Goal: Task Accomplishment & Management: Manage account settings

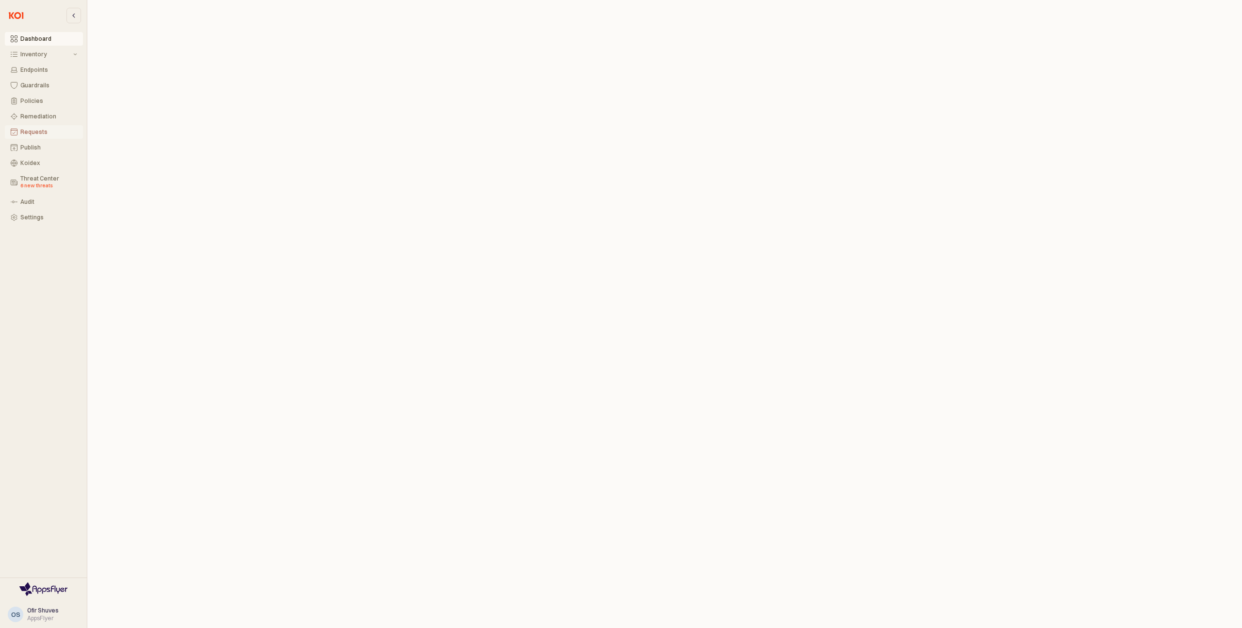
click at [30, 132] on div "Requests" at bounding box center [48, 132] width 57 height 7
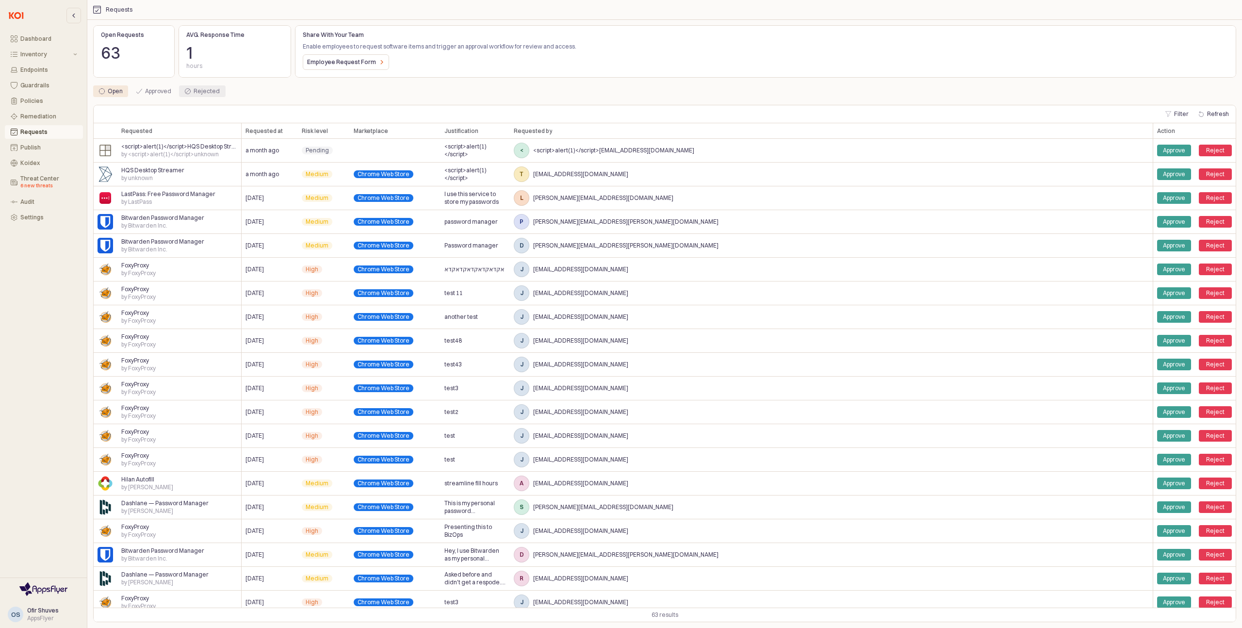
click at [202, 92] on div "Rejected" at bounding box center [207, 91] width 26 height 12
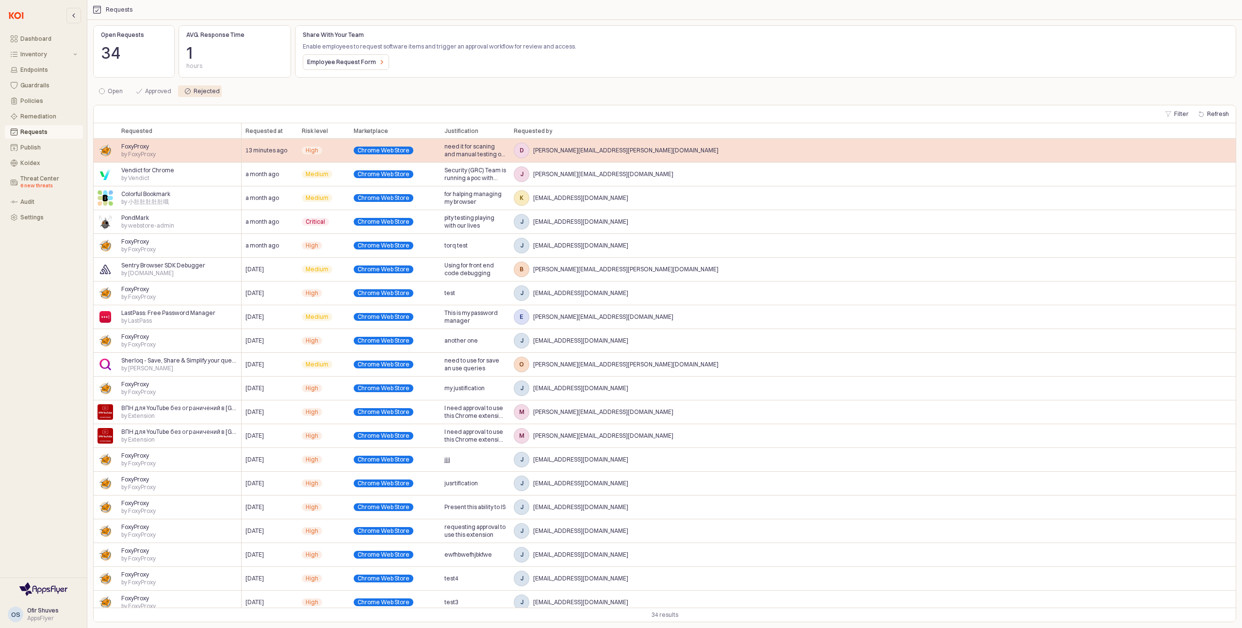
click at [535, 150] on span "[PERSON_NAME][EMAIL_ADDRESS][PERSON_NAME][DOMAIN_NAME]" at bounding box center [625, 150] width 185 height 8
click at [149, 150] on span "by FoxyProxy" at bounding box center [138, 154] width 34 height 8
click at [142, 149] on span "FoxyProxy" at bounding box center [135, 147] width 28 height 8
click at [142, 149] on div "Dashboard Inventory Endpoints Guardrails Policies Remediation Requests Publish …" at bounding box center [621, 314] width 1242 height 628
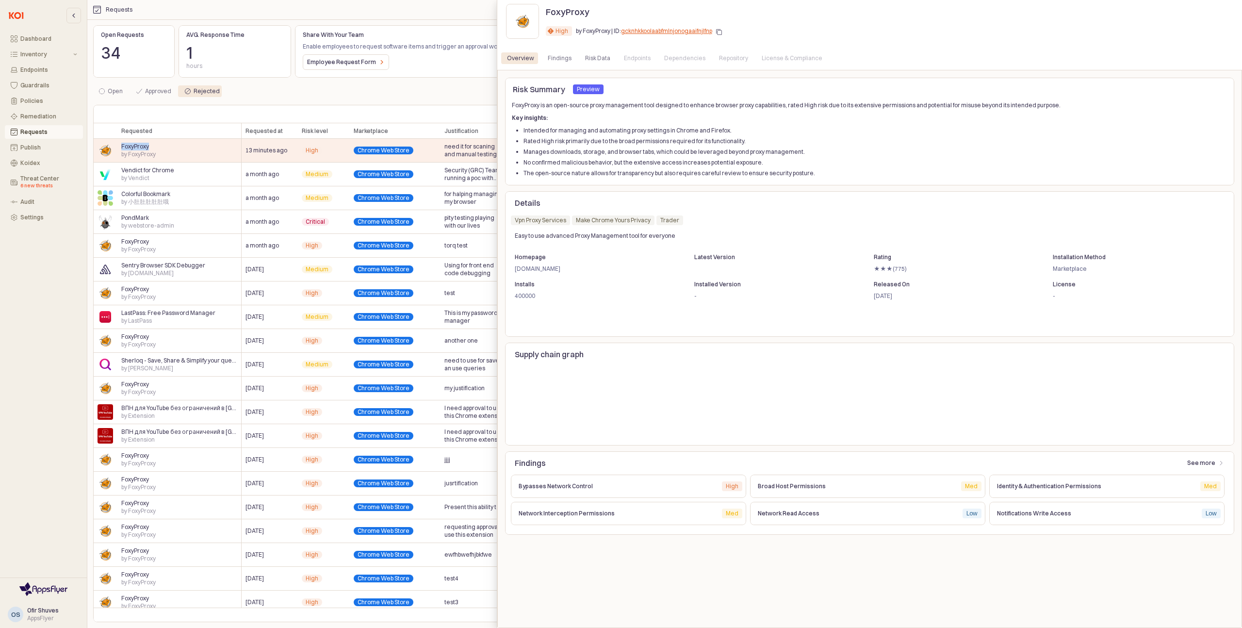
click at [637, 59] on div "Endpoints" at bounding box center [637, 58] width 27 height 12
click at [442, 81] on div at bounding box center [621, 314] width 1242 height 628
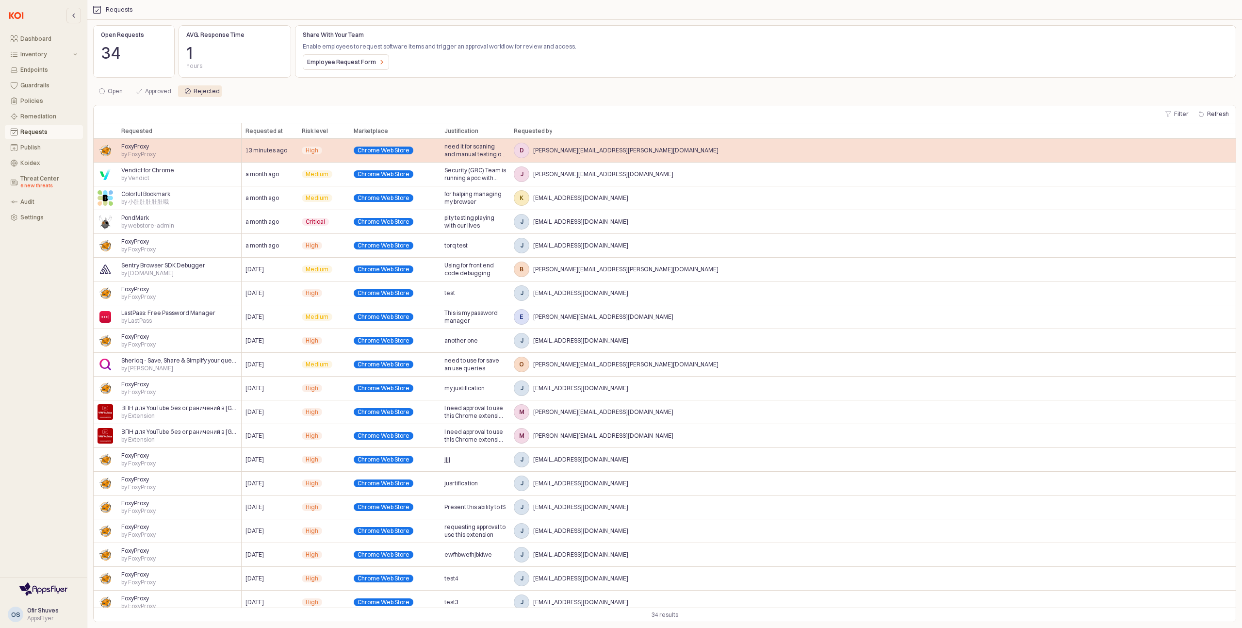
click at [578, 150] on span "[PERSON_NAME][EMAIL_ADDRESS][PERSON_NAME][DOMAIN_NAME]" at bounding box center [625, 150] width 185 height 8
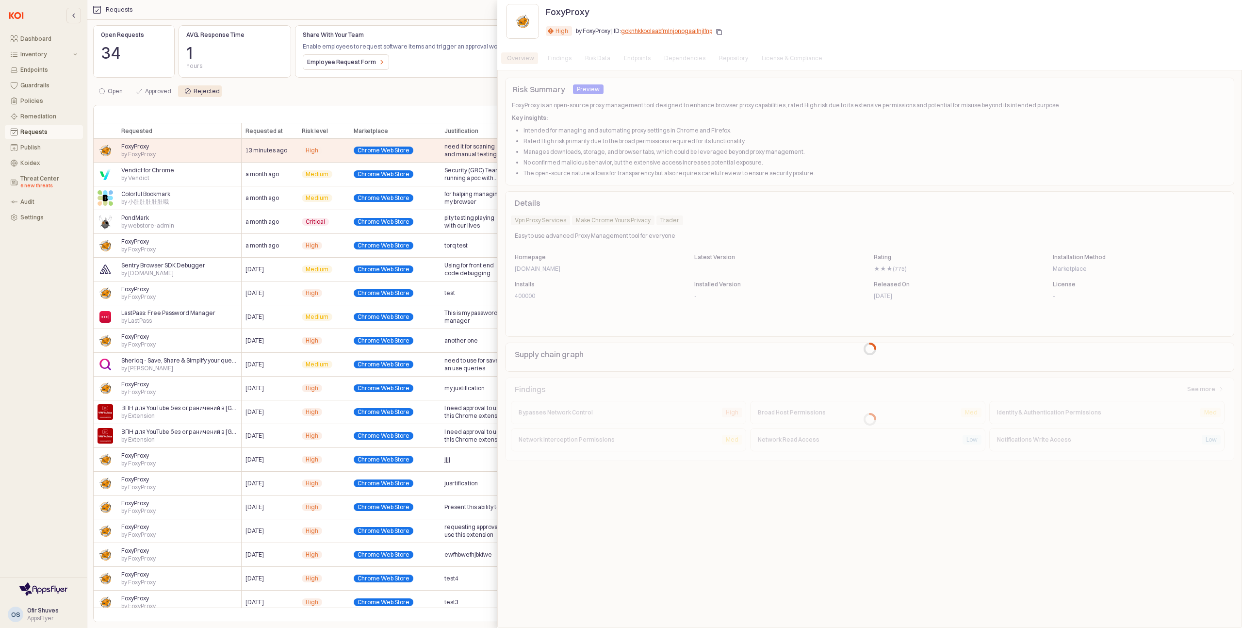
click at [564, 150] on div "App Sidebar" at bounding box center [869, 349] width 745 height 558
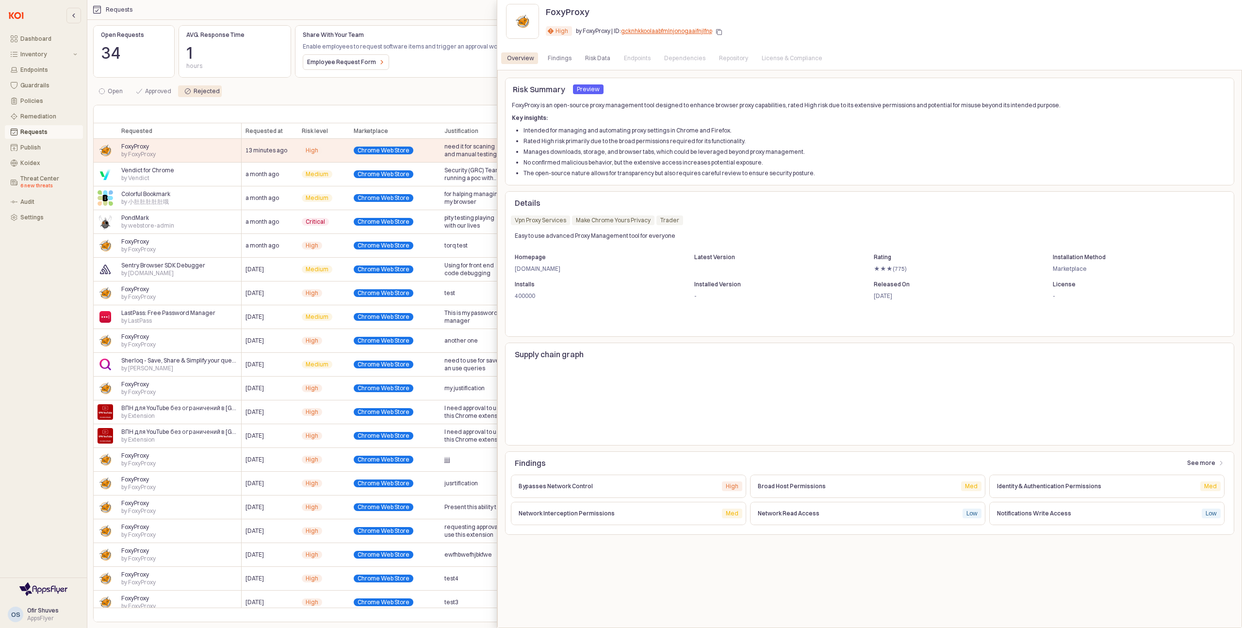
click at [317, 141] on div at bounding box center [621, 314] width 1242 height 628
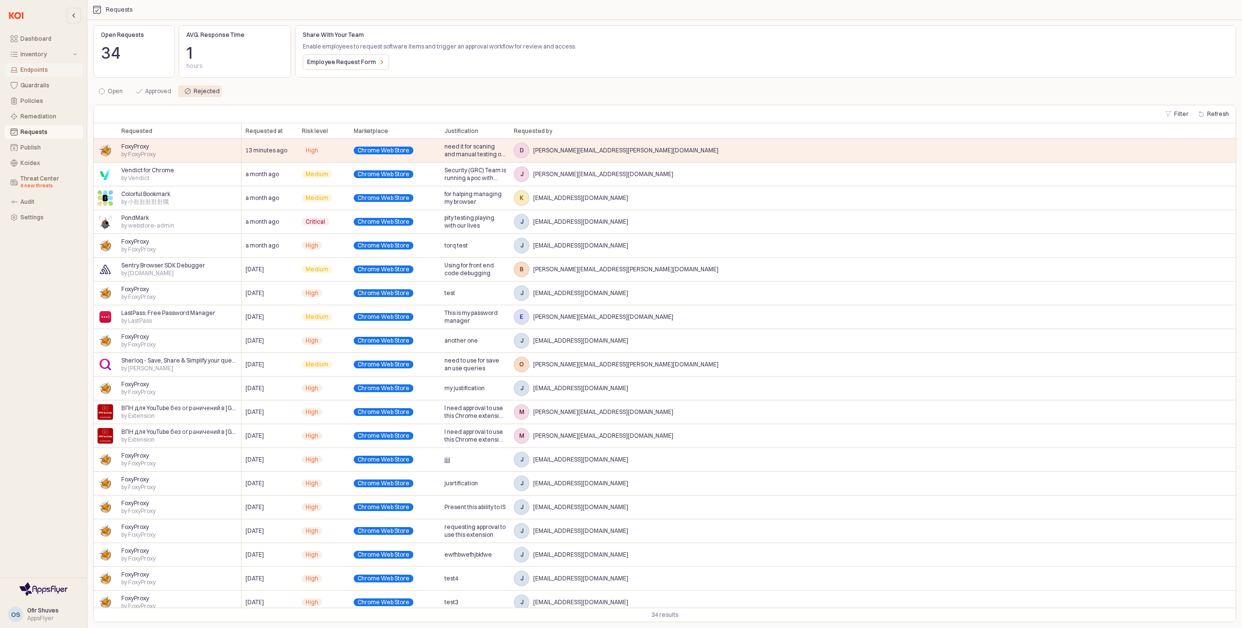
click at [47, 68] on div "Endpoints" at bounding box center [48, 69] width 57 height 7
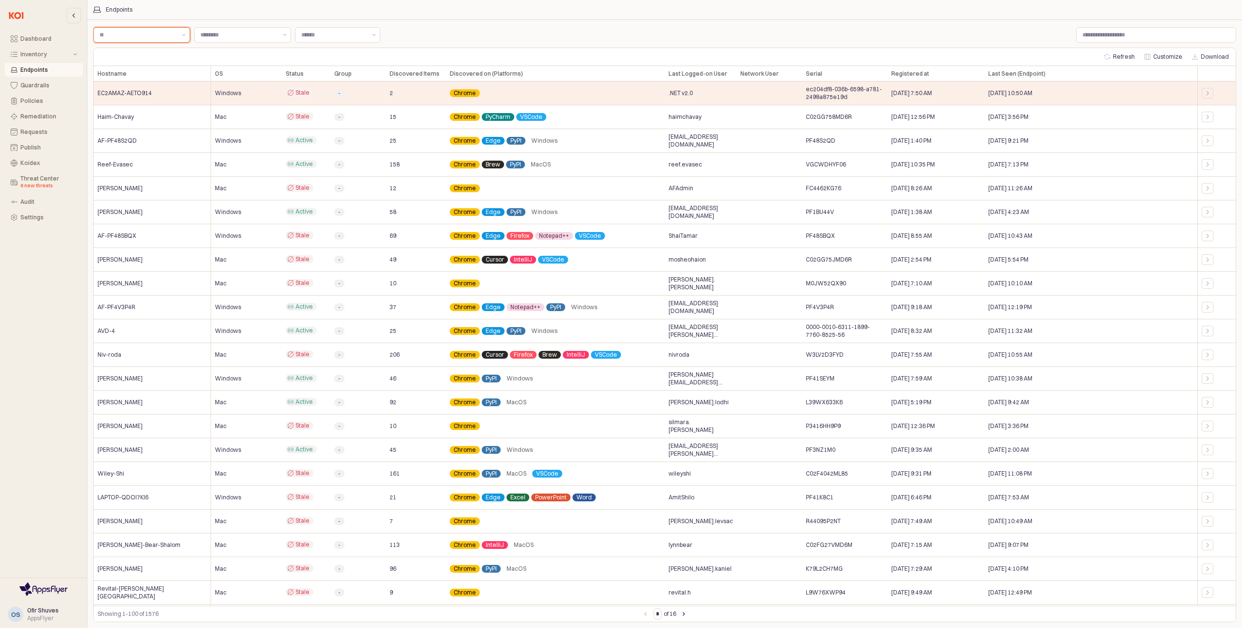
click at [153, 37] on input "Label" at bounding box center [137, 35] width 77 height 10
click at [230, 23] on div "Label Label Label Label Refresh Customize Download Hostname Hostname OS OS Stat…" at bounding box center [664, 323] width 1154 height 608
click at [156, 68] on div "Hostname Hostname" at bounding box center [152, 74] width 117 height 16
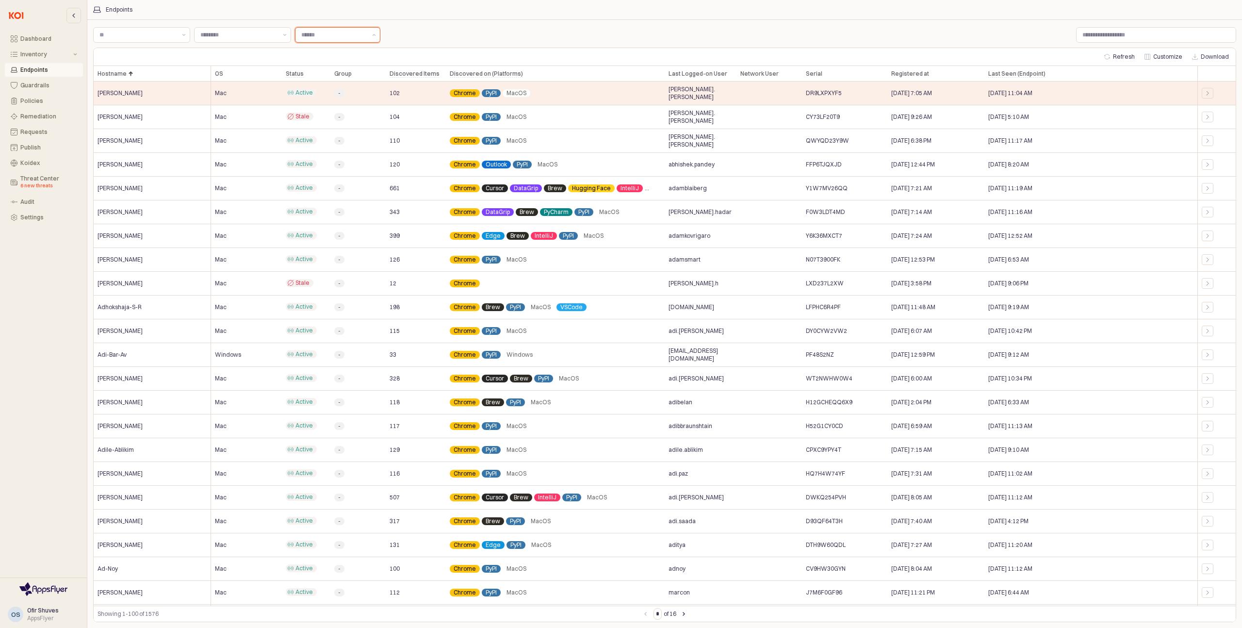
click at [332, 36] on input "Label" at bounding box center [333, 35] width 65 height 10
click at [131, 35] on input "Label" at bounding box center [137, 35] width 77 height 10
click at [201, 13] on div "Endpoints" at bounding box center [188, 10] width 191 height 8
click at [32, 88] on div "Guardrails" at bounding box center [48, 85] width 57 height 7
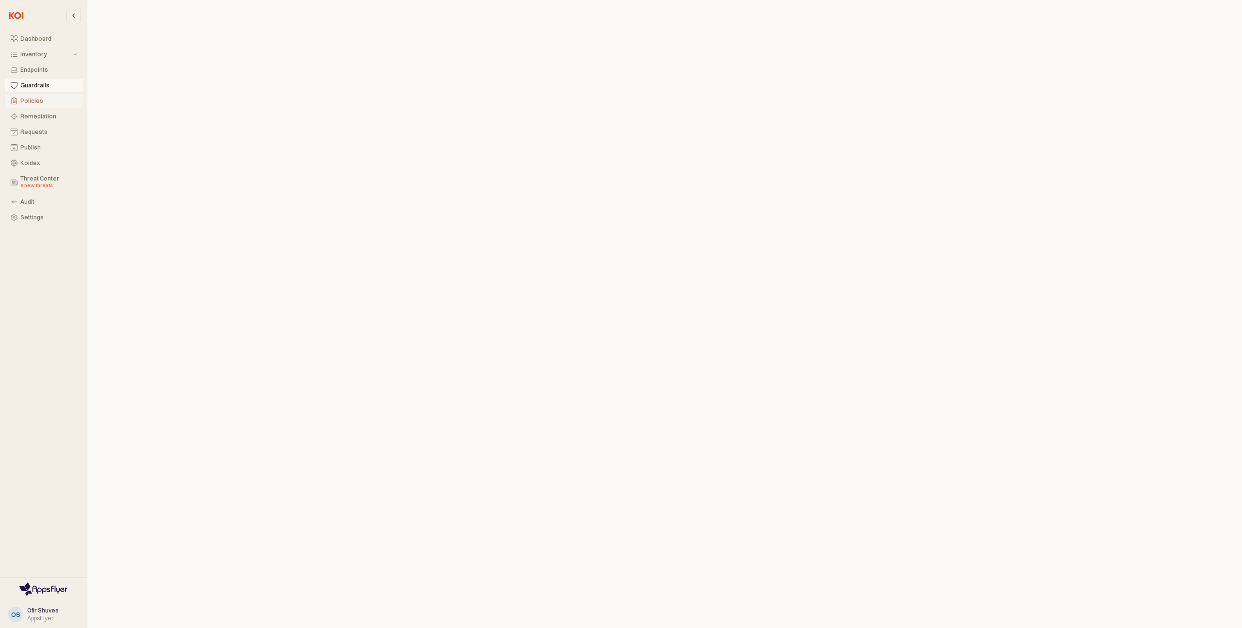
click at [39, 104] on button "Policies" at bounding box center [44, 101] width 78 height 14
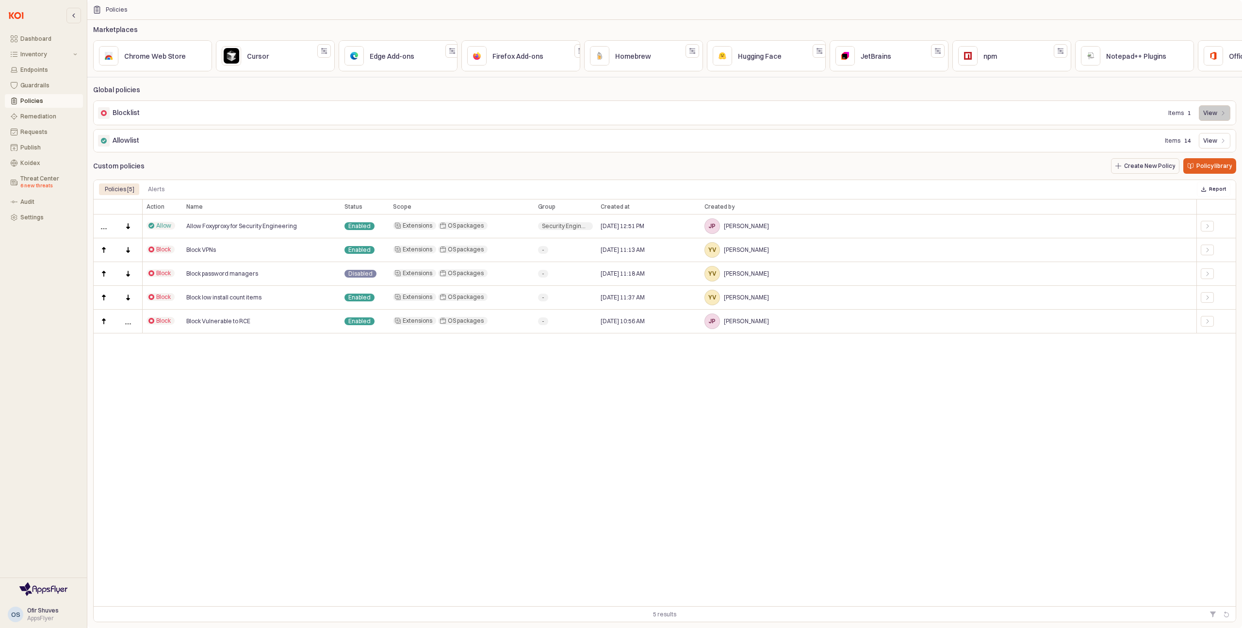
click at [1210, 116] on p "View" at bounding box center [1210, 113] width 14 height 8
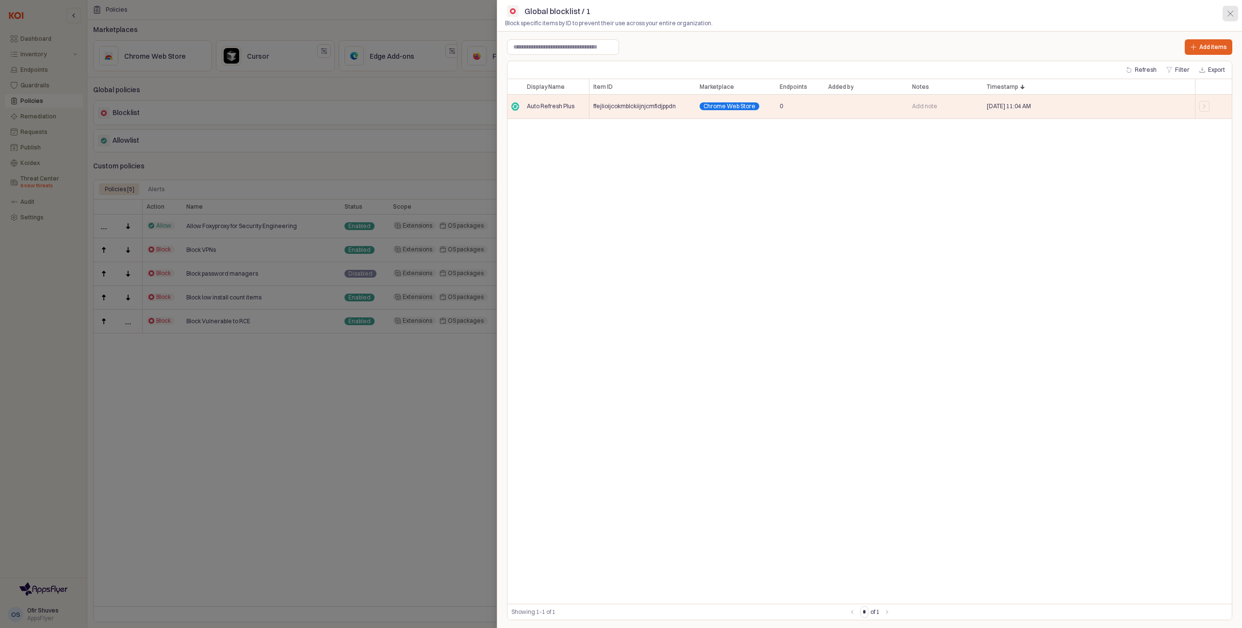
click at [1229, 12] on icon "App Sidebar" at bounding box center [1230, 14] width 6 height 6
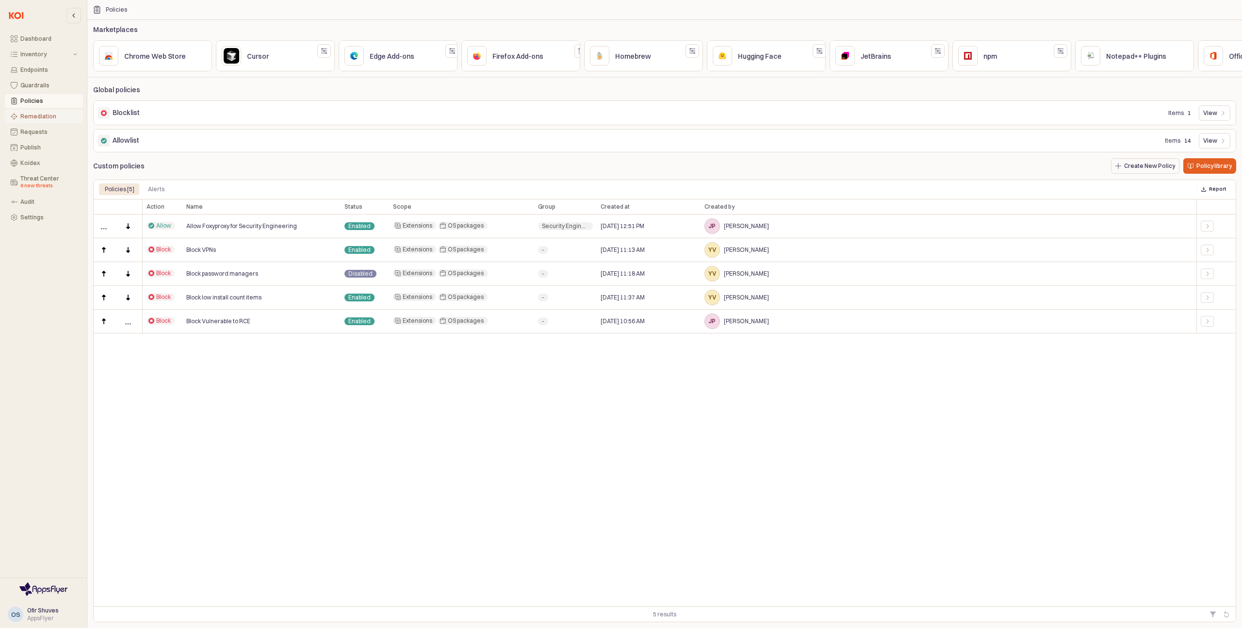
click at [40, 113] on div "Remediation" at bounding box center [48, 116] width 57 height 7
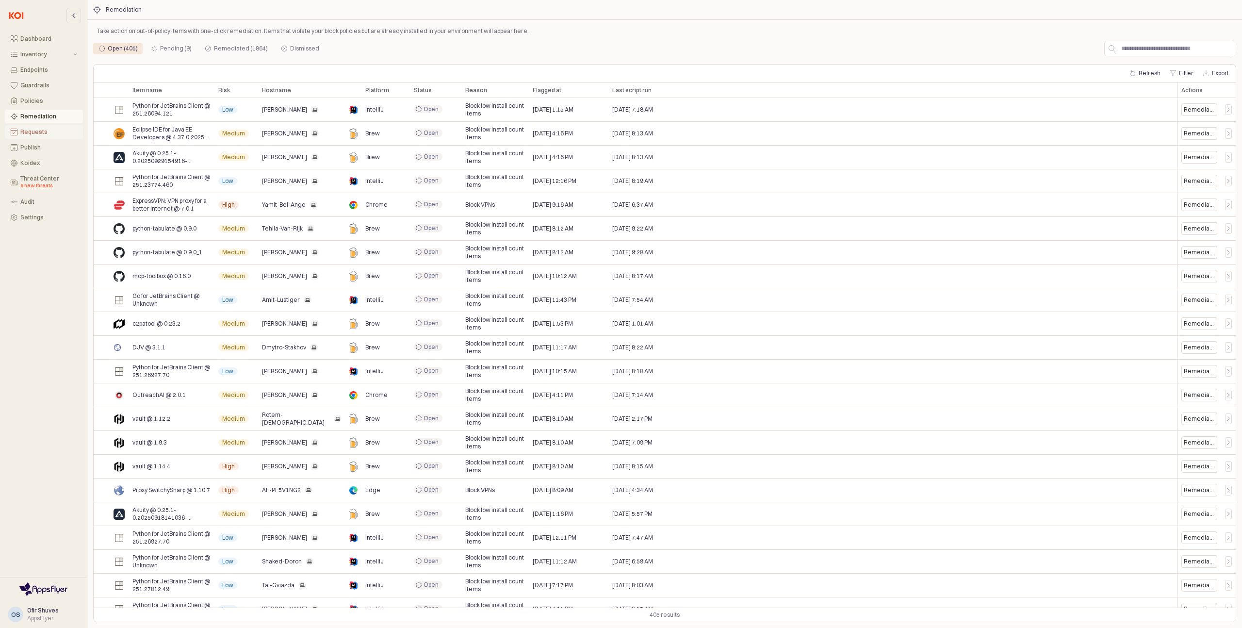
click at [37, 129] on div "Requests" at bounding box center [48, 132] width 57 height 7
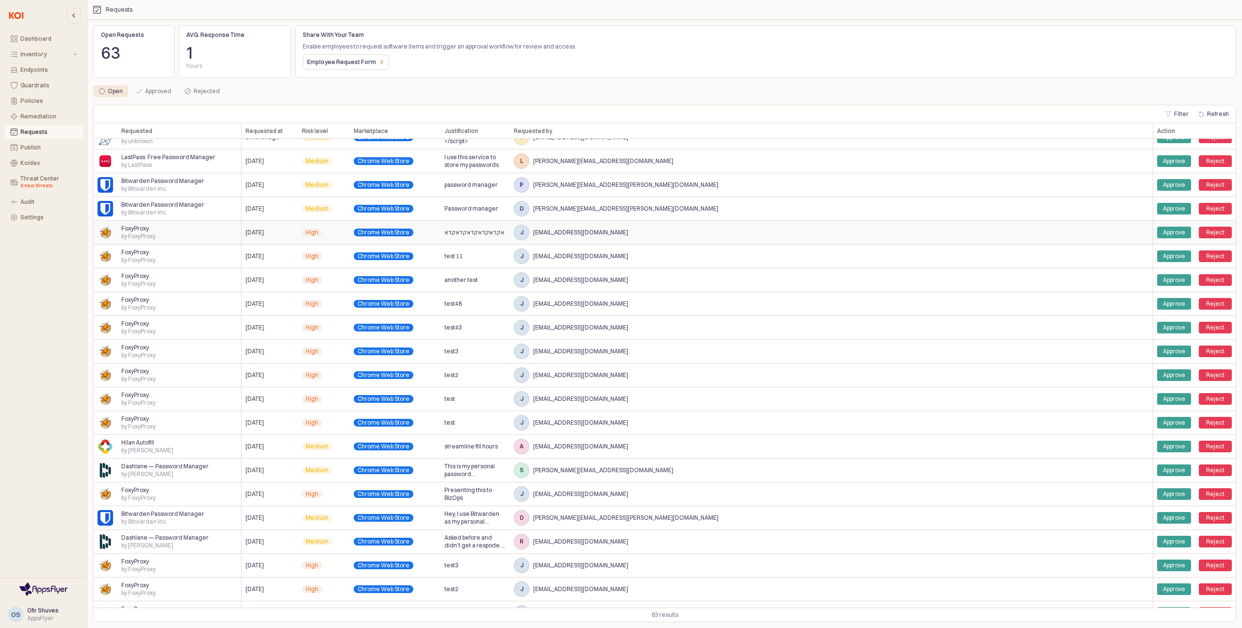
scroll to position [39, 0]
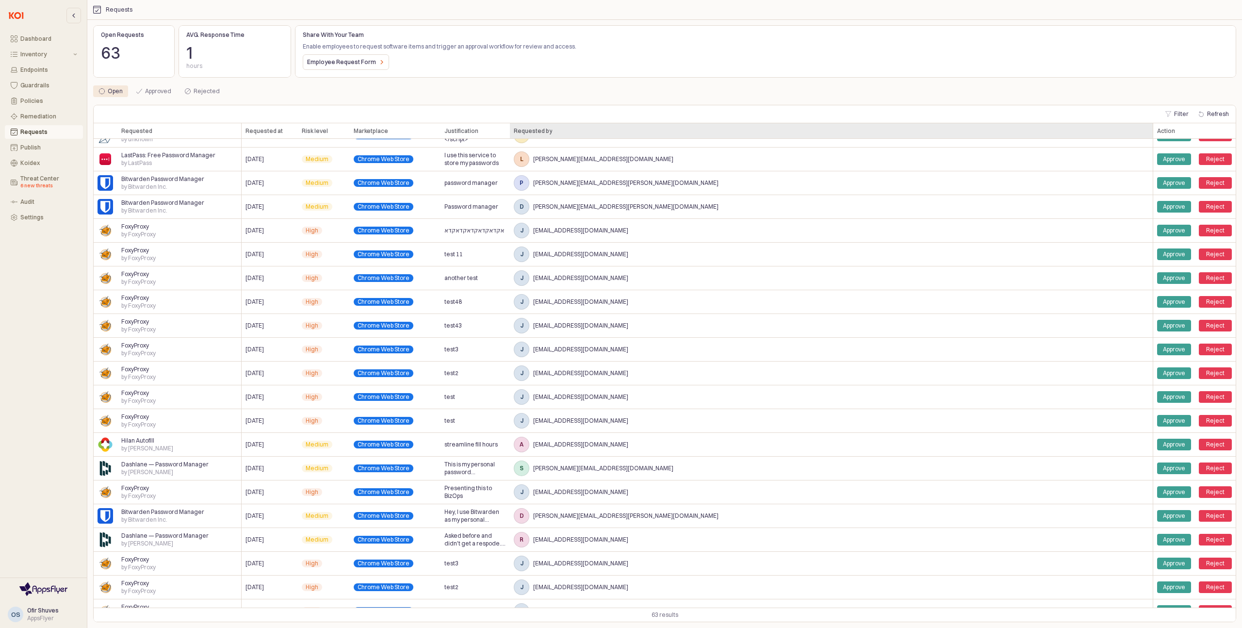
click at [533, 130] on div "Requested by Requested by" at bounding box center [831, 131] width 643 height 16
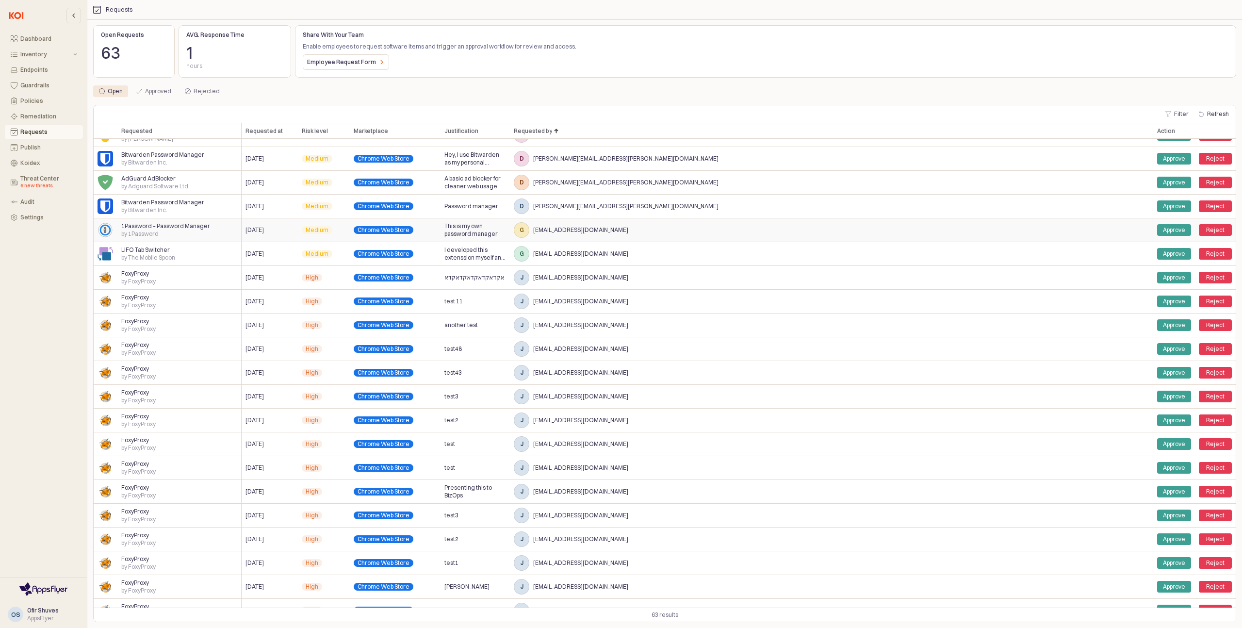
scroll to position [0, 0]
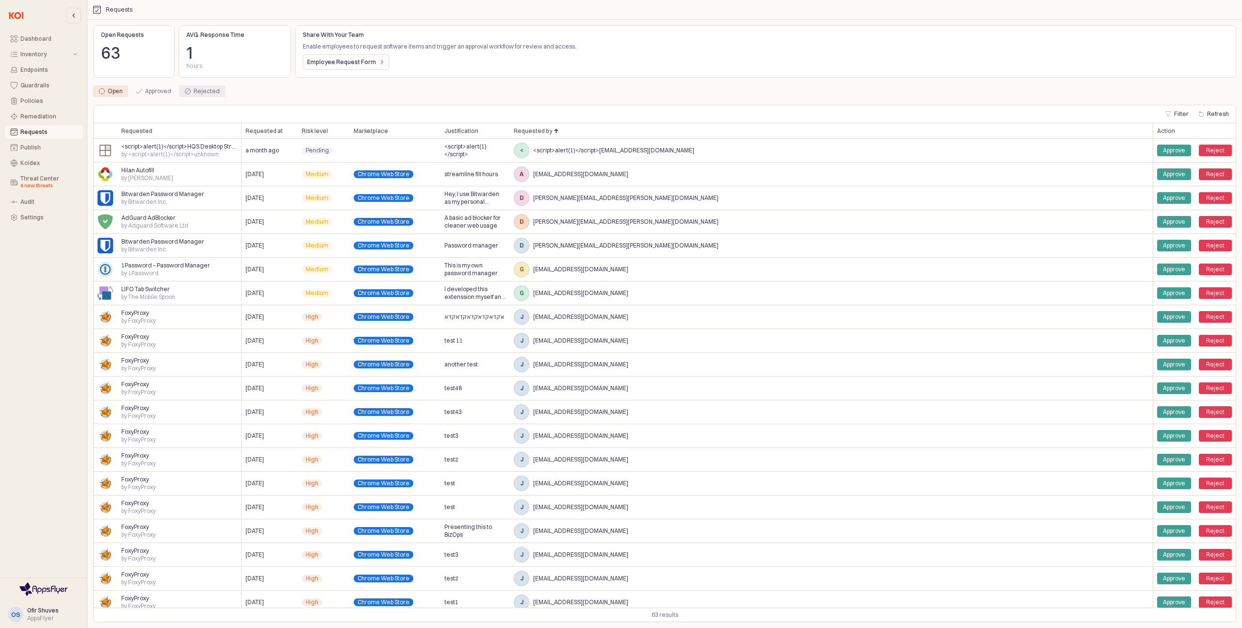
click at [191, 90] on div "Rejected" at bounding box center [202, 91] width 35 height 12
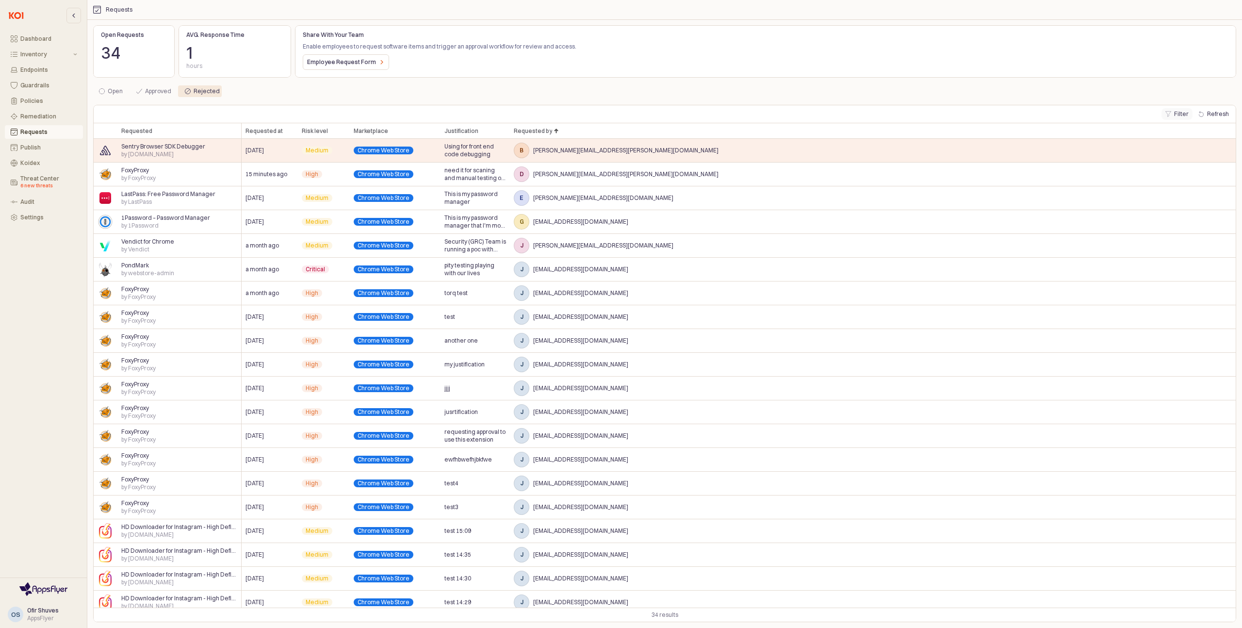
click at [1175, 113] on button "Filter" at bounding box center [1176, 114] width 31 height 12
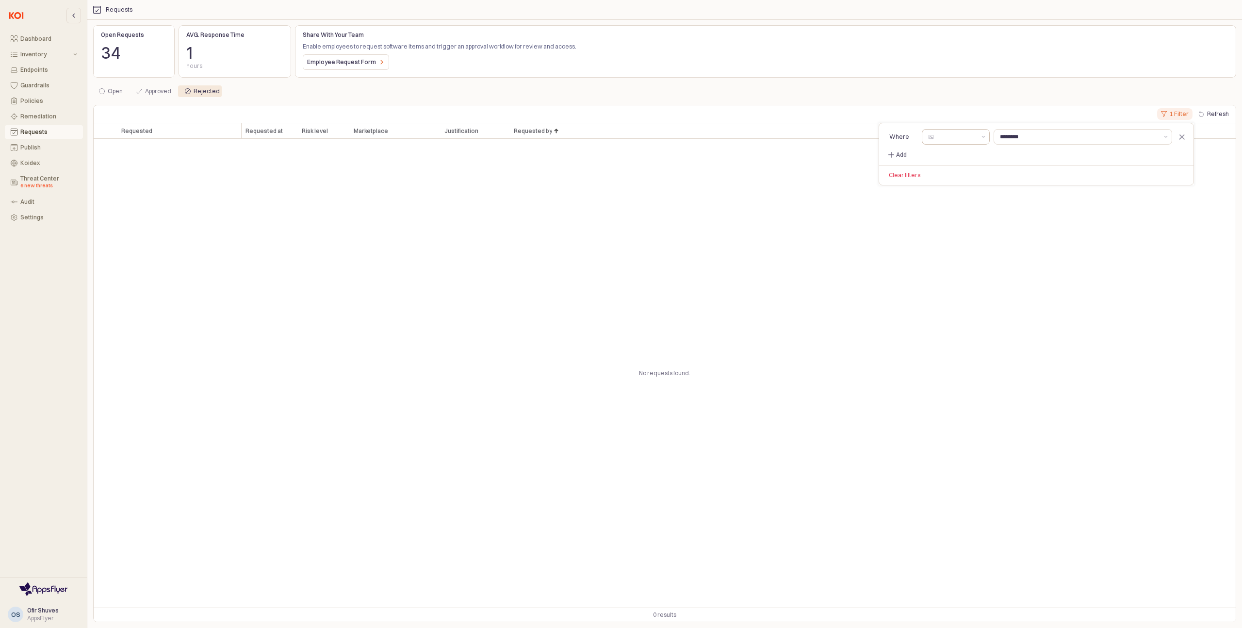
click at [945, 136] on input "Select a column" at bounding box center [956, 137] width 40 height 10
click at [660, 146] on div "No requests found." at bounding box center [665, 373] width 1142 height 469
click at [30, 39] on div "Dashboard" at bounding box center [48, 38] width 57 height 7
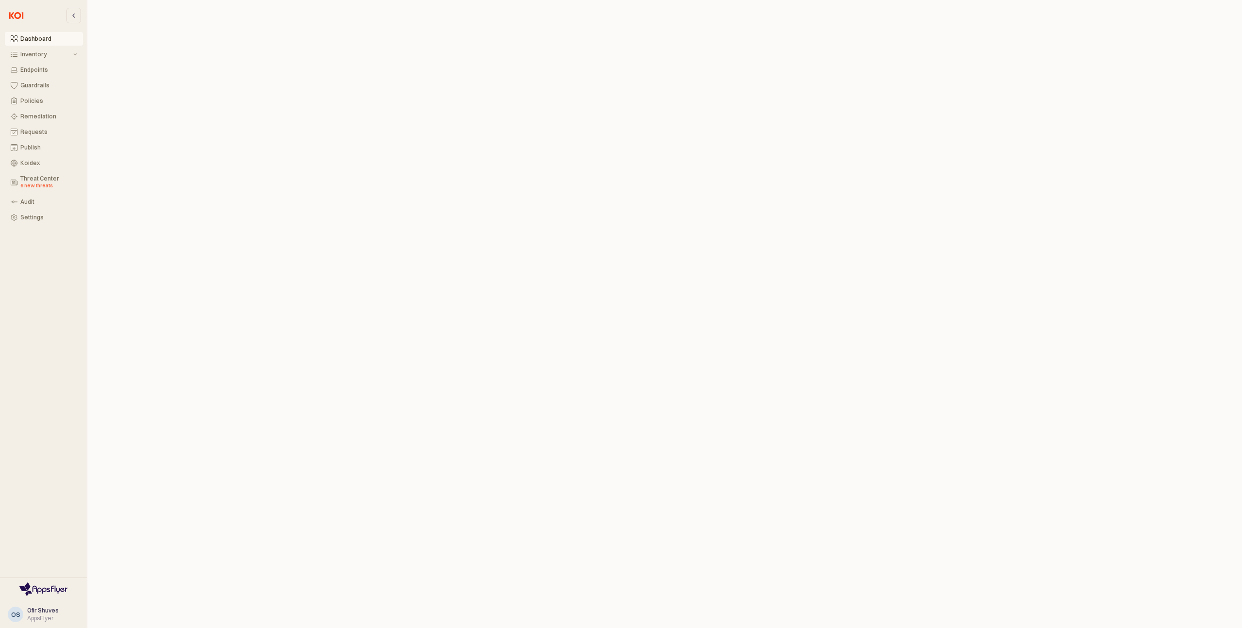
scroll to position [3, 0]
click at [36, 49] on button "Inventory" at bounding box center [44, 55] width 78 height 14
click at [42, 84] on div "Extensions" at bounding box center [50, 85] width 54 height 7
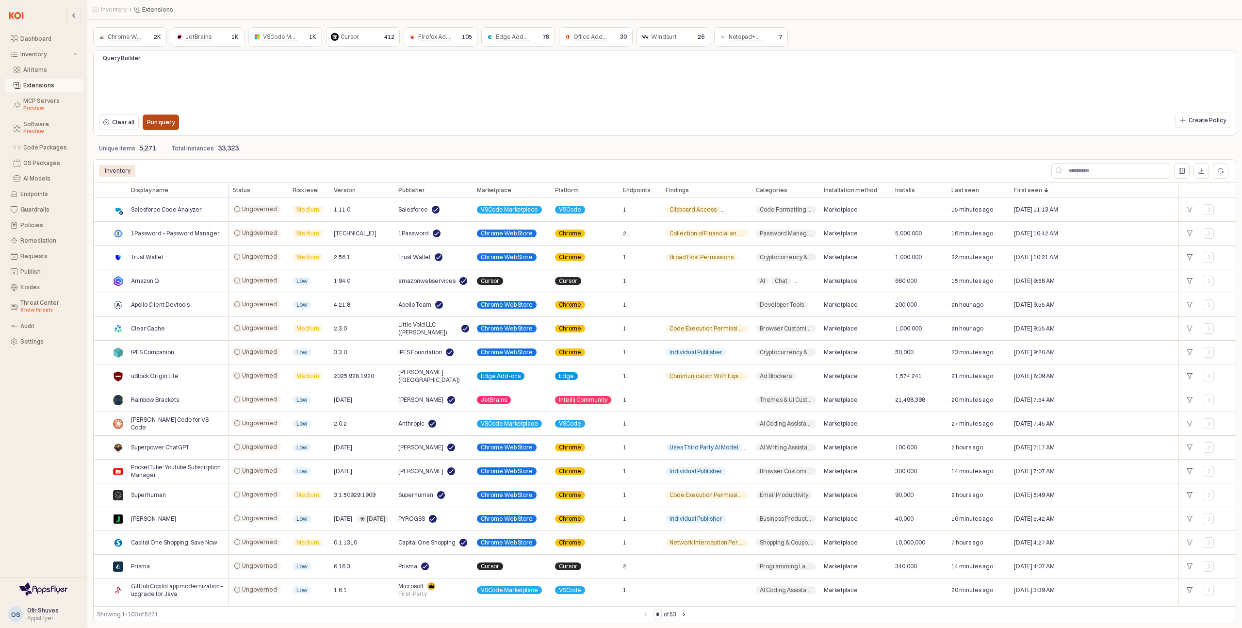
click at [175, 120] on button "Run query" at bounding box center [161, 122] width 36 height 16
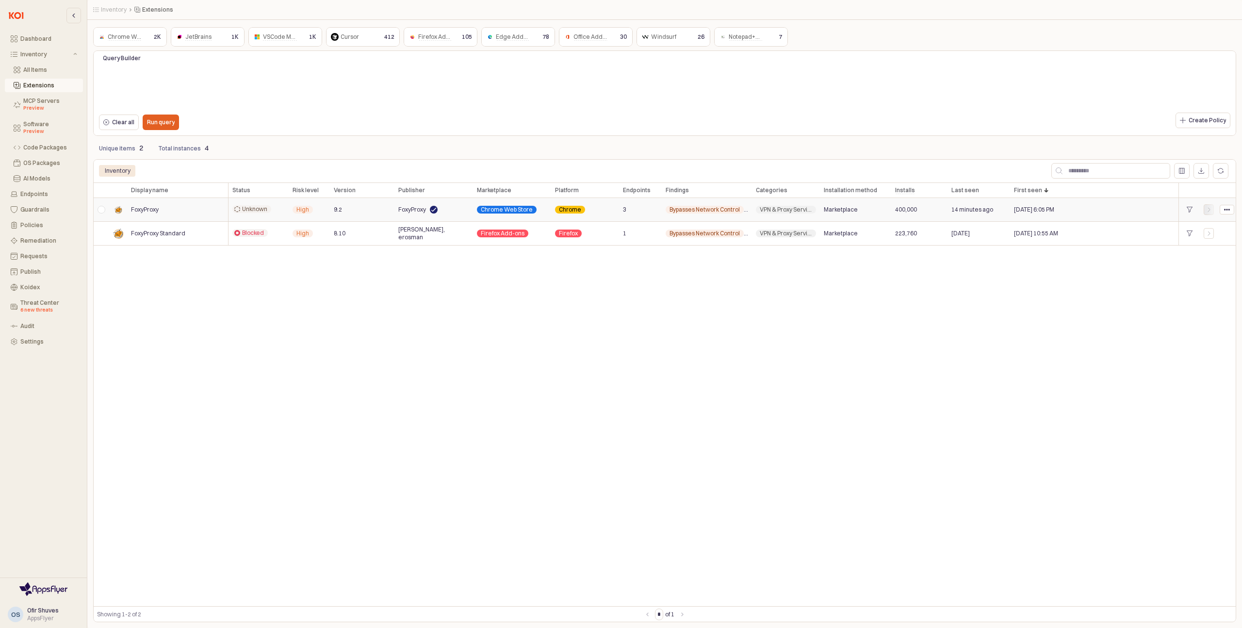
click at [1211, 211] on div "App Body" at bounding box center [1209, 210] width 10 height 6
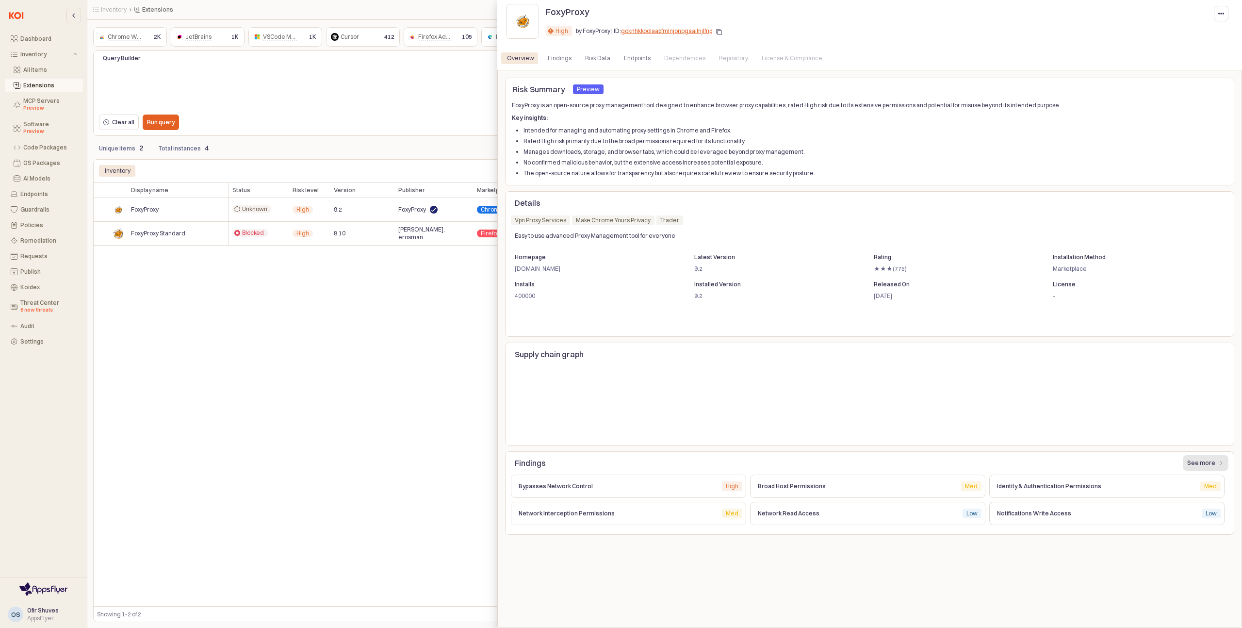
click at [1209, 465] on p "See more" at bounding box center [1201, 463] width 28 height 8
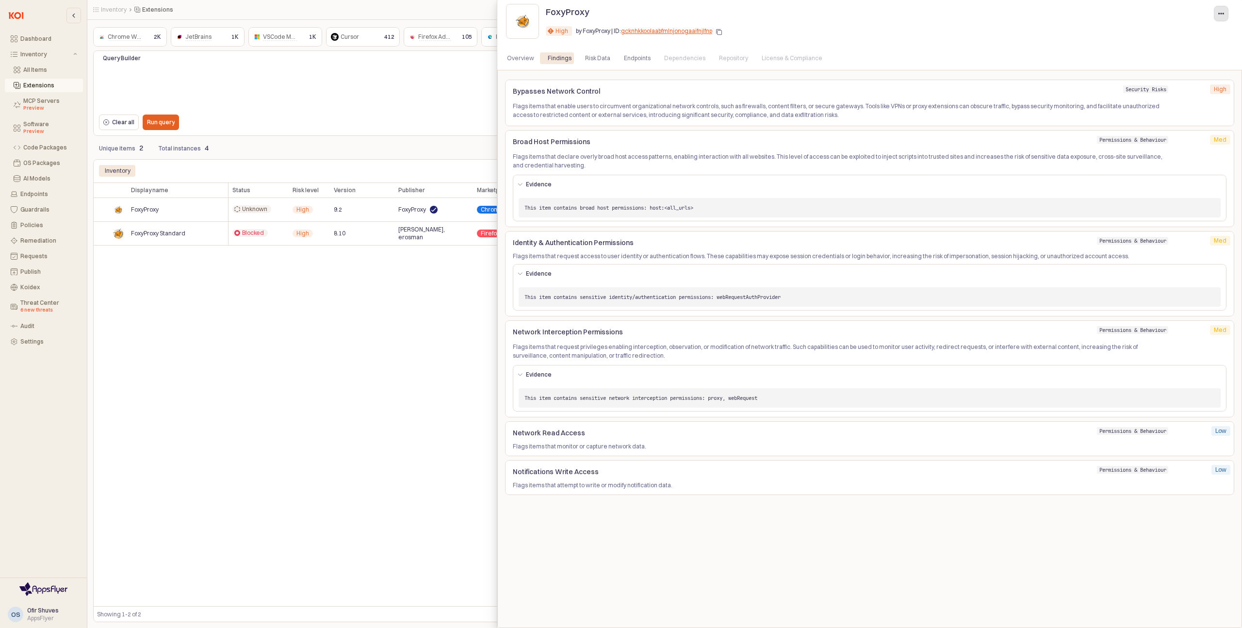
click at [1222, 16] on icon "App Sidebar" at bounding box center [1221, 14] width 6 height 6
click at [896, 35] on div "High High by FoxyProxy | ID: gcknhkkoolaabfmlnjonogaaifnjlfnp" at bounding box center [889, 32] width 686 height 19
click at [323, 334] on div at bounding box center [621, 314] width 1242 height 628
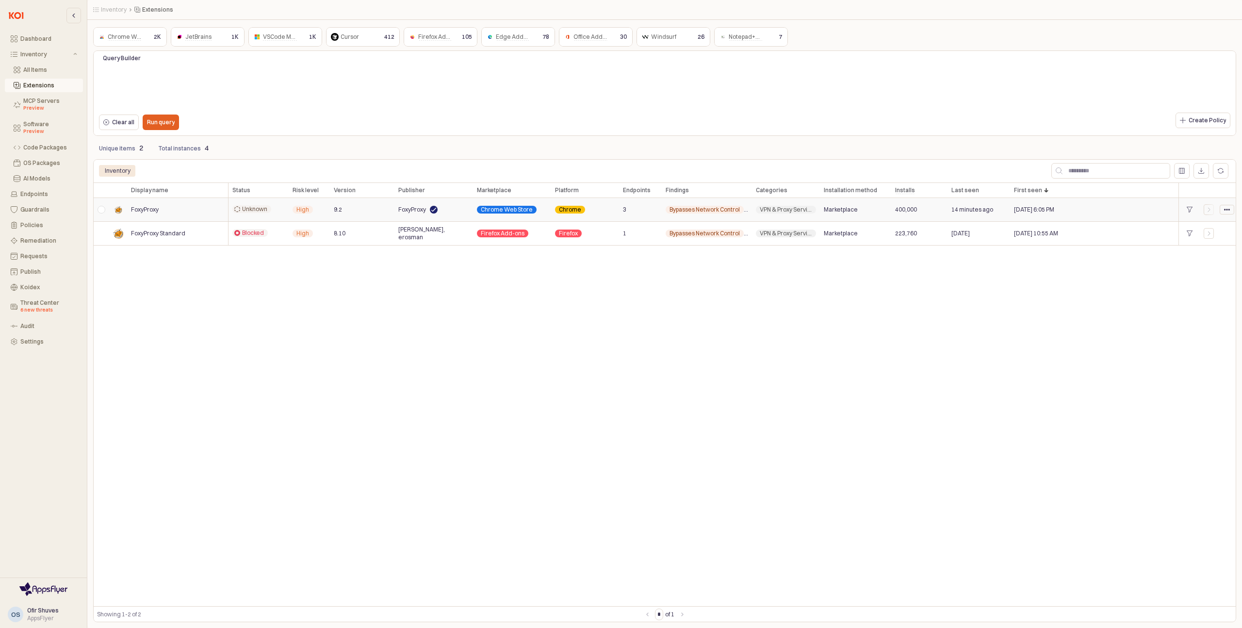
click at [1231, 213] on div "App Body" at bounding box center [1227, 209] width 14 height 9
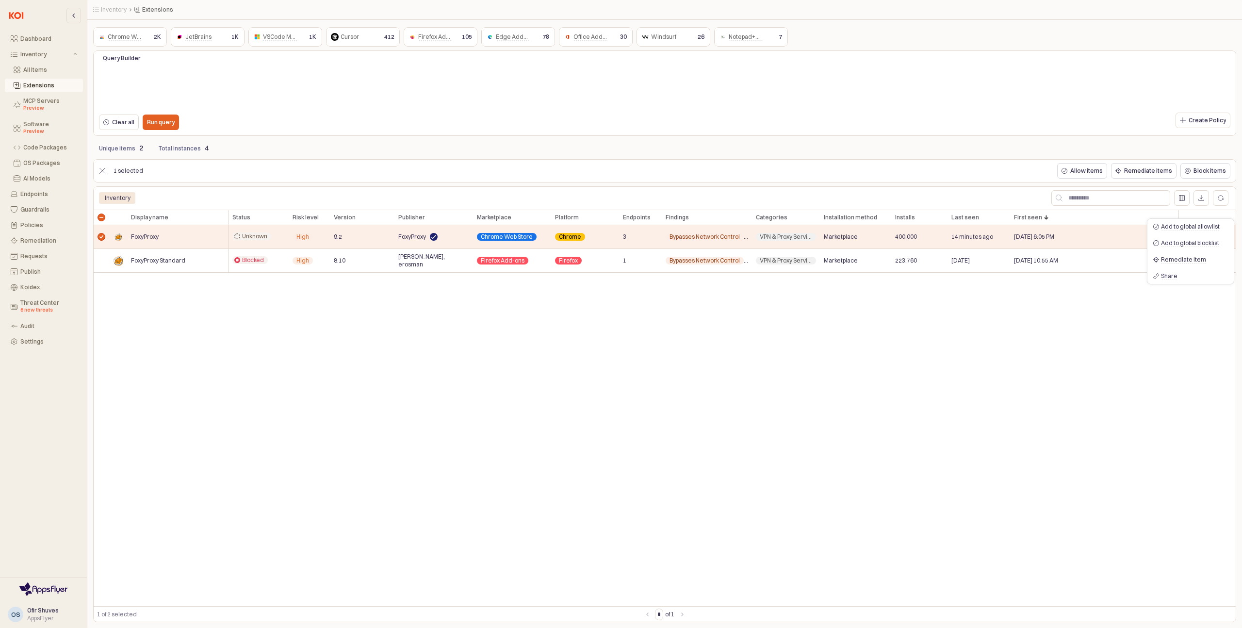
click at [805, 307] on div "Display name Display name Status Status Risk level Risk level Version Version P…" at bounding box center [664, 408] width 1143 height 396
click at [29, 255] on div "Requests" at bounding box center [48, 256] width 57 height 7
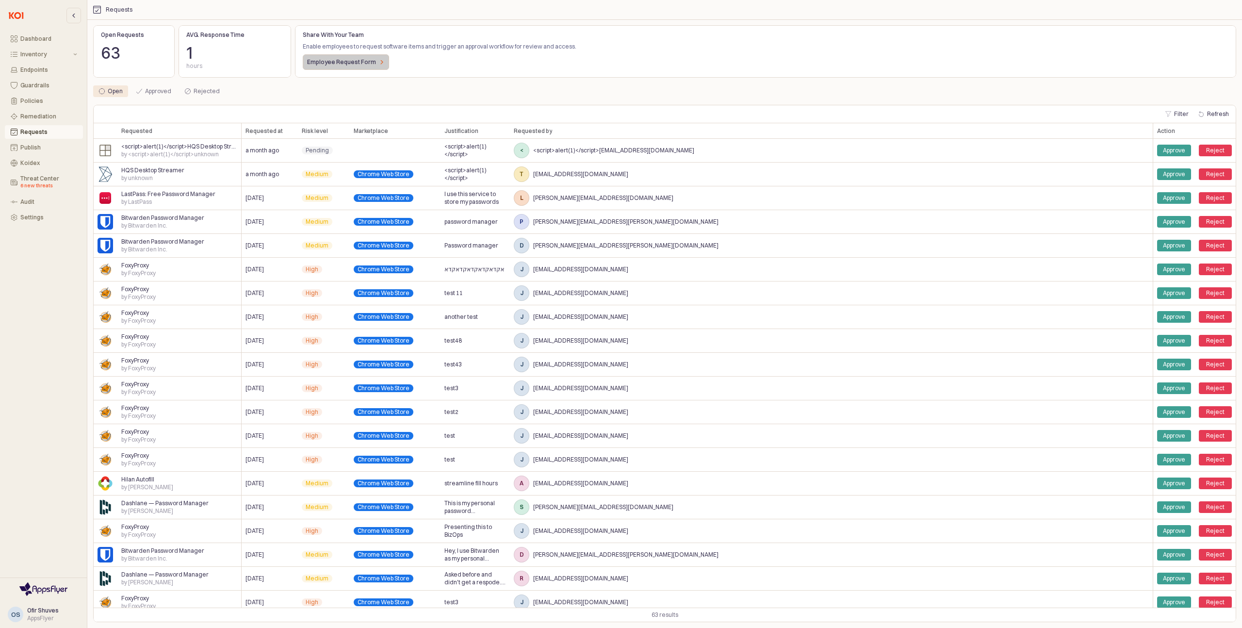
click at [332, 64] on p "Employee Request Form" at bounding box center [341, 62] width 69 height 8
click at [202, 90] on div "Rejected" at bounding box center [207, 91] width 26 height 12
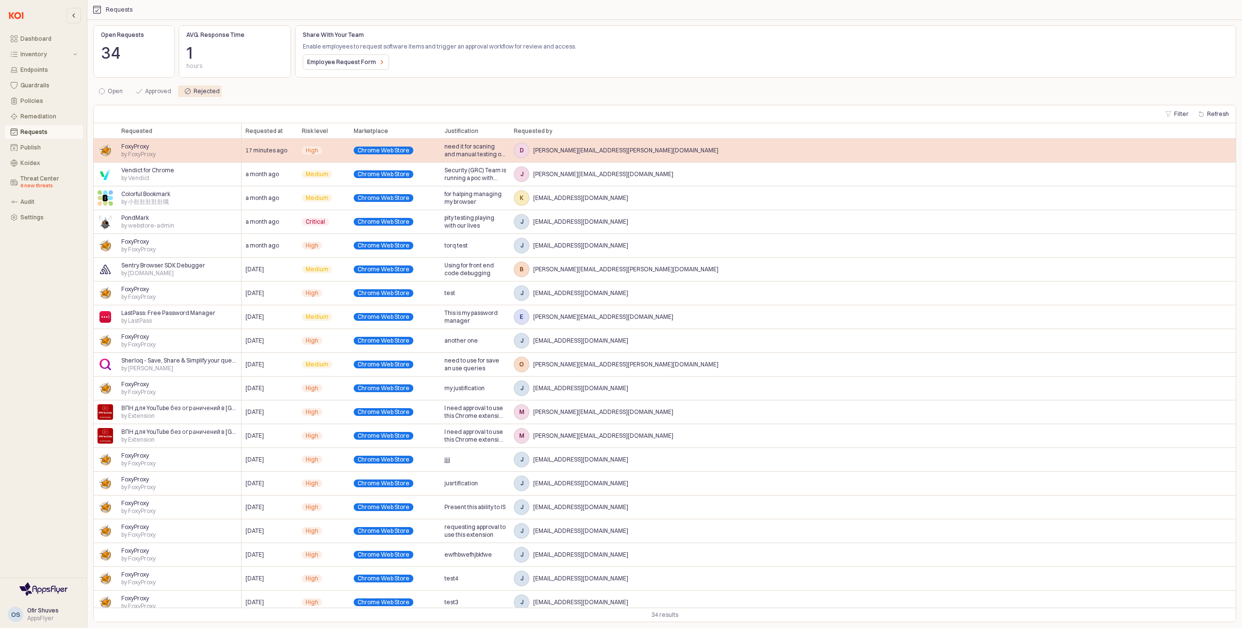
click at [138, 145] on span "FoxyProxy" at bounding box center [135, 147] width 28 height 8
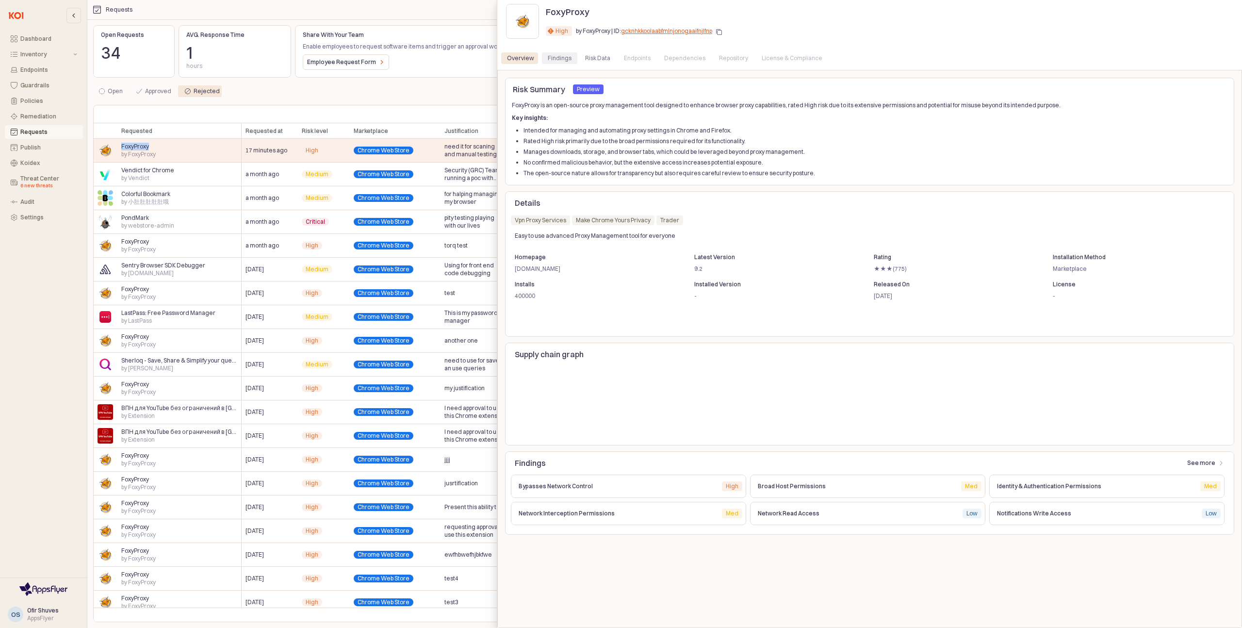
click at [562, 58] on div "Findings" at bounding box center [560, 58] width 24 height 12
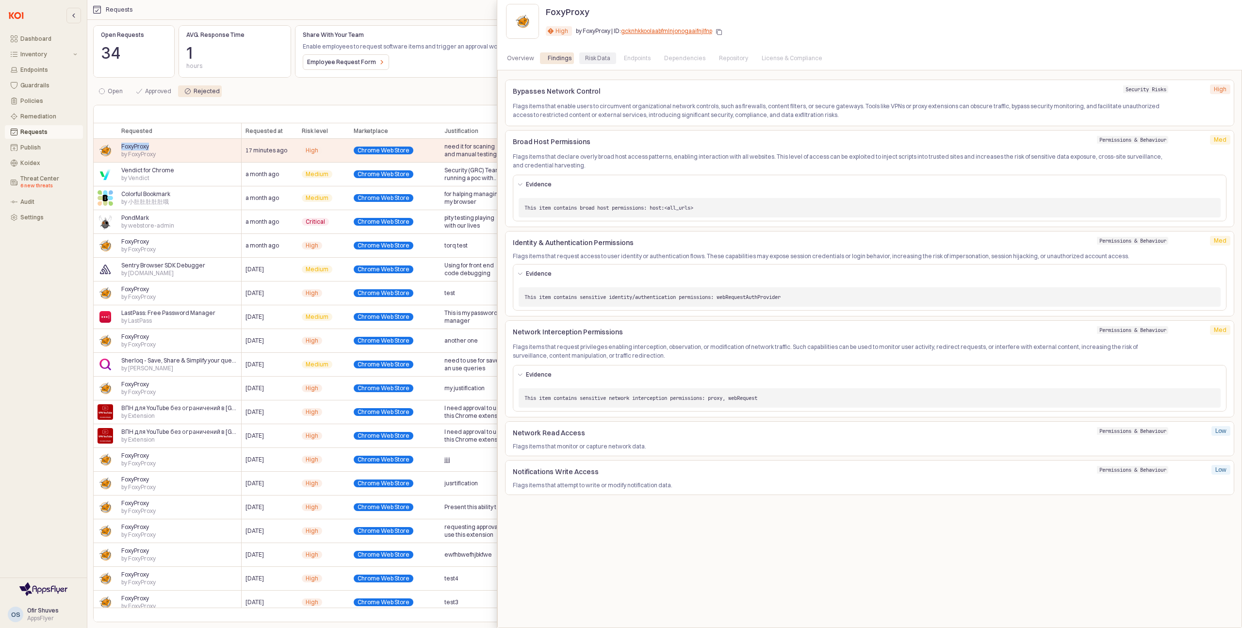
click at [597, 57] on div "Risk Data" at bounding box center [597, 58] width 25 height 12
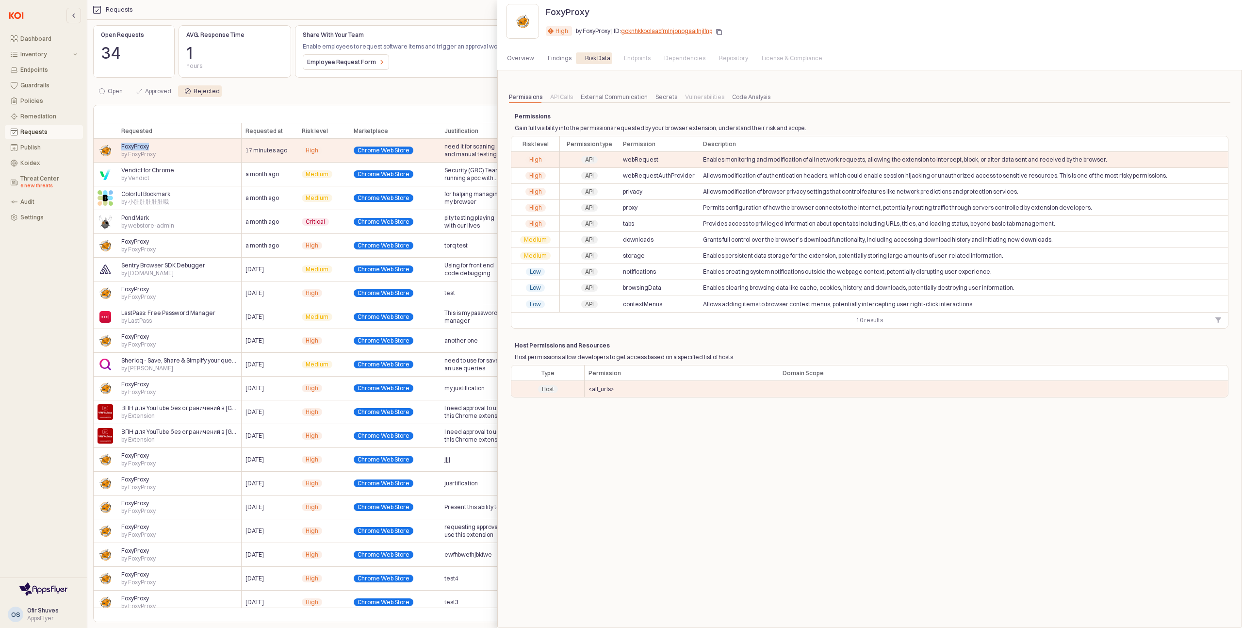
click at [762, 58] on div "License & Compliance" at bounding box center [792, 58] width 61 height 12
click at [739, 103] on div "Permissions API Calls External Communication Secrets Vulnerabilities Code Analy…" at bounding box center [869, 97] width 729 height 16
click at [739, 98] on div "Code Analysis" at bounding box center [751, 97] width 38 height 12
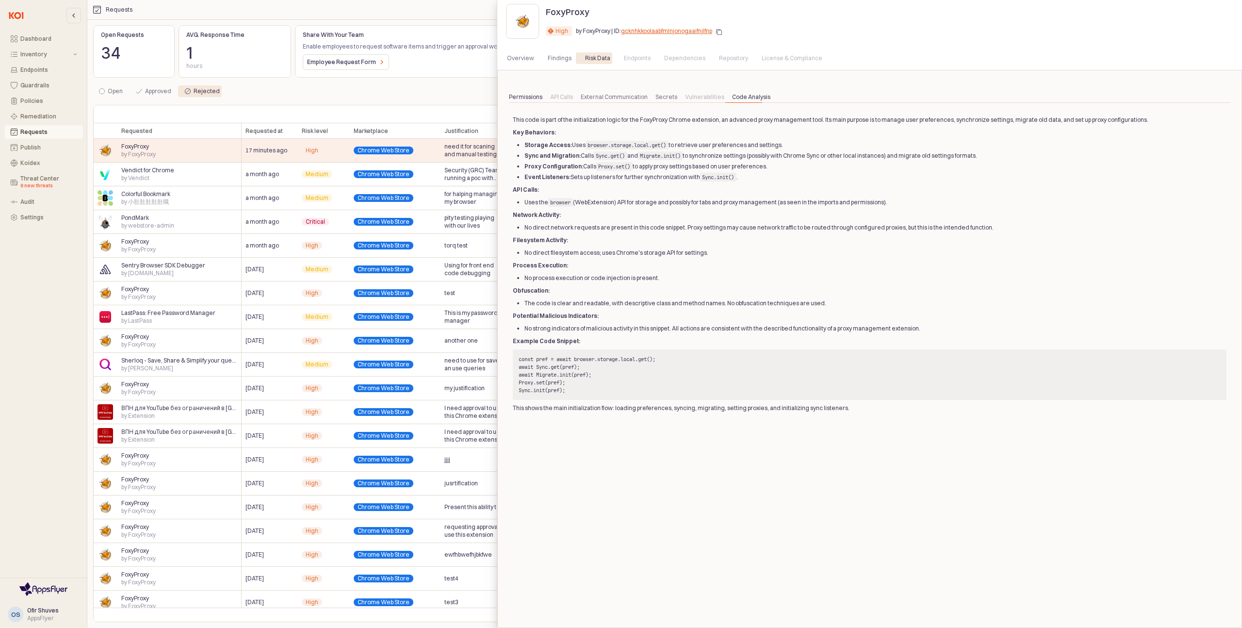
click at [532, 99] on div "Permissions" at bounding box center [525, 97] width 33 height 12
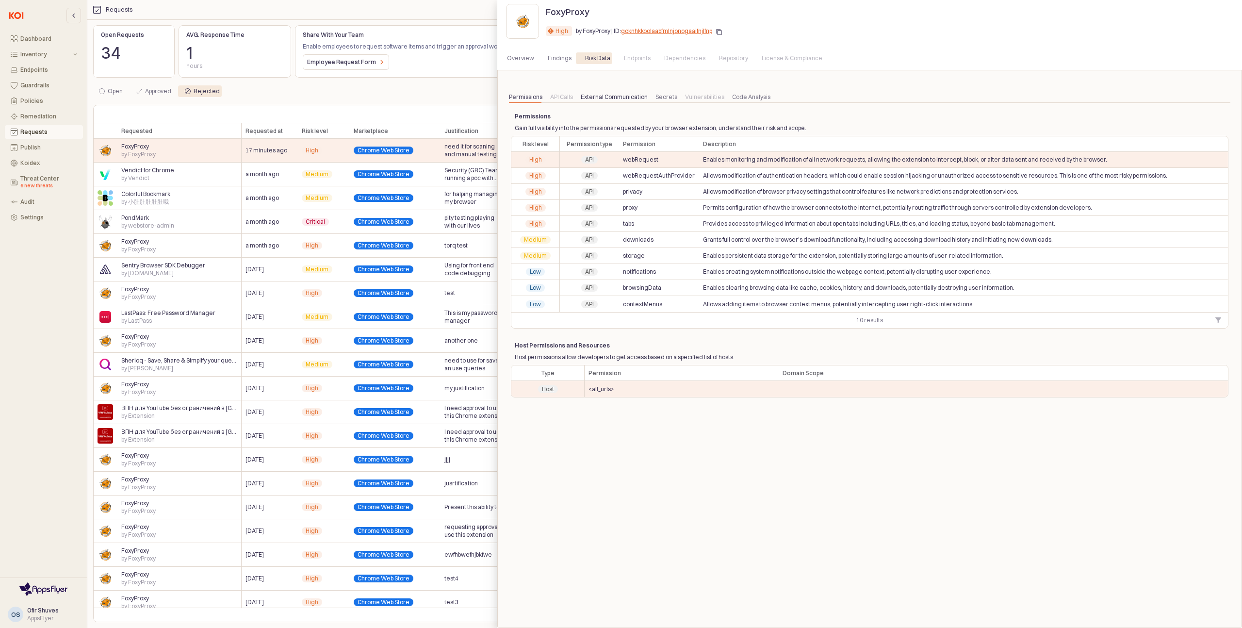
click at [604, 99] on div "External Communication" at bounding box center [614, 97] width 67 height 12
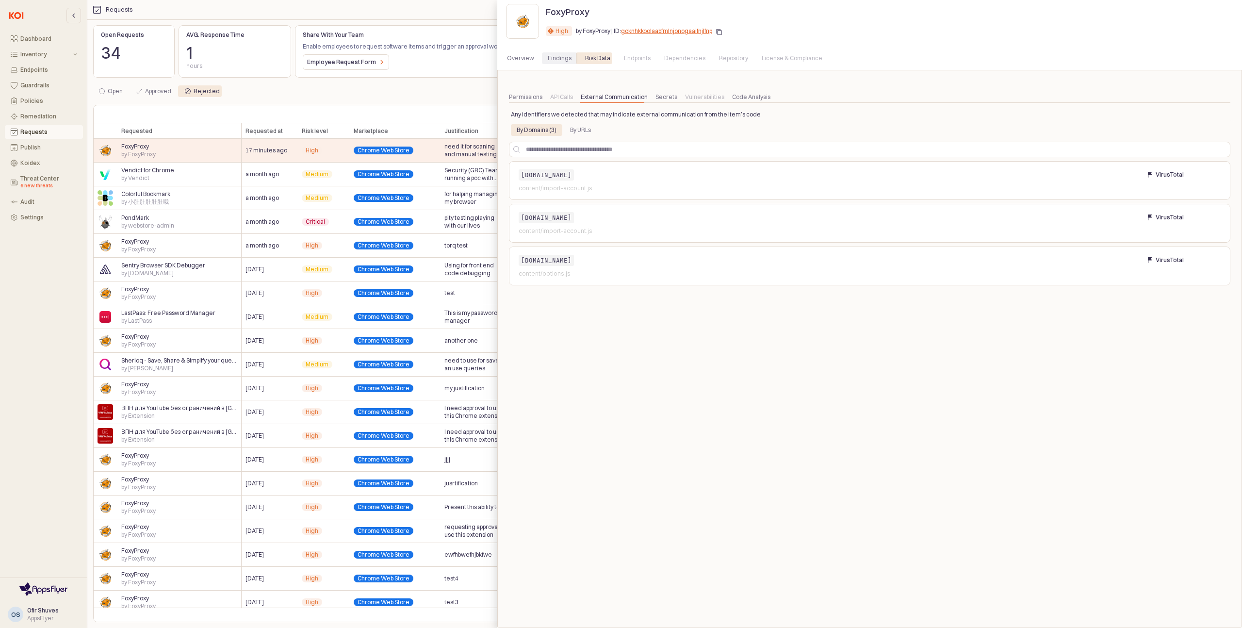
click at [560, 58] on div "Findings" at bounding box center [560, 58] width 24 height 12
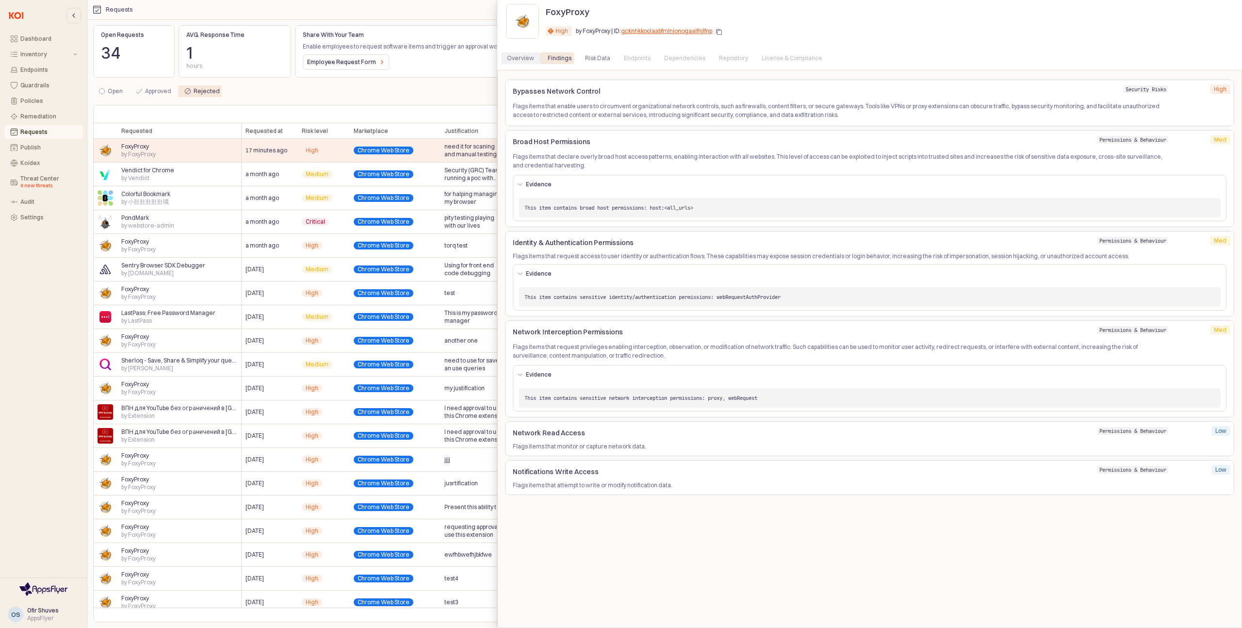
click at [522, 61] on div "Overview" at bounding box center [520, 58] width 27 height 12
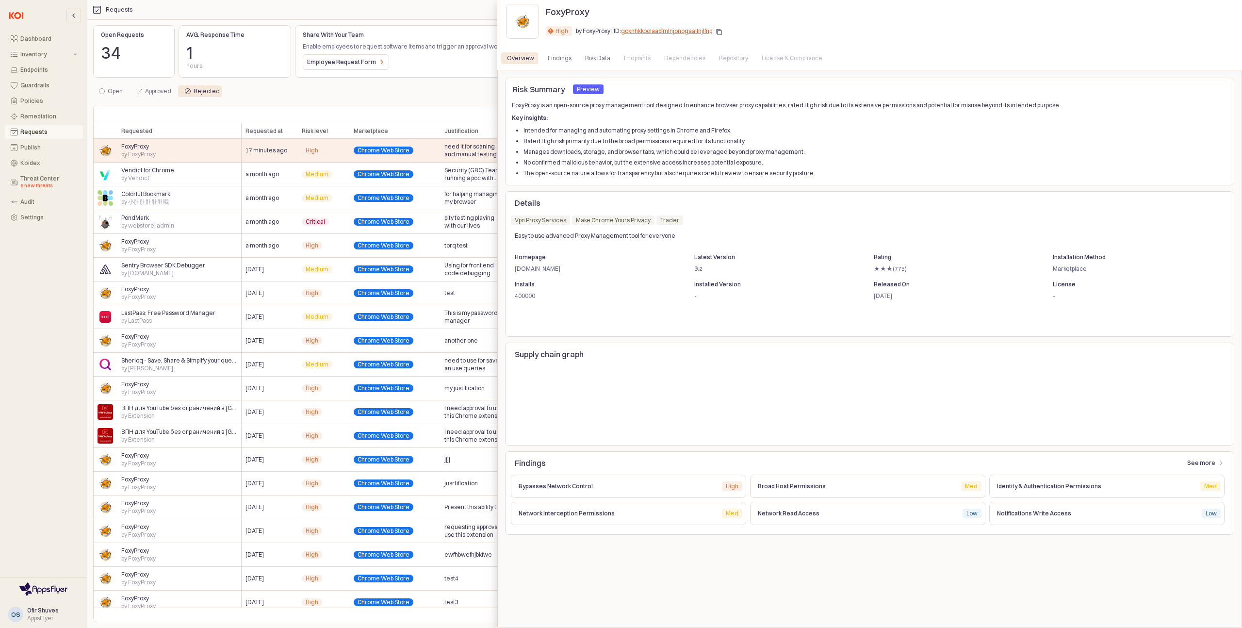
click at [586, 487] on p "Bypasses Network Control" at bounding box center [616, 486] width 195 height 9
click at [427, 87] on div at bounding box center [621, 314] width 1242 height 628
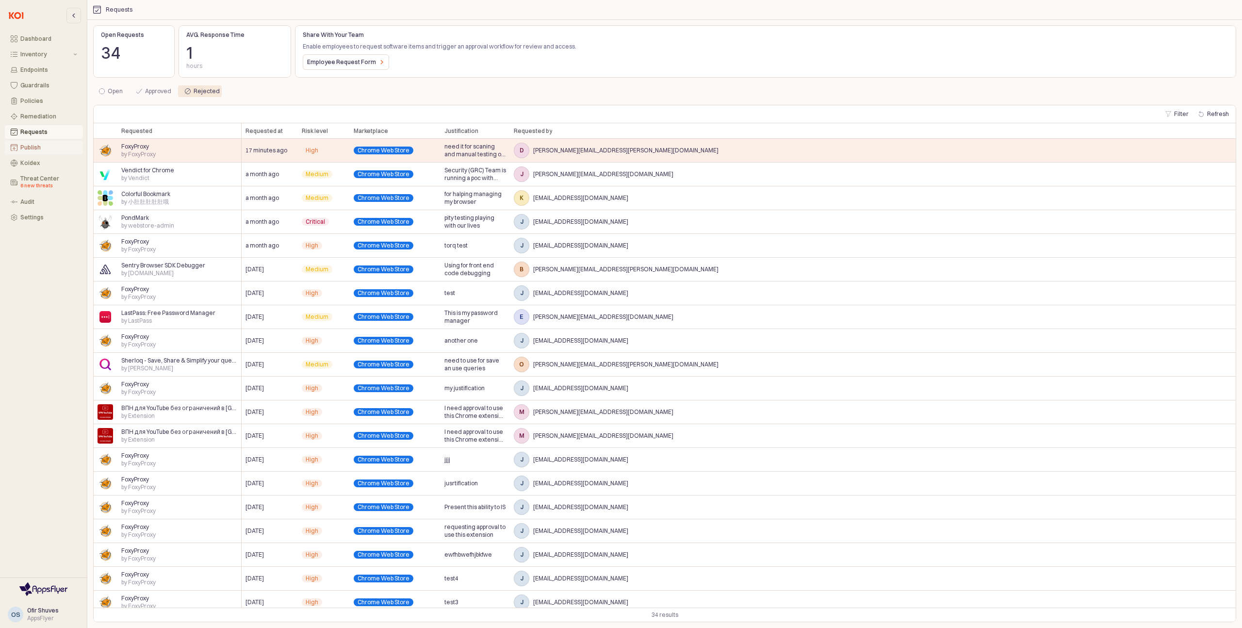
click at [61, 144] on div "Publish" at bounding box center [48, 147] width 57 height 7
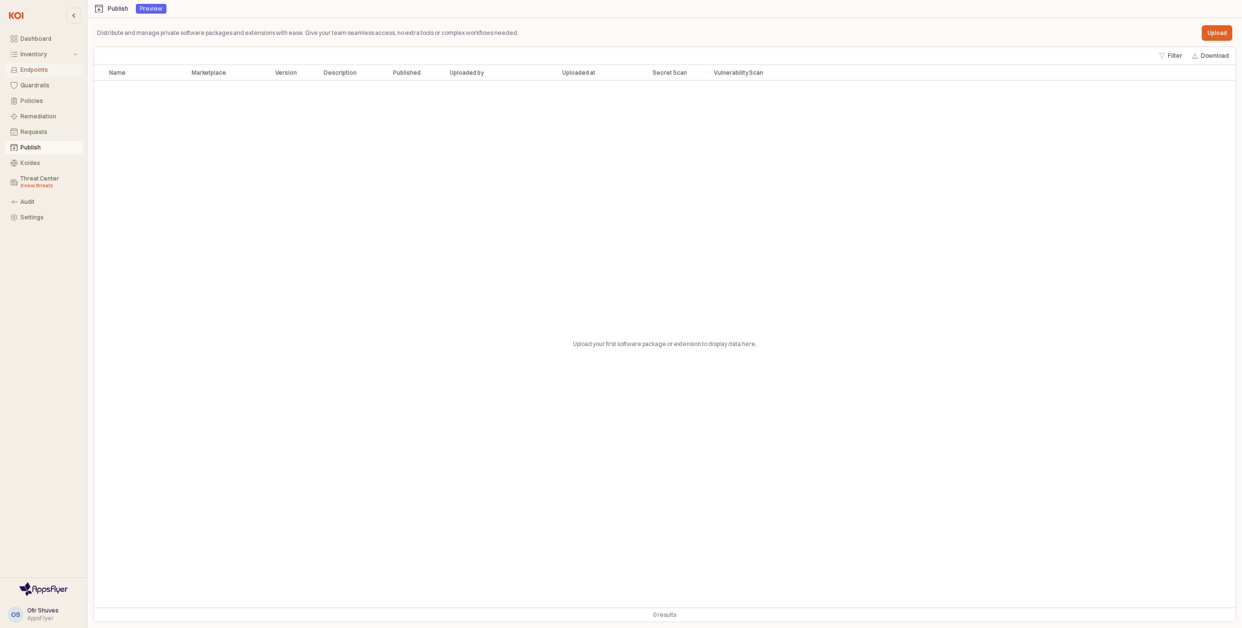
click at [33, 68] on div "Endpoints" at bounding box center [48, 69] width 57 height 7
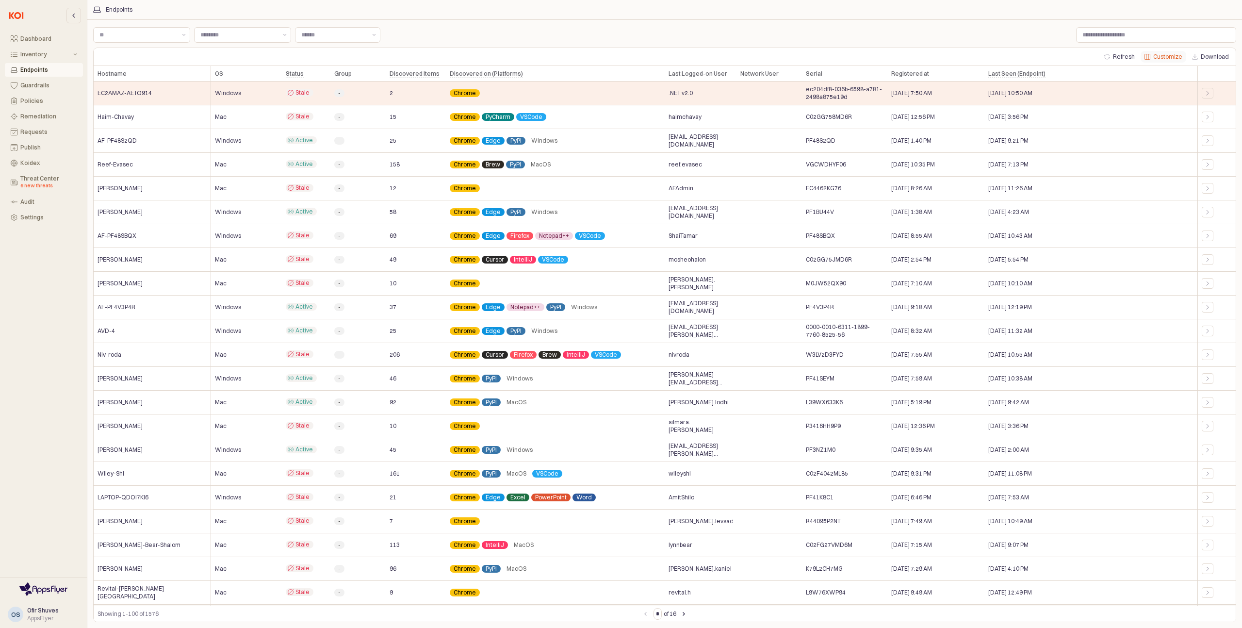
click at [1161, 59] on button "Customize" at bounding box center [1163, 57] width 46 height 12
click at [1226, 9] on div "Close" at bounding box center [1230, 9] width 11 height 11
click at [115, 74] on div "Hostname Hostname" at bounding box center [152, 74] width 117 height 16
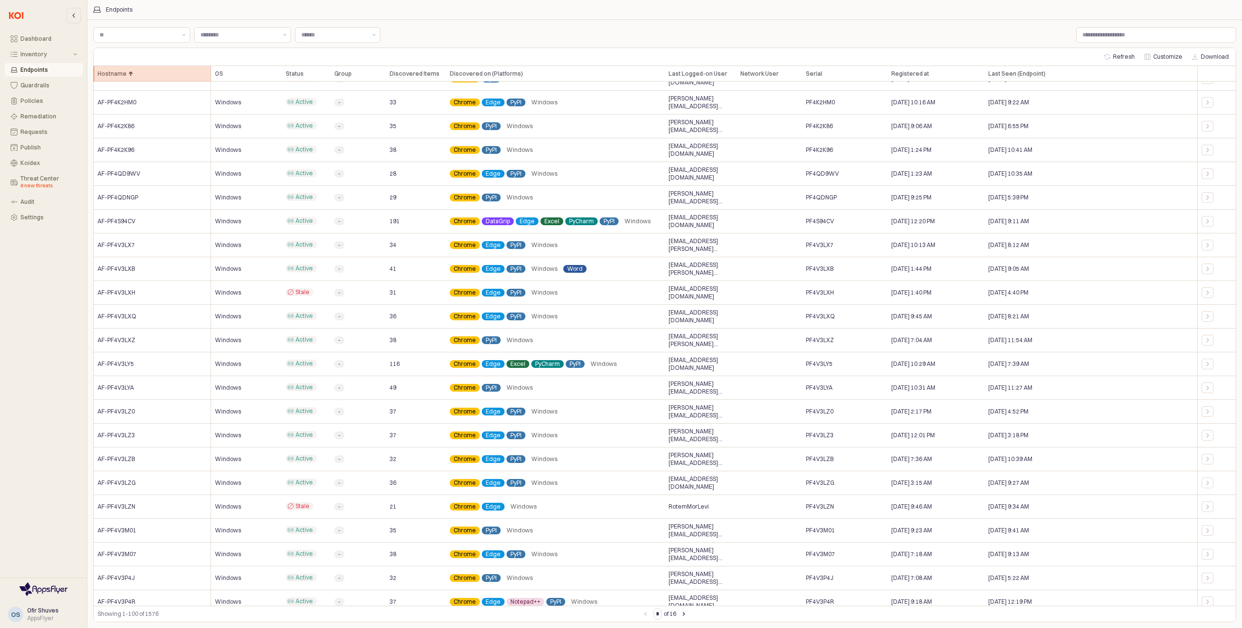
scroll to position [1853, 0]
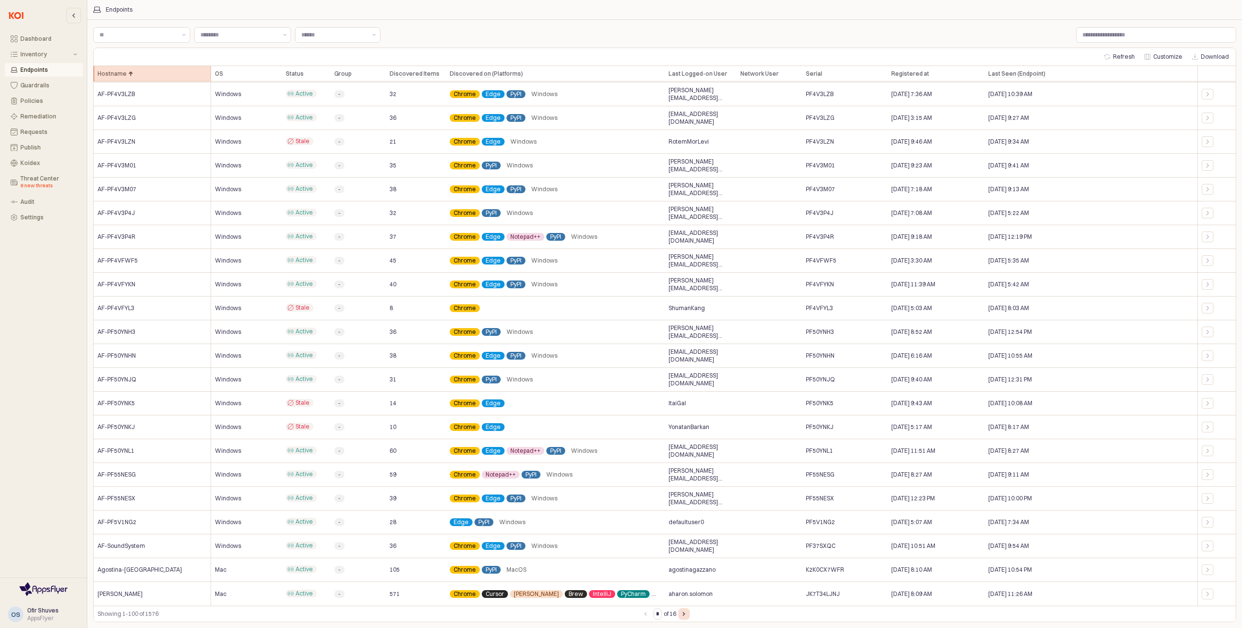
click at [685, 612] on icon "Next page" at bounding box center [683, 614] width 2 height 4
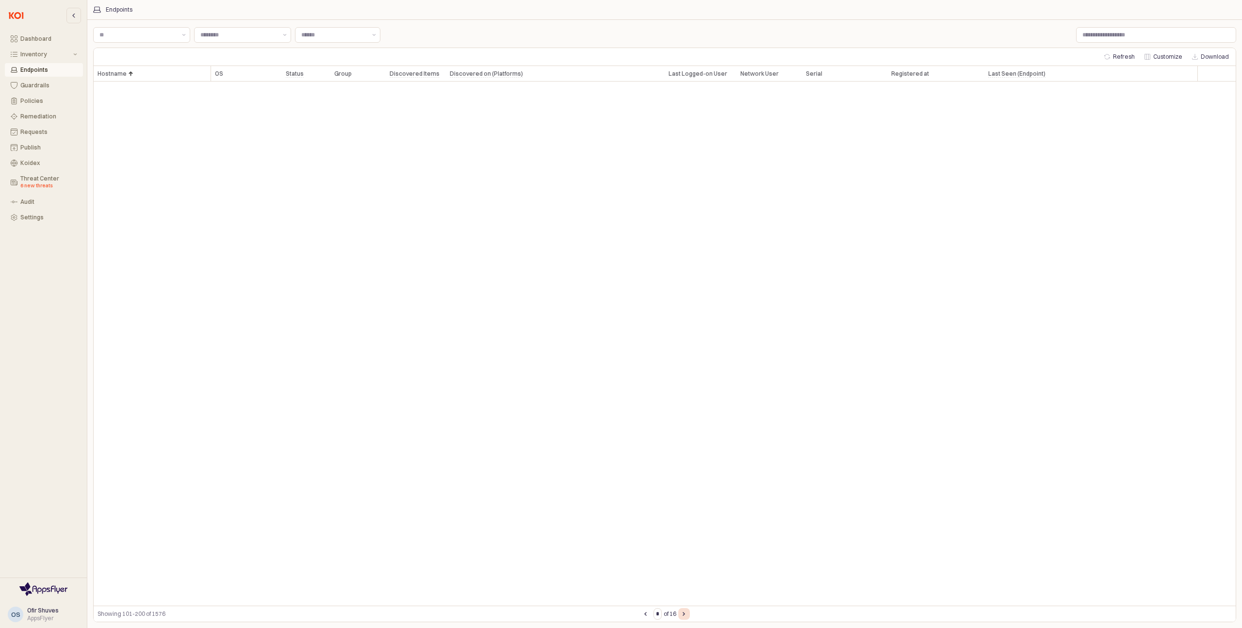
scroll to position [0, 0]
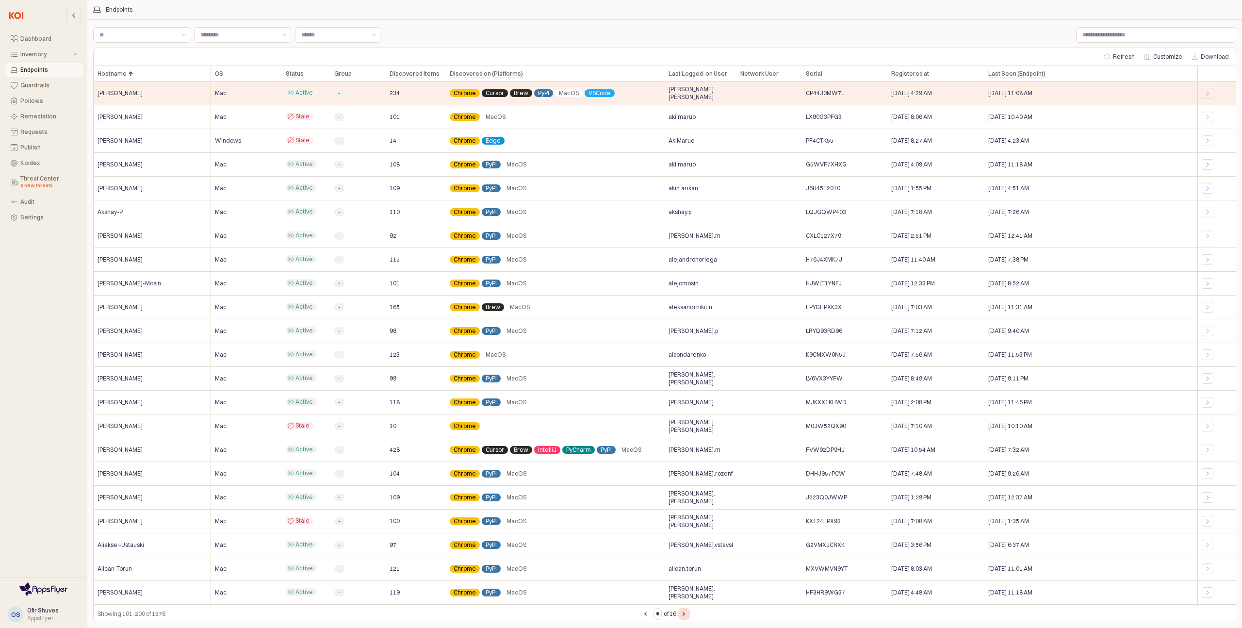
click at [684, 614] on icon "Next page" at bounding box center [683, 613] width 1 height 3
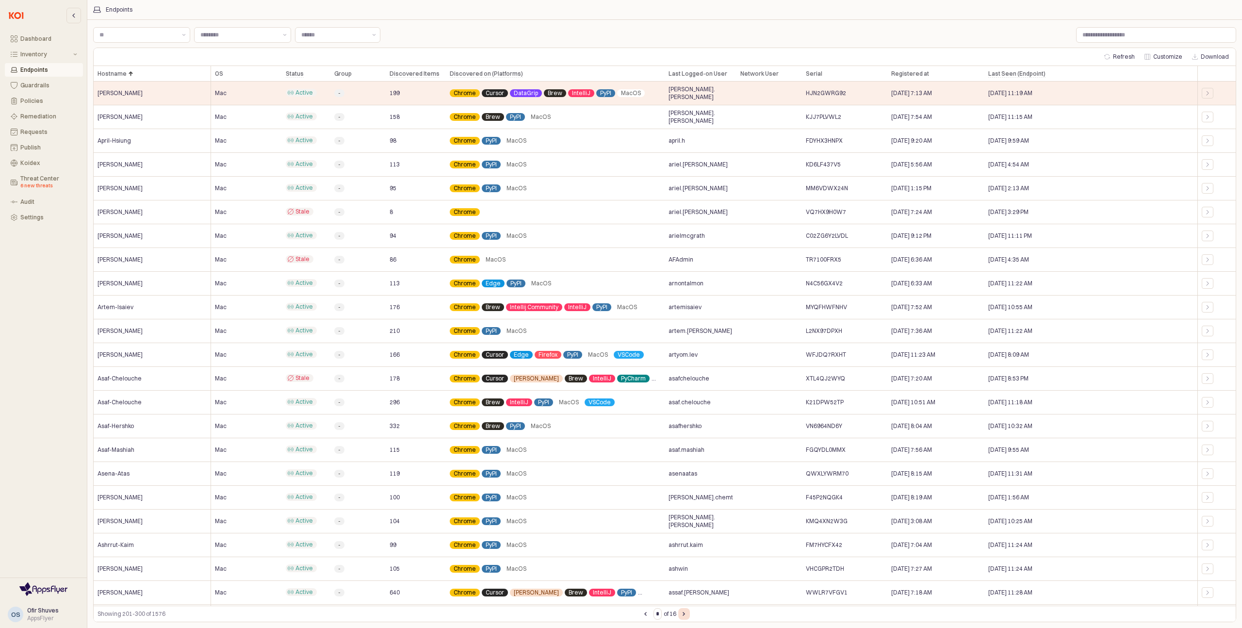
click at [684, 614] on icon "Next page" at bounding box center [683, 613] width 1 height 3
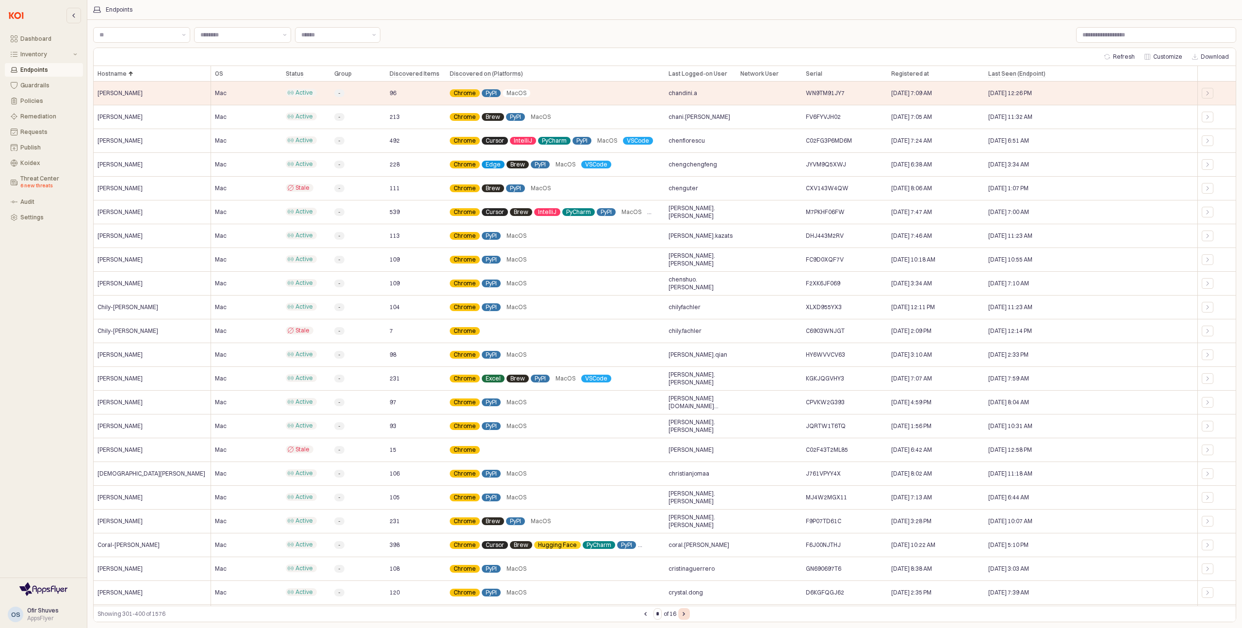
click at [684, 614] on icon "Next page" at bounding box center [683, 613] width 1 height 3
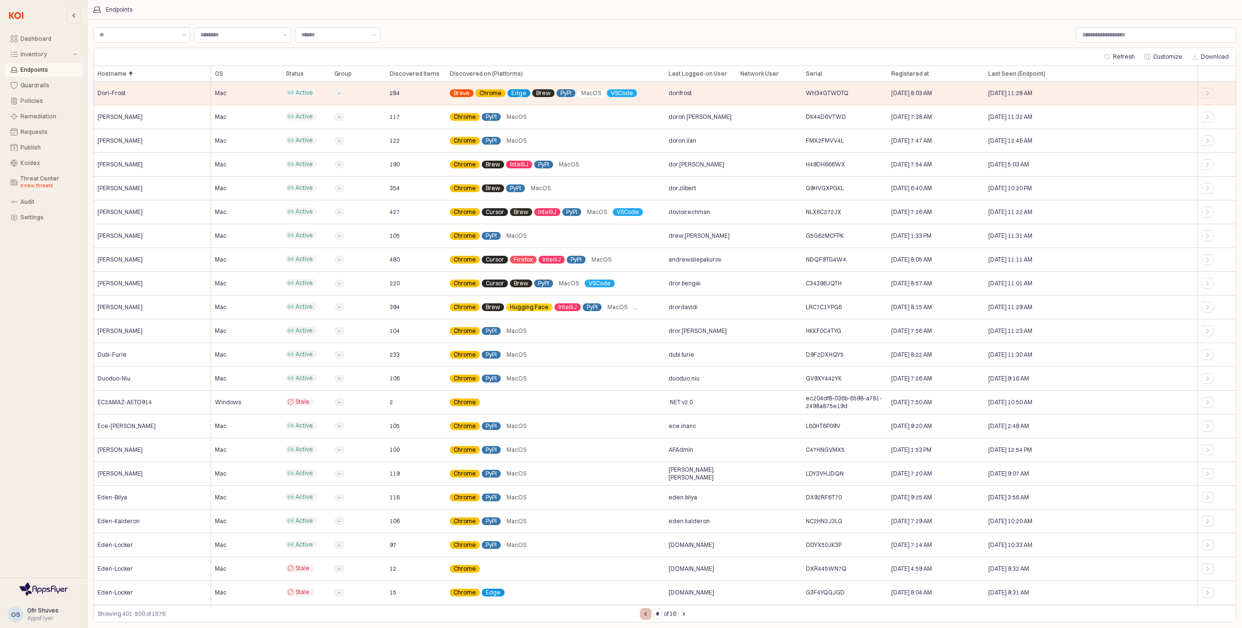
click at [645, 613] on icon "Previous page" at bounding box center [645, 613] width 1 height 3
type input "*"
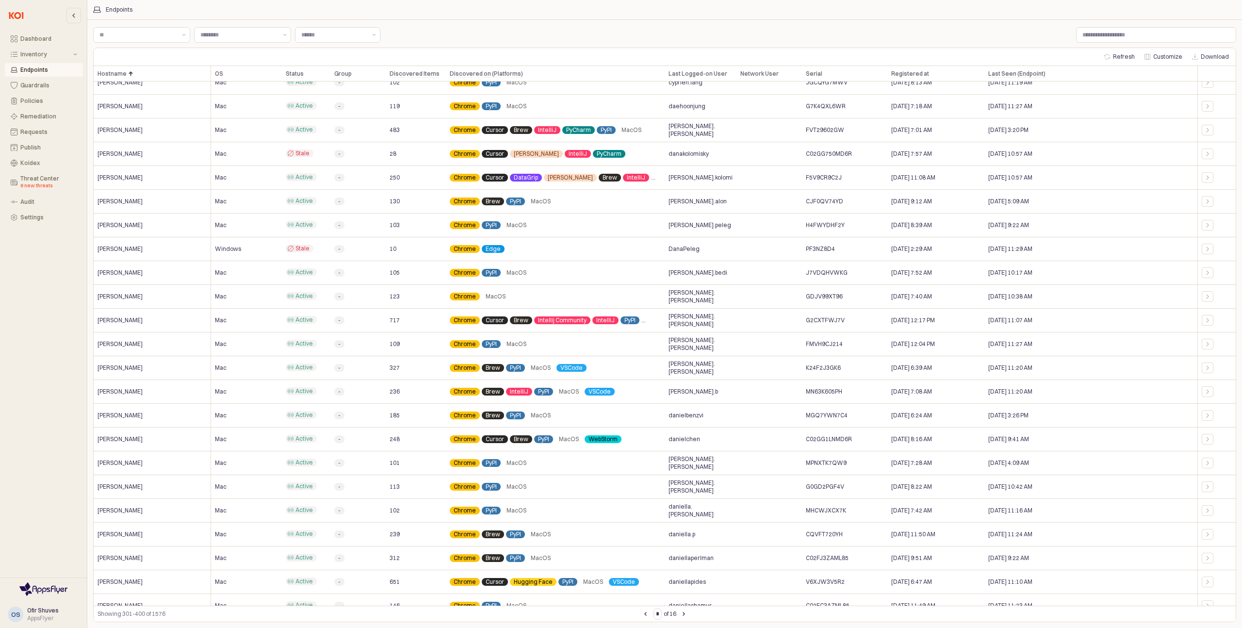
scroll to position [581, 0]
click at [129, 367] on span "[PERSON_NAME]" at bounding box center [119, 368] width 45 height 8
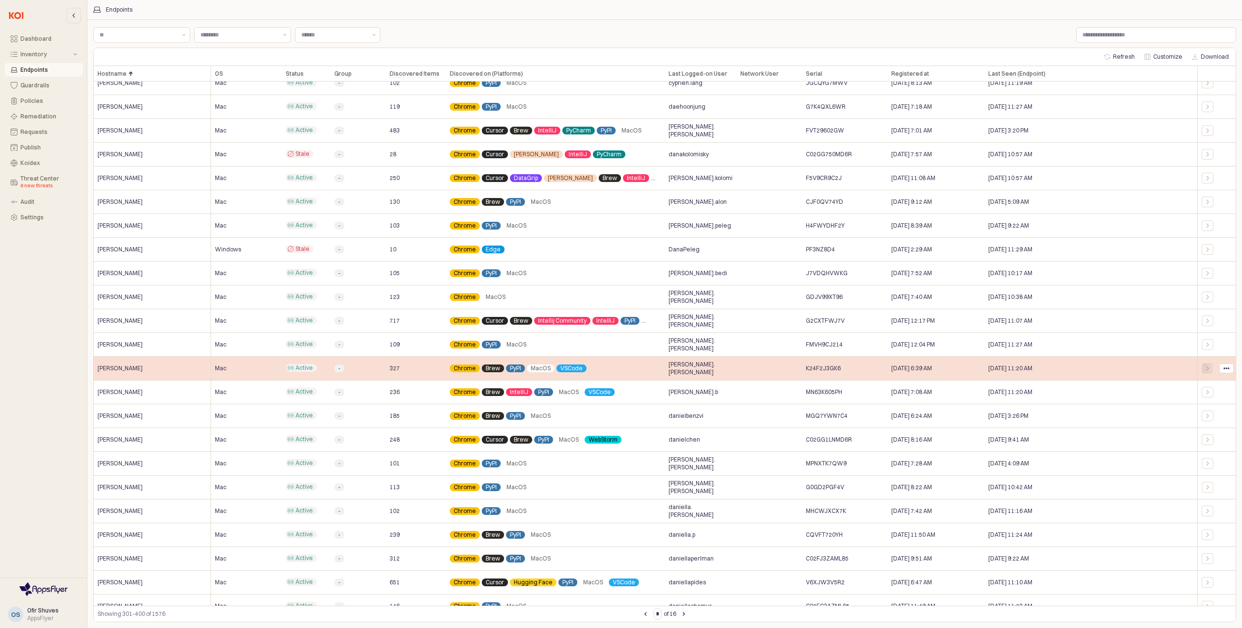
click at [1209, 368] on icon "App Body" at bounding box center [1207, 368] width 6 height 6
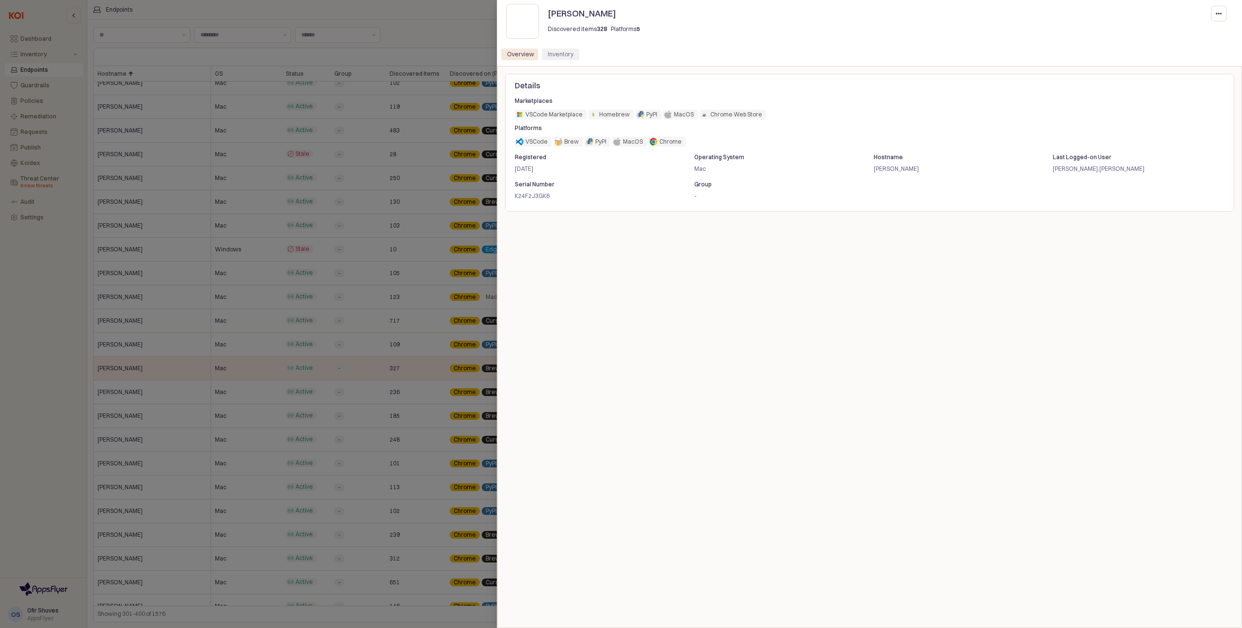
click at [558, 59] on div "Inventory" at bounding box center [561, 55] width 26 height 12
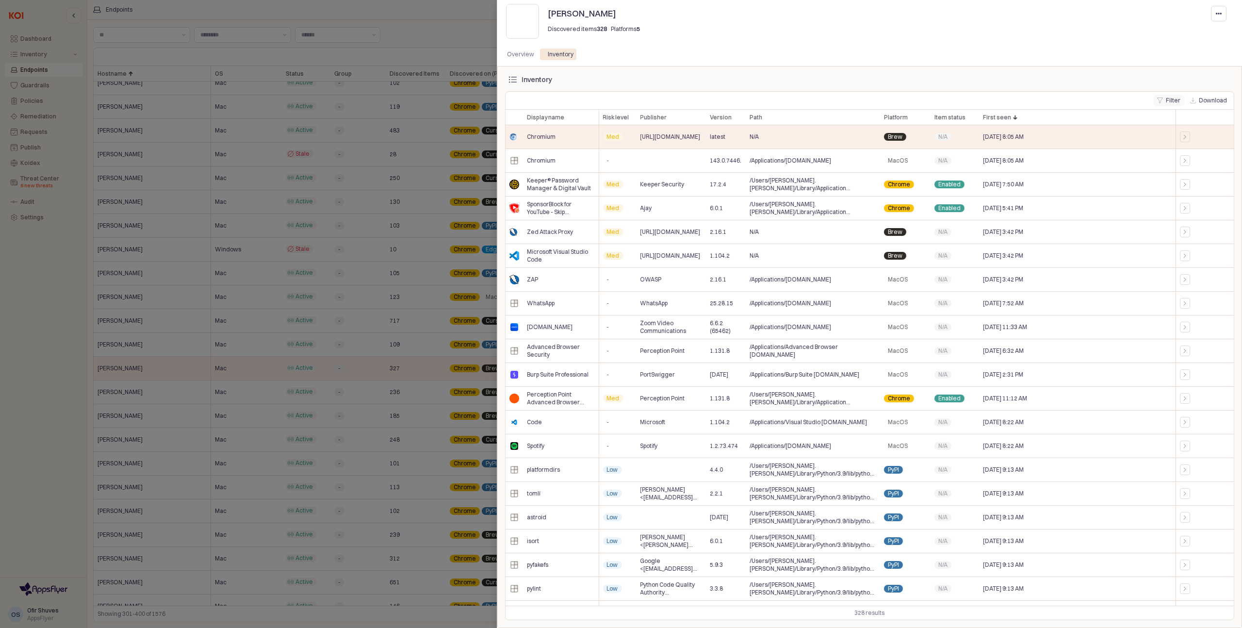
click at [1163, 100] on icon "App Sidebar" at bounding box center [1160, 100] width 6 height 6
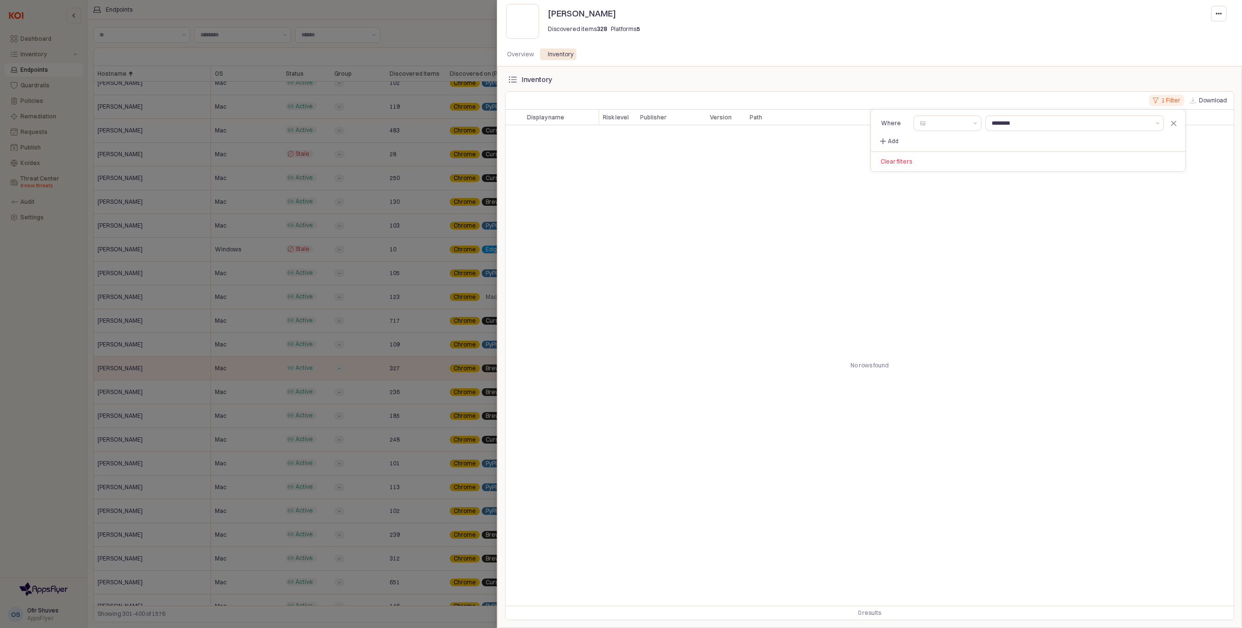
type input "********"
click at [940, 124] on input "Select a column" at bounding box center [947, 123] width 40 height 10
click at [957, 158] on div "Display name" at bounding box center [962, 159] width 71 height 8
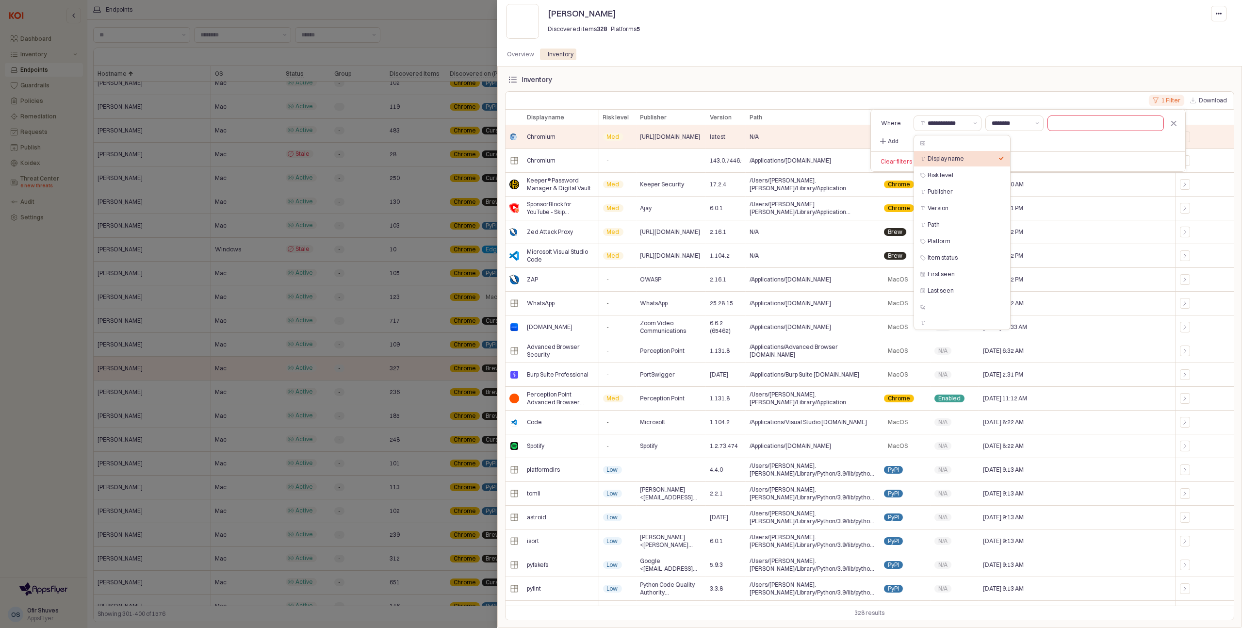
type input "**********"
type input "********"
click at [1080, 125] on input "text" at bounding box center [1105, 123] width 115 height 15
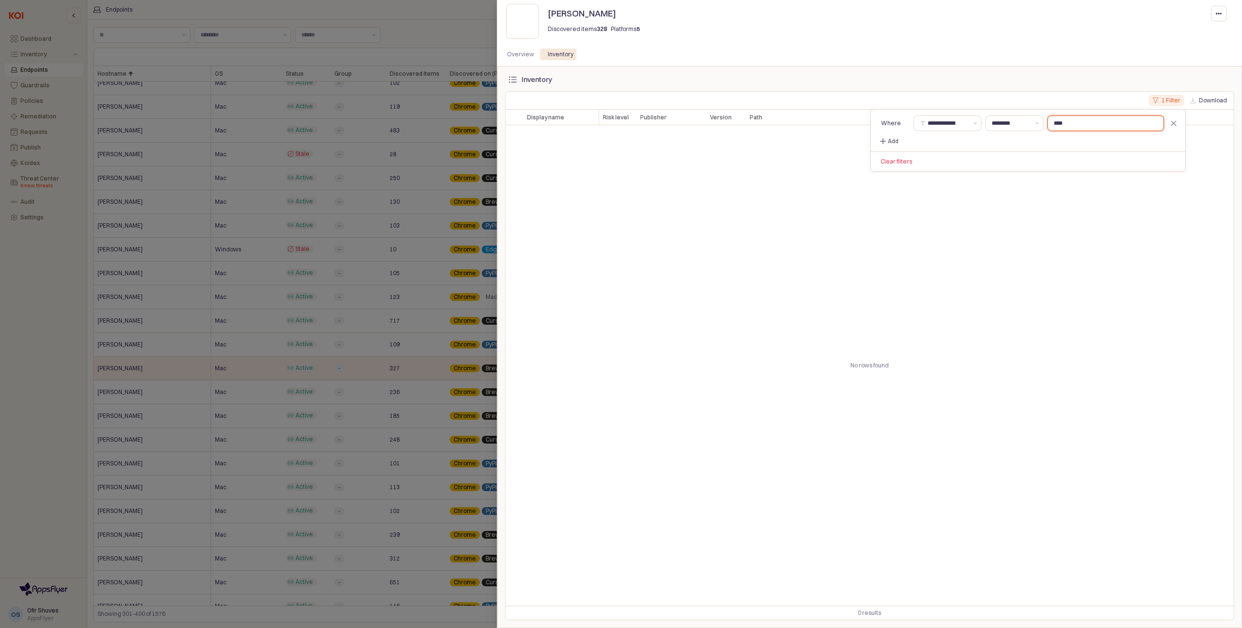
type input "****"
click at [1009, 223] on div "No rows found" at bounding box center [869, 365] width 728 height 480
click at [1158, 101] on icon "App Sidebar" at bounding box center [1156, 100] width 6 height 6
drag, startPoint x: 1171, startPoint y: 123, endPoint x: 1153, endPoint y: 128, distance: 18.5
click at [1171, 123] on icon "Remove filter" at bounding box center [1174, 123] width 12 height 12
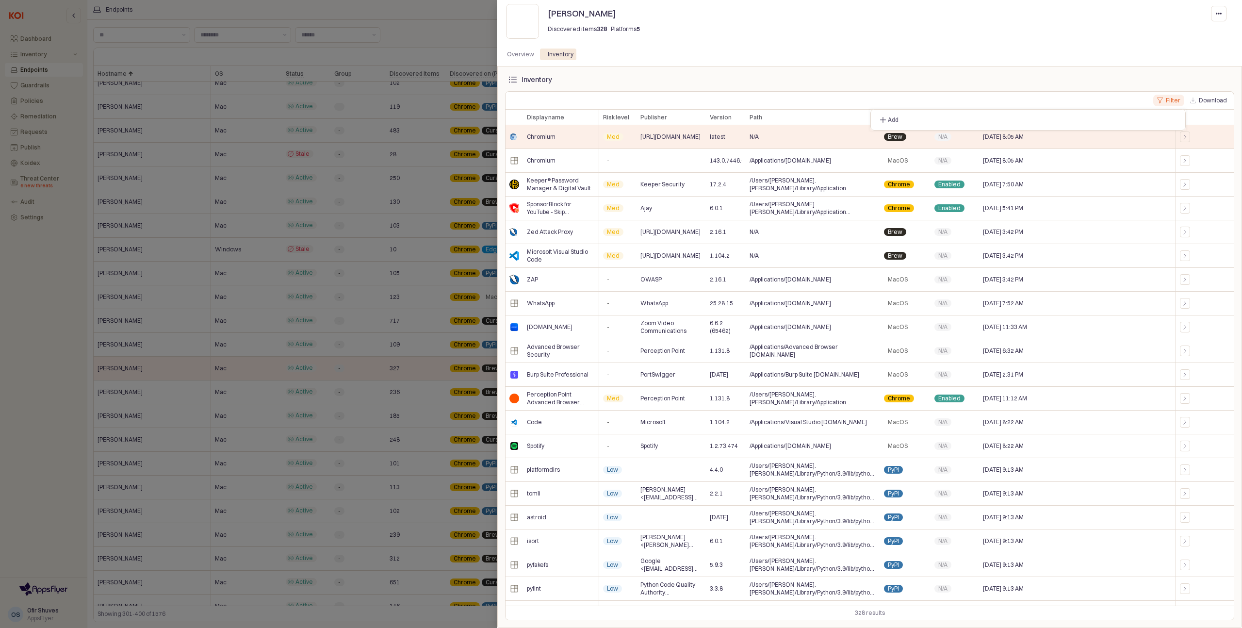
click at [433, 162] on div at bounding box center [621, 314] width 1242 height 628
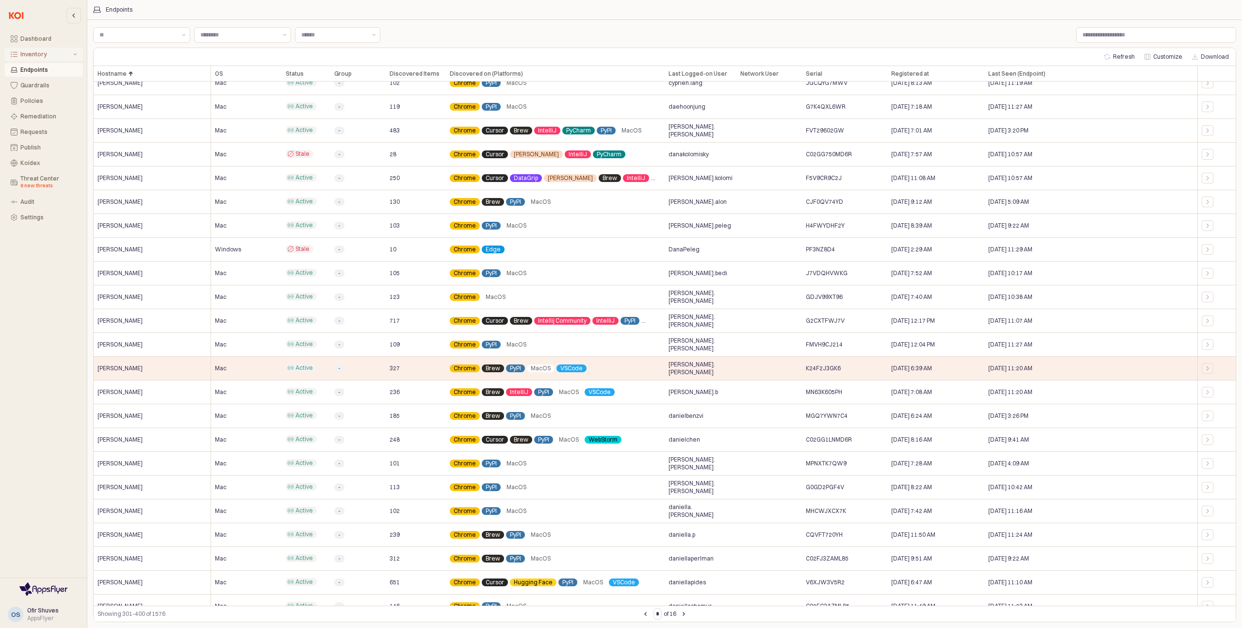
click at [37, 56] on div "Inventory" at bounding box center [45, 54] width 51 height 7
click at [35, 84] on div "Extensions" at bounding box center [50, 85] width 54 height 7
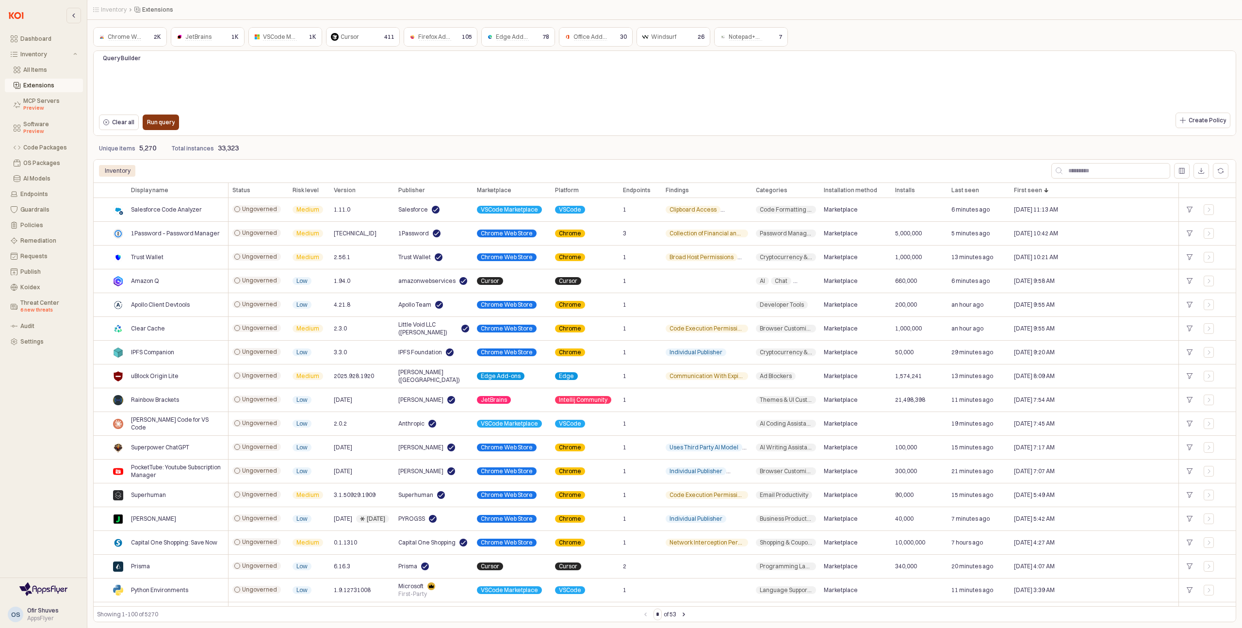
click at [177, 121] on button "Run query" at bounding box center [161, 122] width 36 height 16
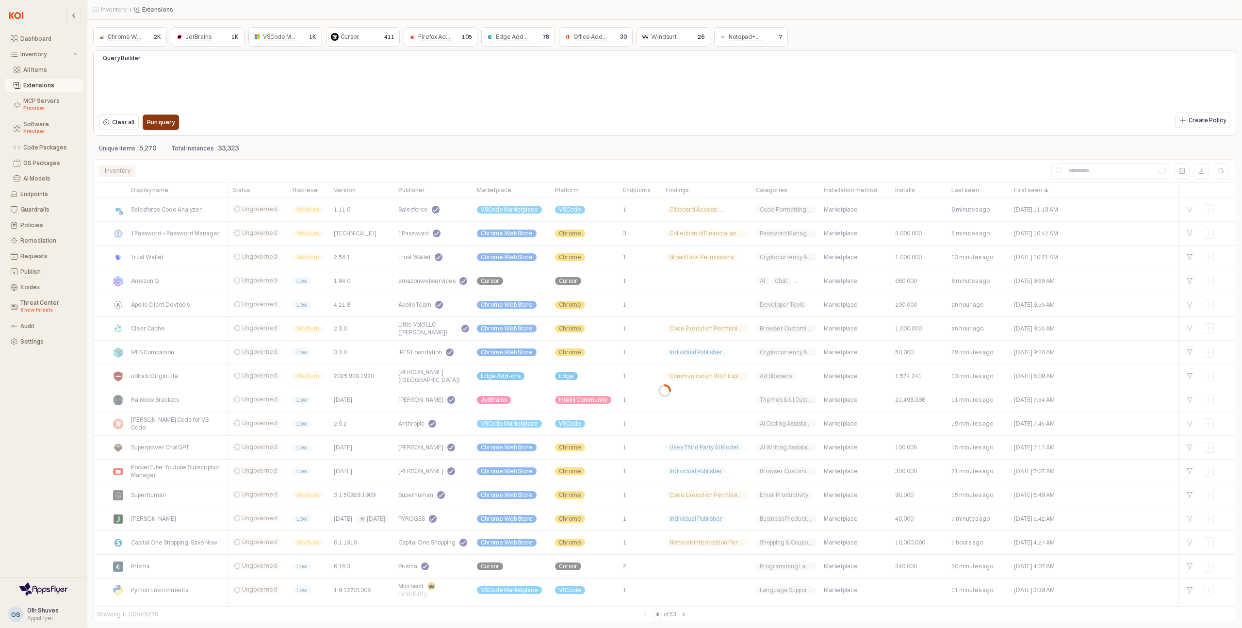
click at [163, 122] on p "Run query" at bounding box center [161, 122] width 28 height 8
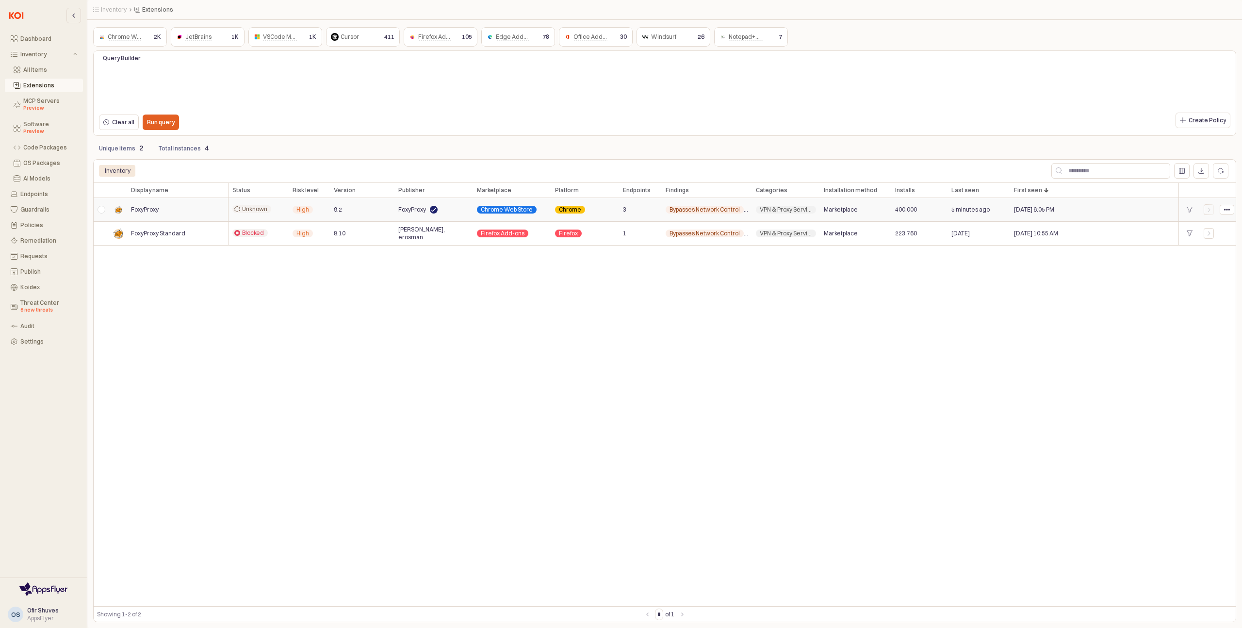
click at [105, 211] on div "App Body" at bounding box center [101, 210] width 16 height 24
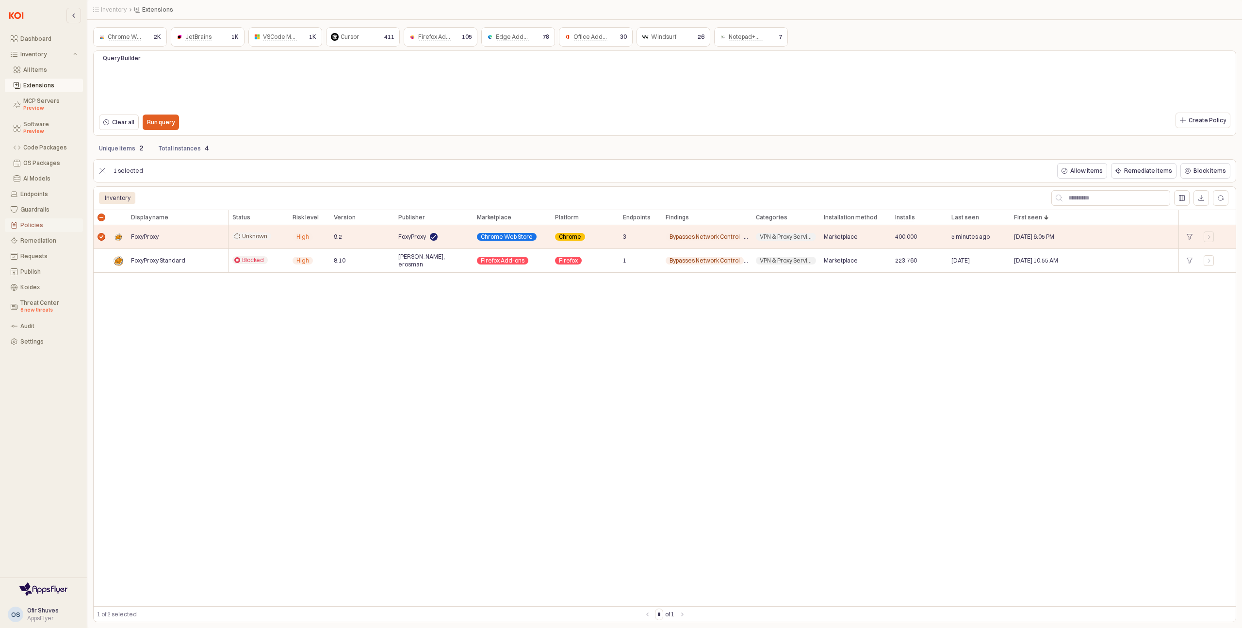
click at [34, 219] on button "Policies" at bounding box center [44, 225] width 78 height 14
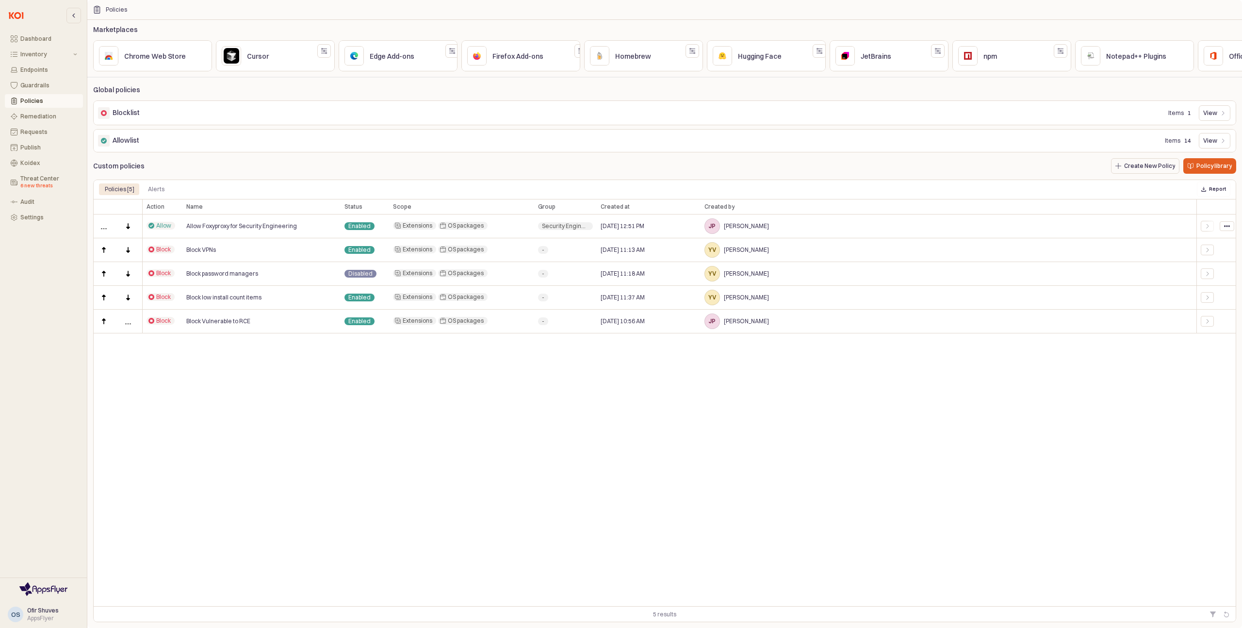
click at [1225, 226] on circle "App Body" at bounding box center [1224, 225] width 1 height 1
click at [1202, 241] on span "Edit policy" at bounding box center [1193, 243] width 27 height 8
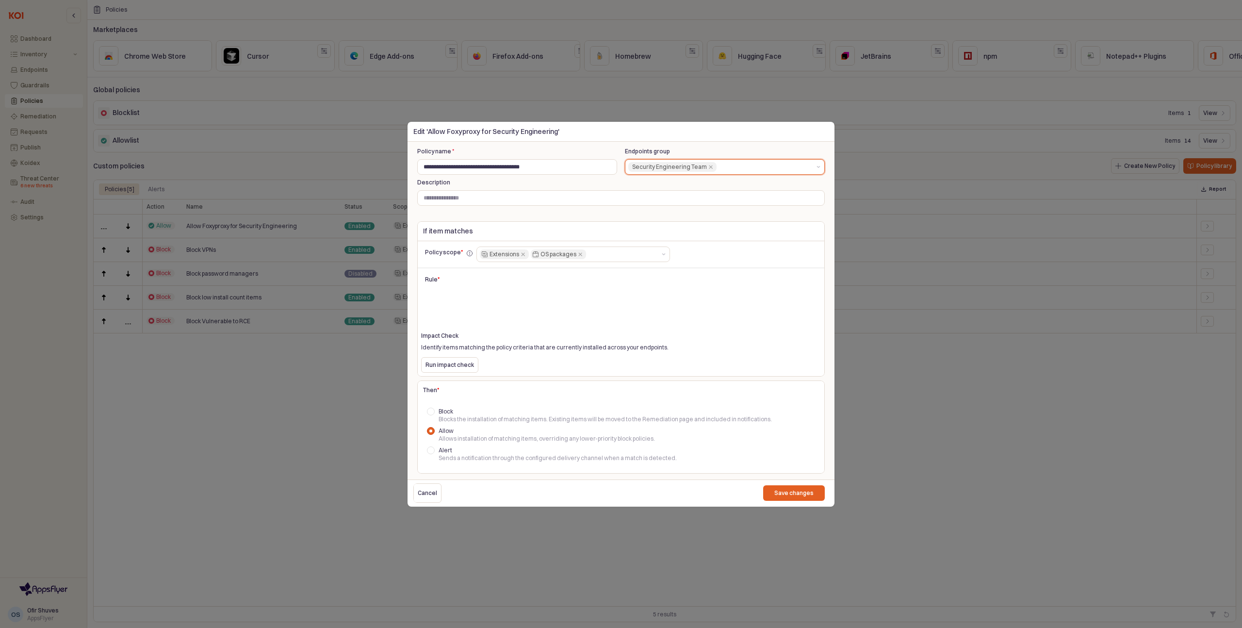
click at [671, 165] on div "Security Engineering Team" at bounding box center [669, 167] width 75 height 10
click at [664, 184] on div "Security Engineering Team" at bounding box center [721, 186] width 181 height 8
click at [663, 185] on div "Security Engineering Team" at bounding box center [721, 186] width 181 height 8
click at [726, 146] on div "Endpoints group Security Engineering Team" at bounding box center [725, 161] width 208 height 31
click at [210, 366] on div at bounding box center [621, 314] width 1242 height 628
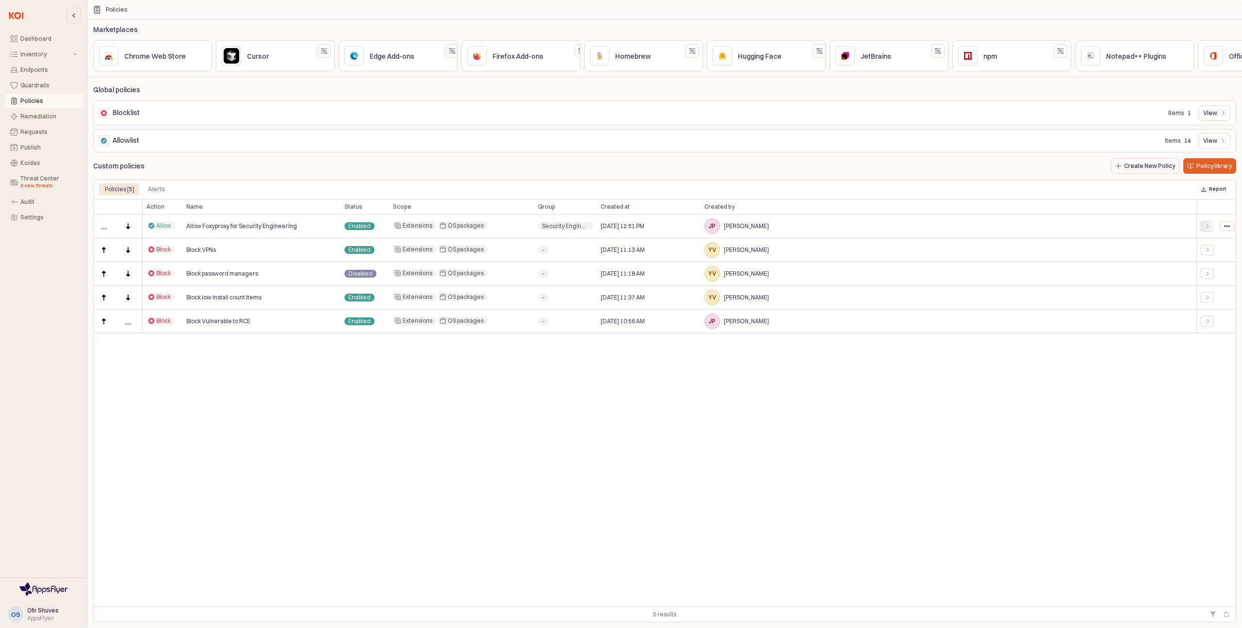
click at [1212, 224] on div "App Body" at bounding box center [1207, 226] width 13 height 11
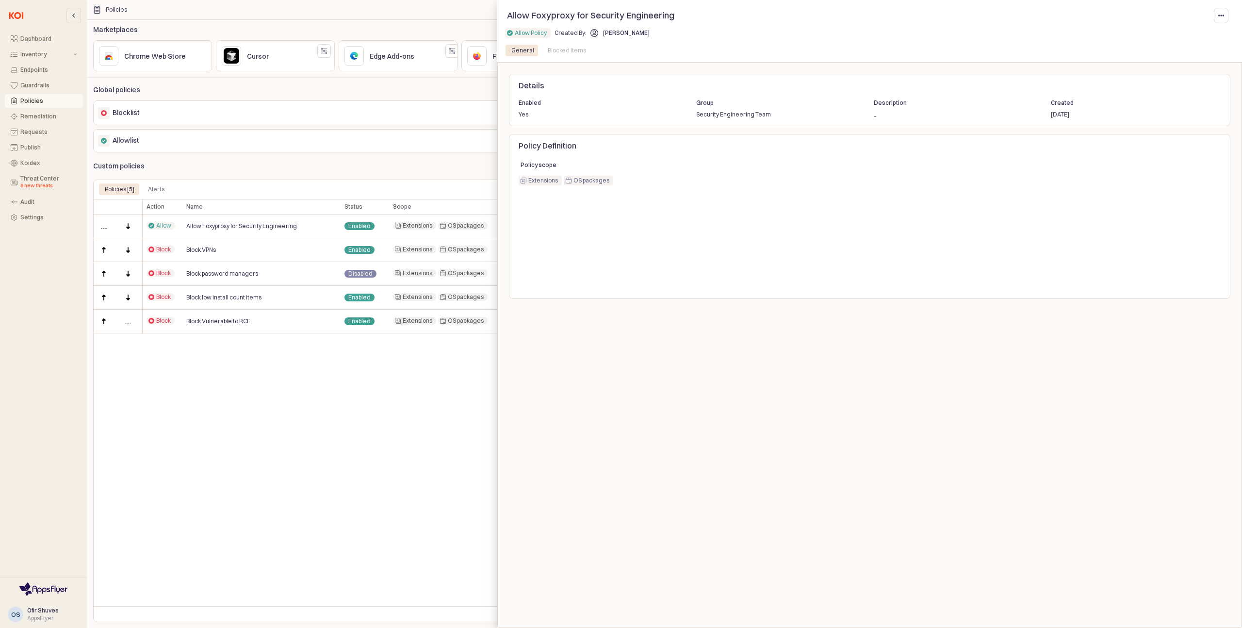
click at [555, 51] on div "Blocked Items" at bounding box center [567, 51] width 38 height 12
click at [1215, 14] on button "App Sidebar" at bounding box center [1221, 16] width 15 height 16
click at [1206, 34] on span "Edit policy" at bounding box center [1195, 36] width 27 height 8
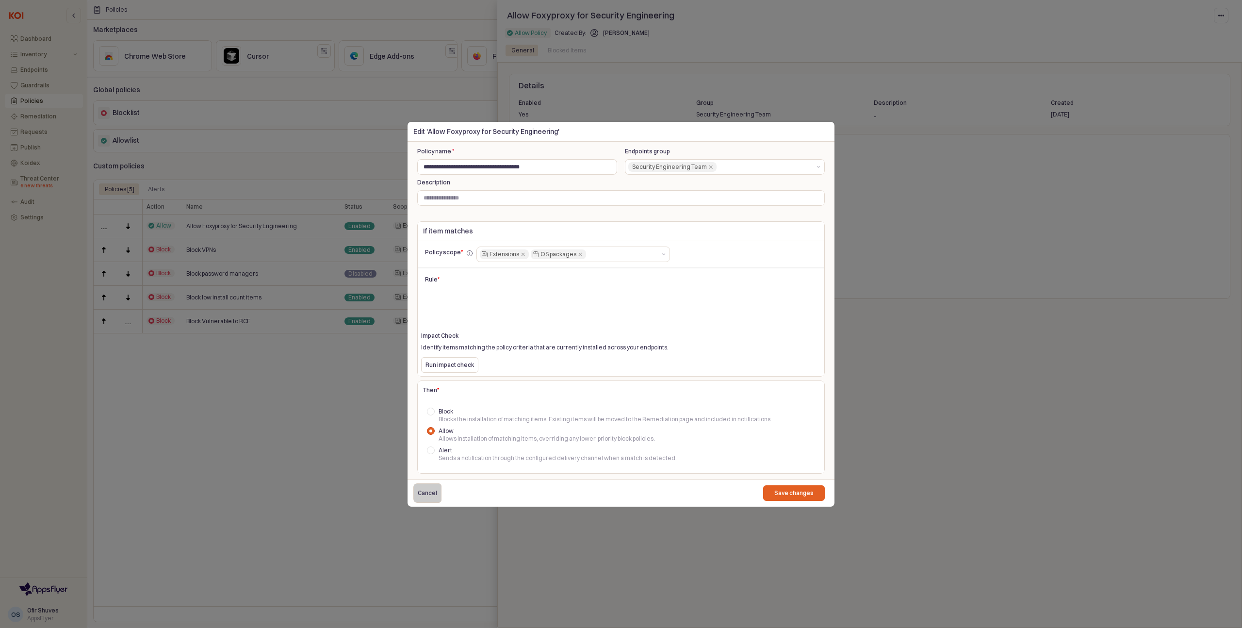
click at [424, 498] on div "Cancel" at bounding box center [427, 493] width 19 height 18
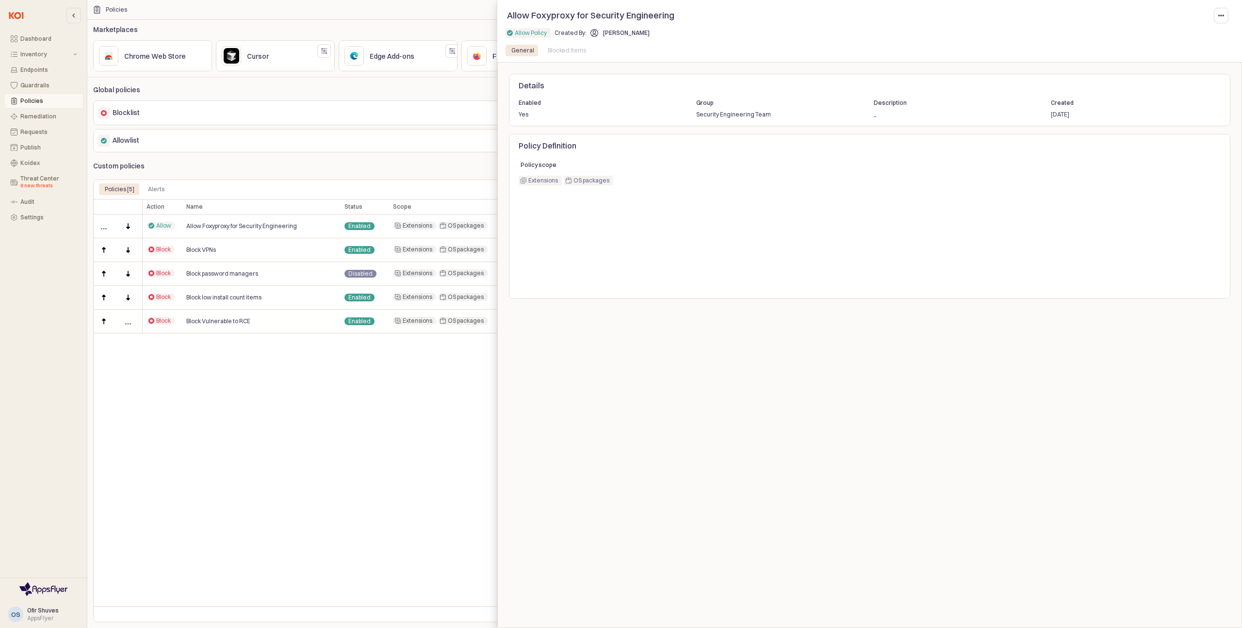
click at [39, 114] on div at bounding box center [621, 314] width 1242 height 628
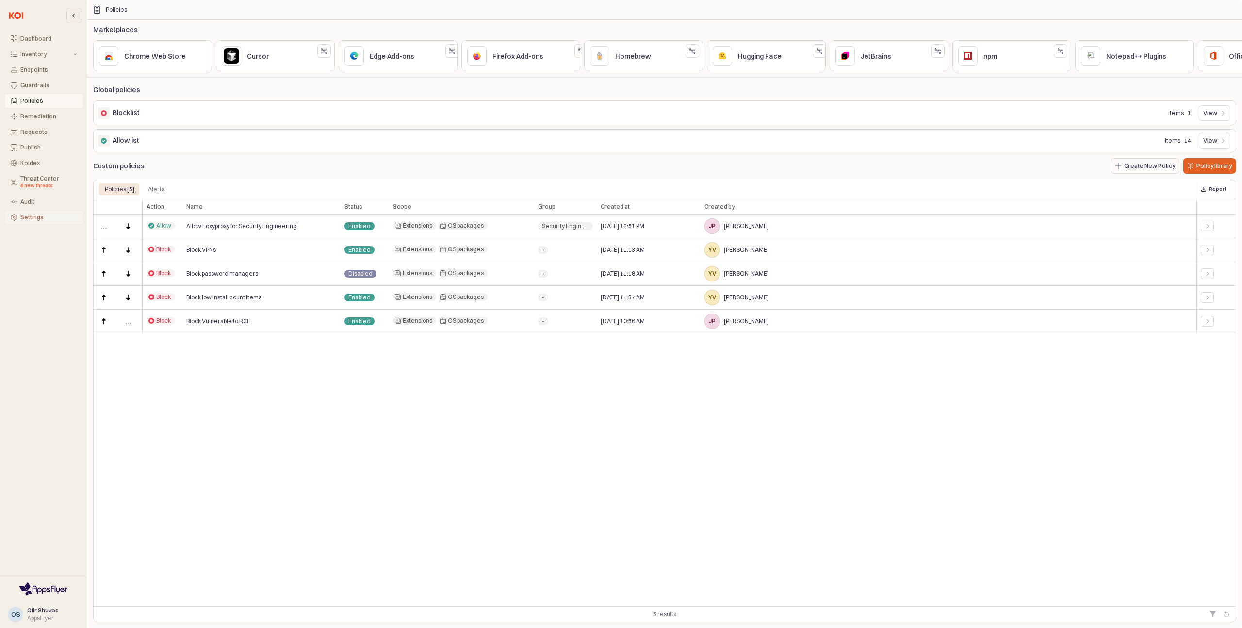
click at [39, 215] on div "Settings" at bounding box center [48, 217] width 57 height 7
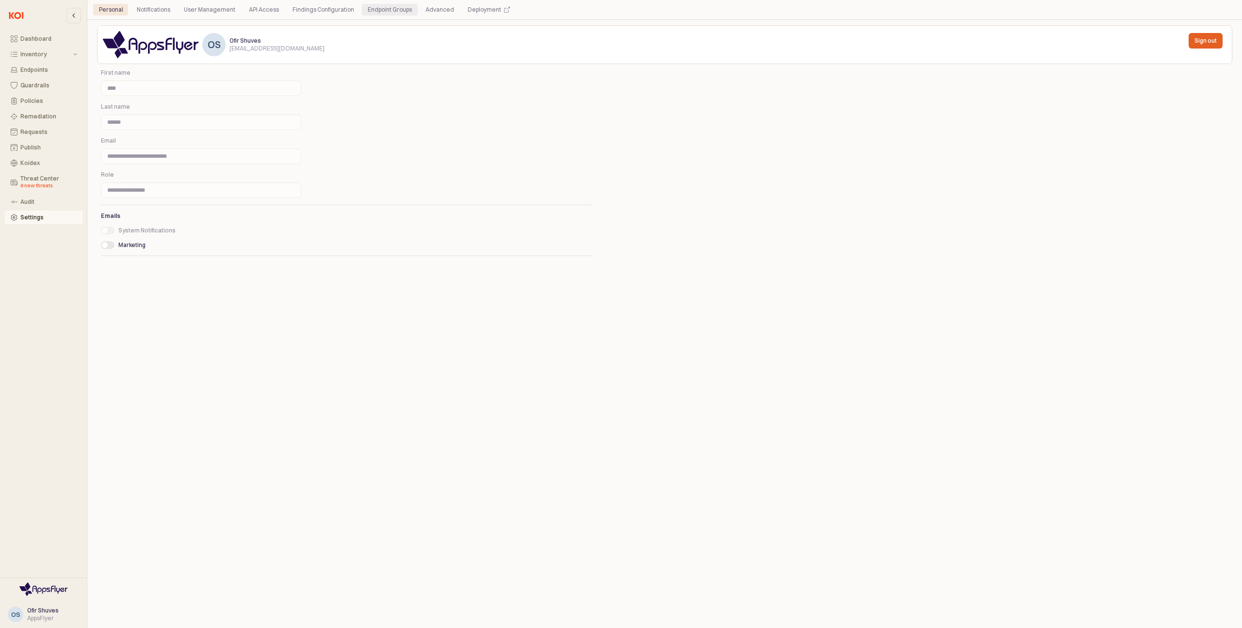
click at [384, 12] on div "Endpoint Groups" at bounding box center [390, 10] width 44 height 12
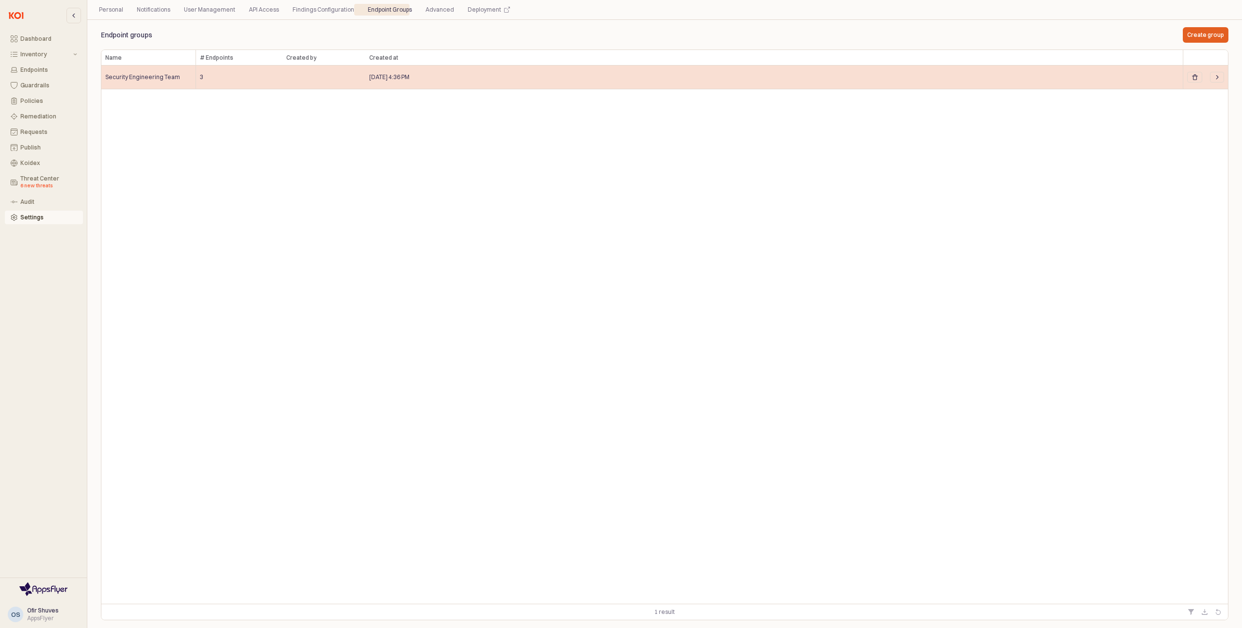
click at [151, 81] on div "Security Engineering Team" at bounding box center [148, 77] width 95 height 24
click at [1218, 80] on icon "App Body" at bounding box center [1217, 77] width 6 height 6
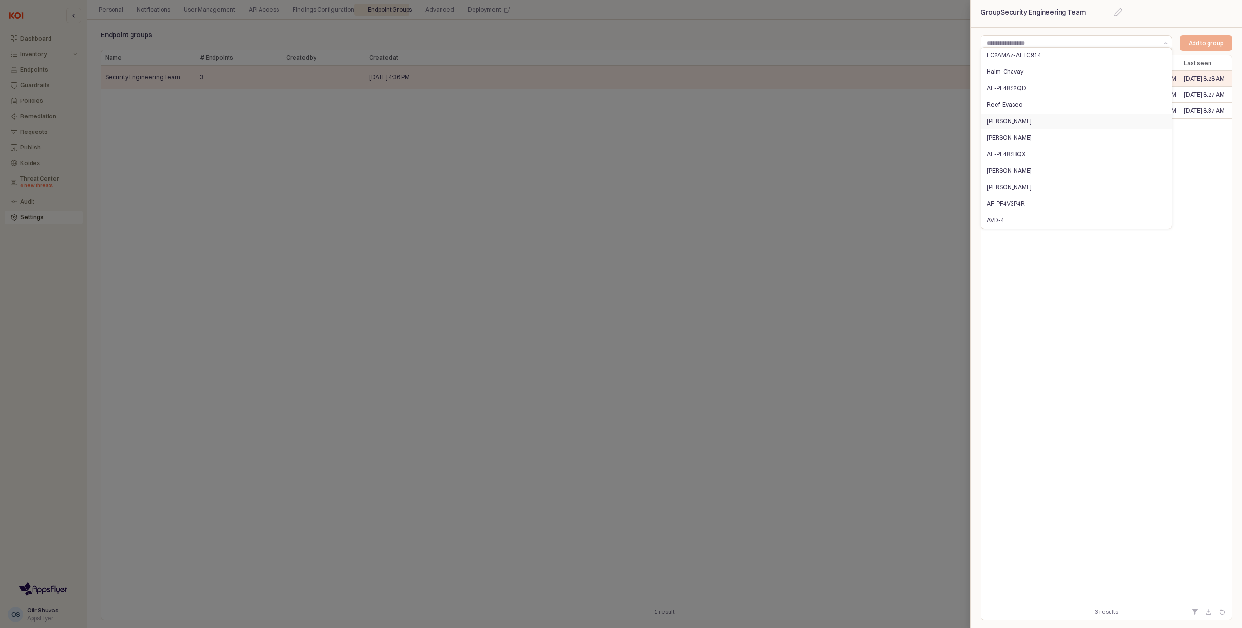
click at [1211, 144] on div "Hostname Hostname OS OS First seen First seen Last seen Last seen AF-JYW3PWR7M6…" at bounding box center [1106, 329] width 251 height 548
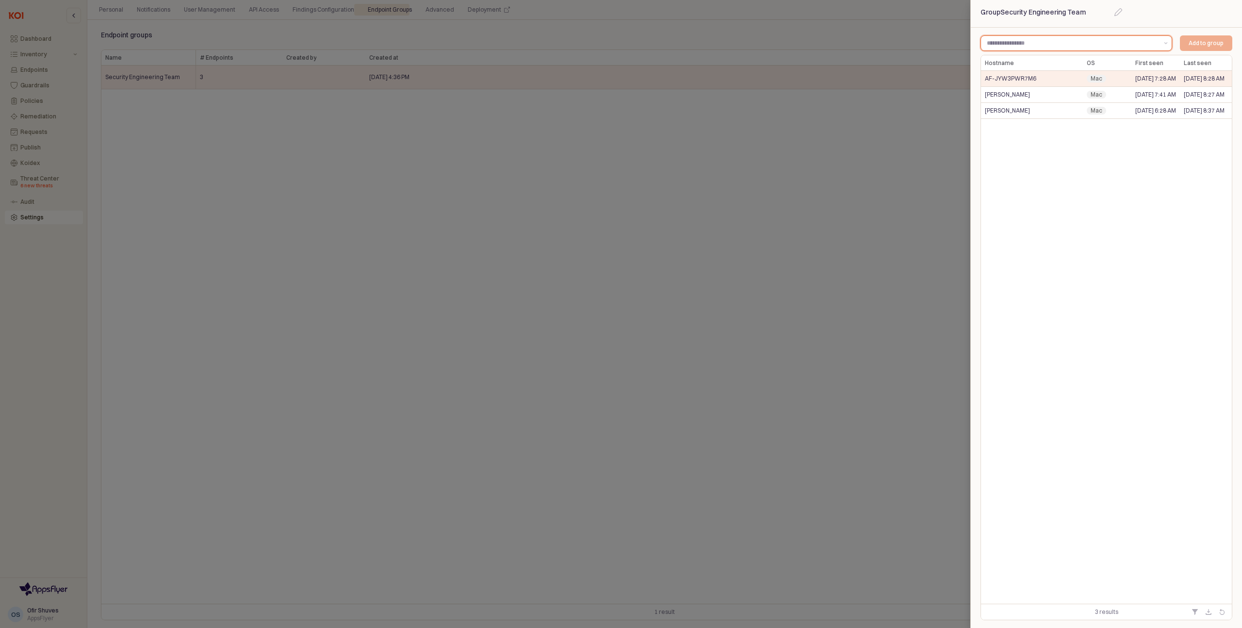
click at [1039, 43] on input "App Sidebar" at bounding box center [1072, 43] width 171 height 10
type input "*"
type input "******"
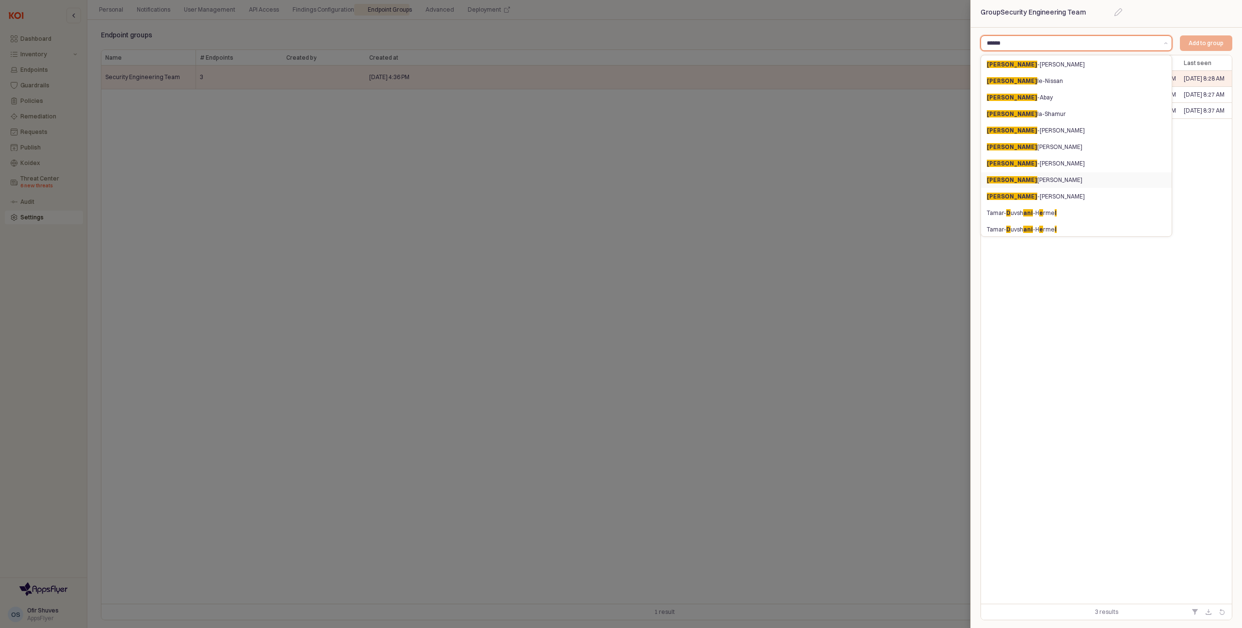
scroll to position [146, 0]
click at [995, 95] on span "[PERSON_NAME]" at bounding box center [1012, 98] width 50 height 7
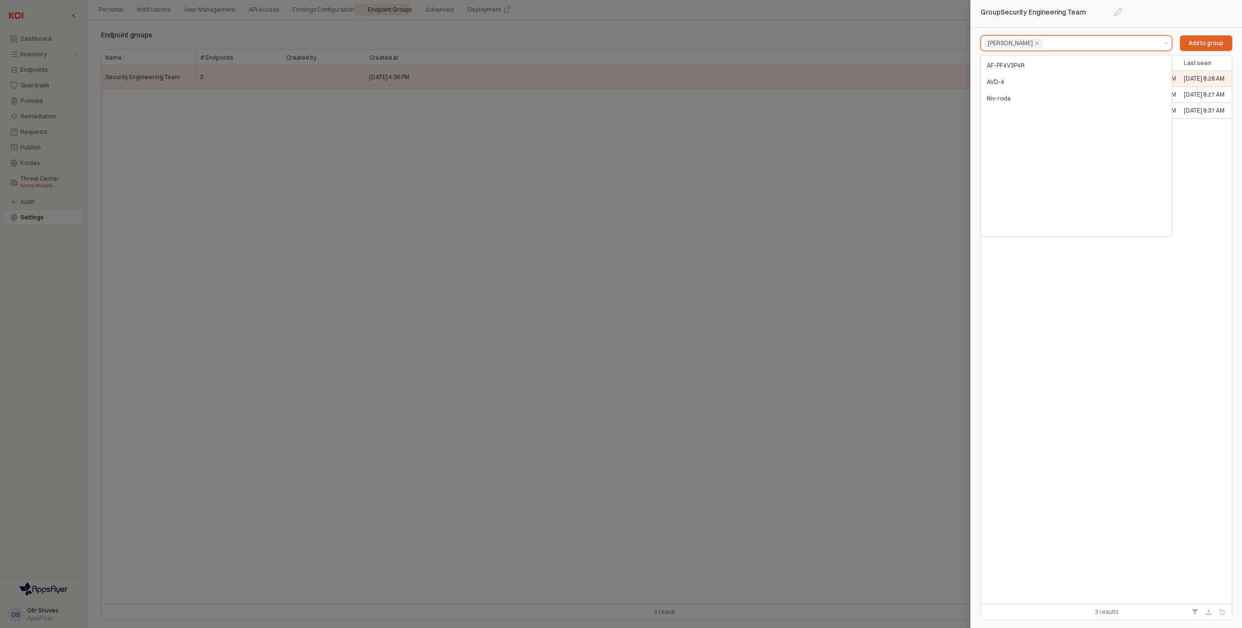
scroll to position [0, 0]
click at [1201, 49] on div "Add to group" at bounding box center [1206, 43] width 44 height 15
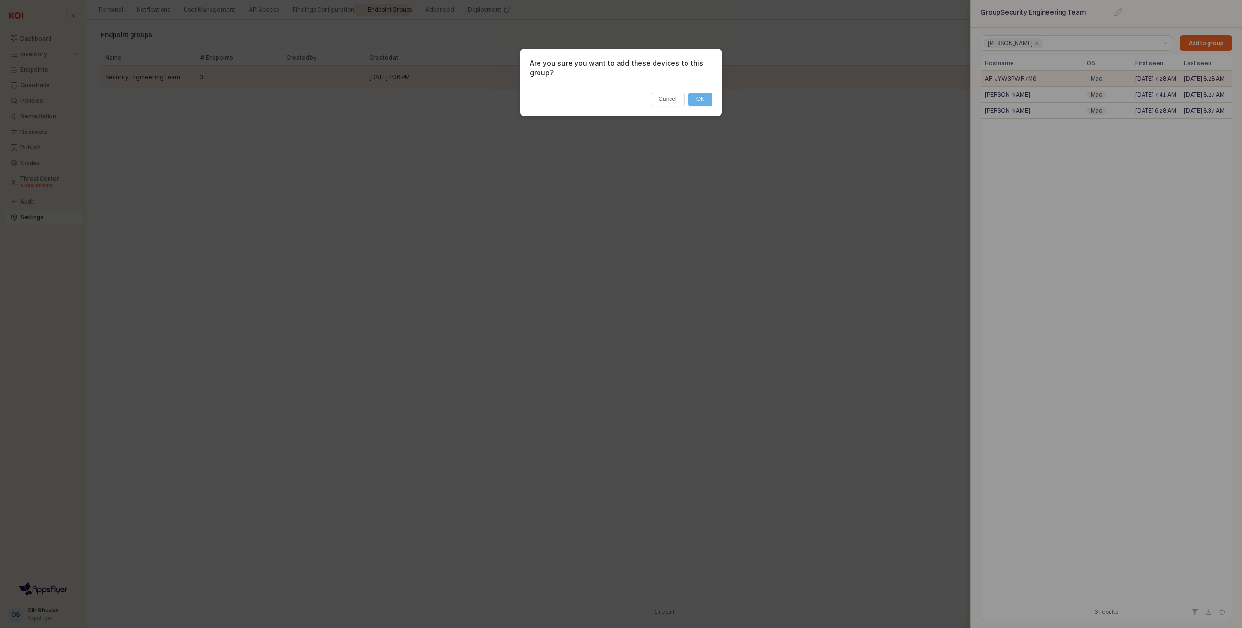
click at [706, 100] on button "OK" at bounding box center [700, 100] width 24 height 14
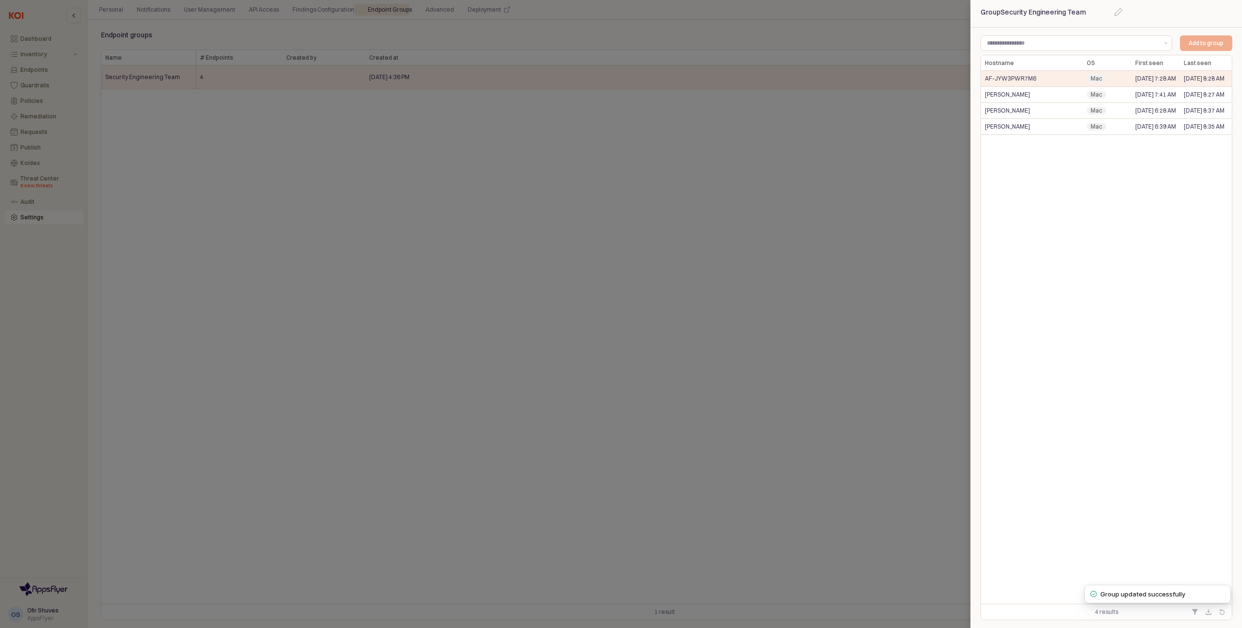
click at [626, 167] on div at bounding box center [621, 314] width 1242 height 628
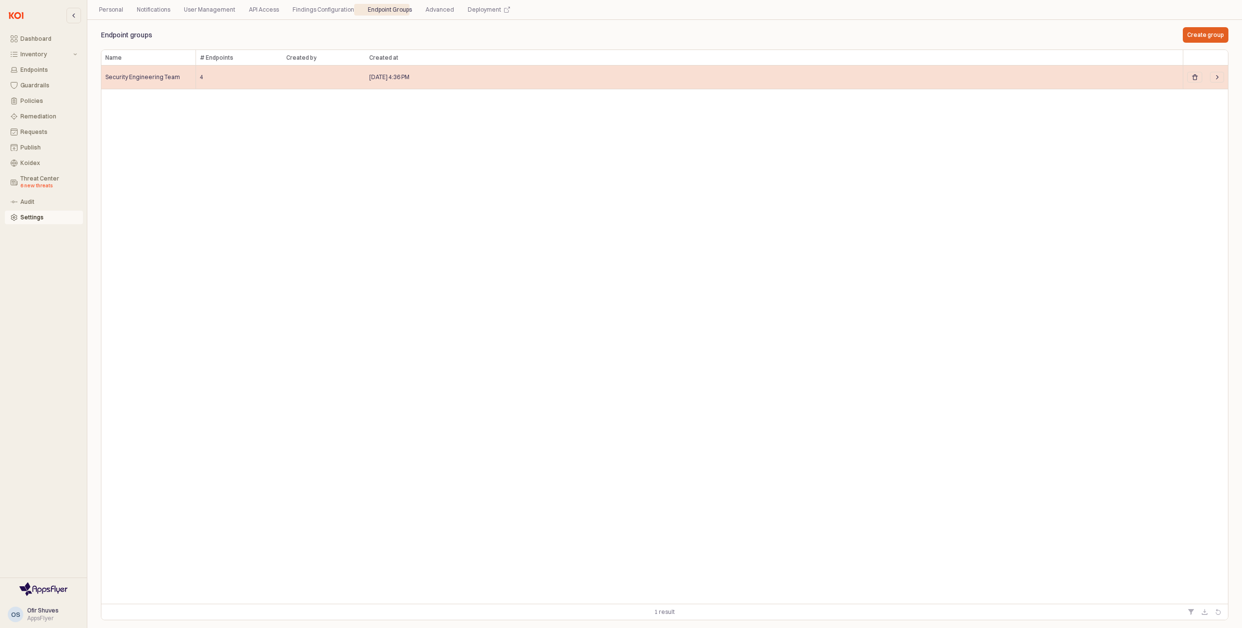
click at [132, 76] on span "Security Engineering Team" at bounding box center [142, 77] width 75 height 8
click at [1214, 77] on icon "App Body" at bounding box center [1217, 77] width 6 height 6
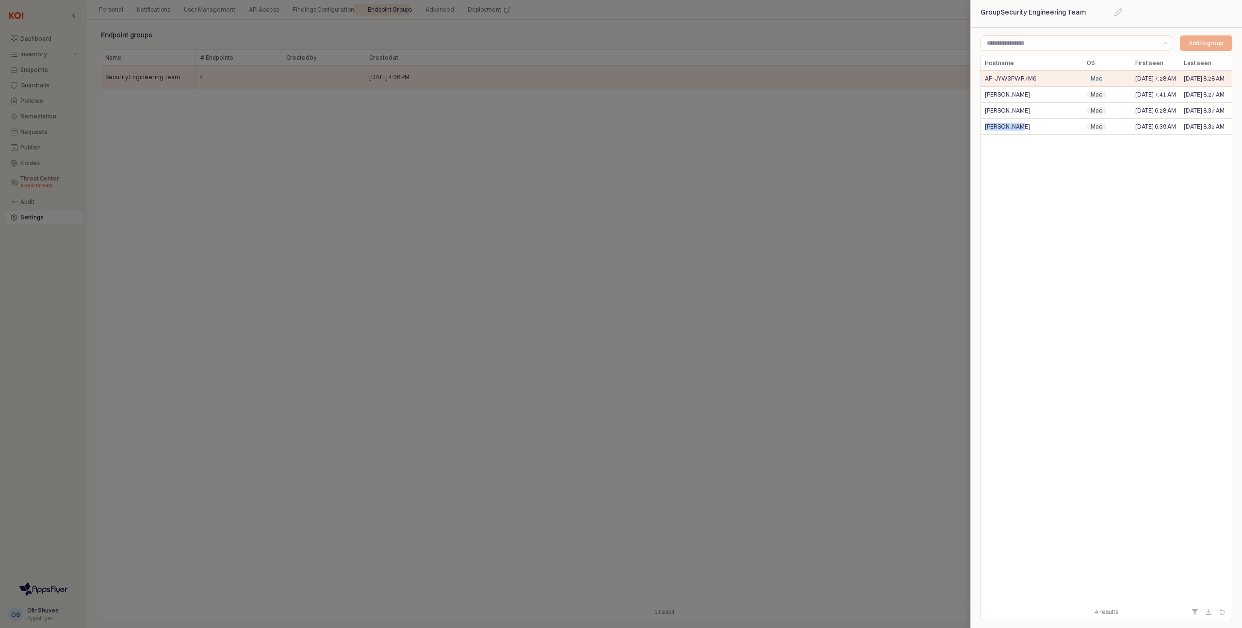
drag, startPoint x: 1023, startPoint y: 127, endPoint x: 974, endPoint y: 128, distance: 50.0
click at [974, 128] on div "Add to group Hostname Hostname OS OS First seen First seen Last seen Last seen …" at bounding box center [1106, 328] width 271 height 600
click at [1034, 142] on div "Hostname Hostname OS OS First seen First seen Last seen Last seen AF-JYW3PWR7M6…" at bounding box center [1106, 329] width 251 height 548
click at [859, 132] on div at bounding box center [621, 314] width 1242 height 628
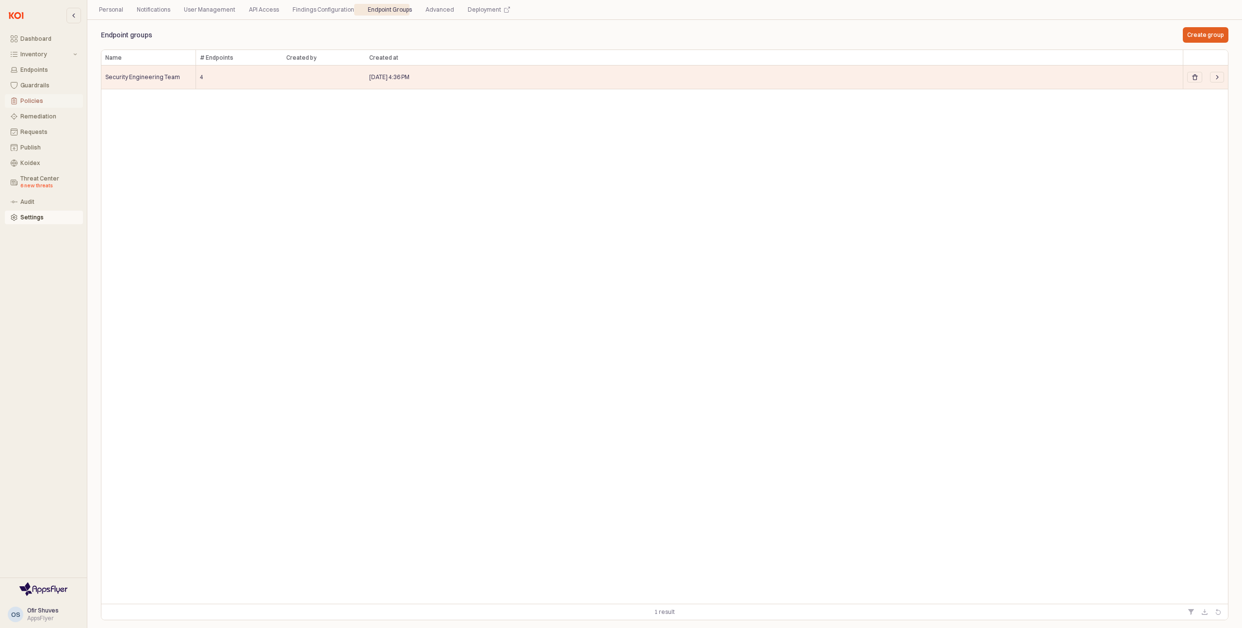
click at [41, 101] on div "Policies" at bounding box center [48, 100] width 57 height 7
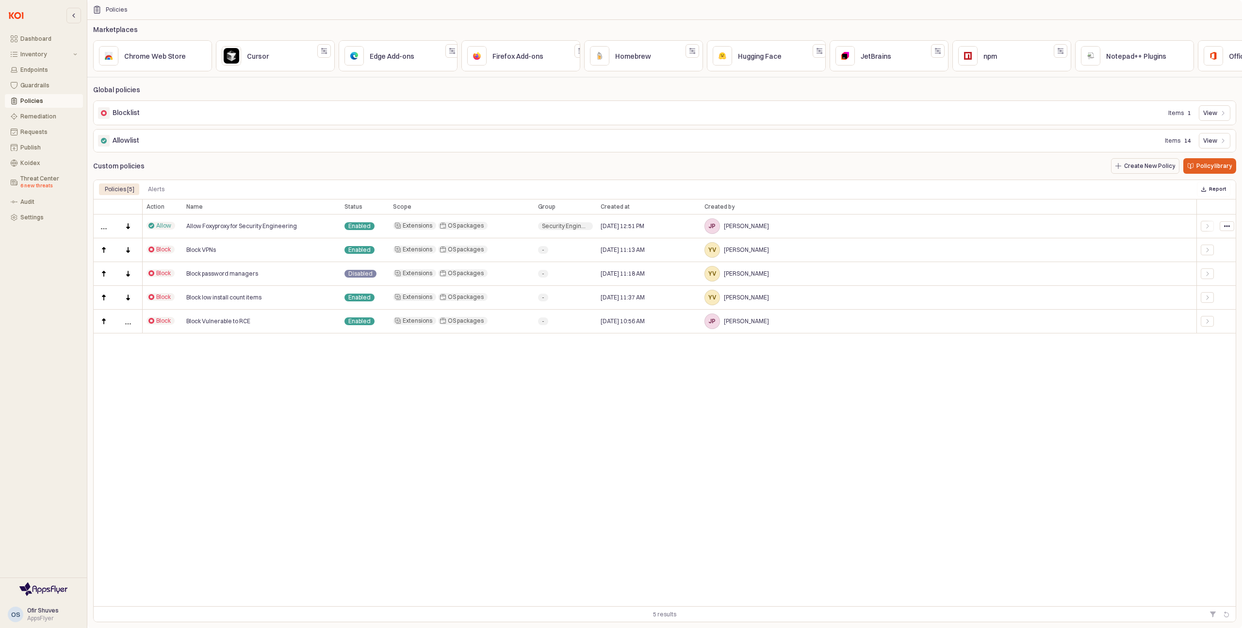
click at [241, 227] on span "Allow Foxyproxy for Security Engineering" at bounding box center [241, 226] width 111 height 8
click at [1209, 227] on icon "App Body" at bounding box center [1207, 226] width 6 height 6
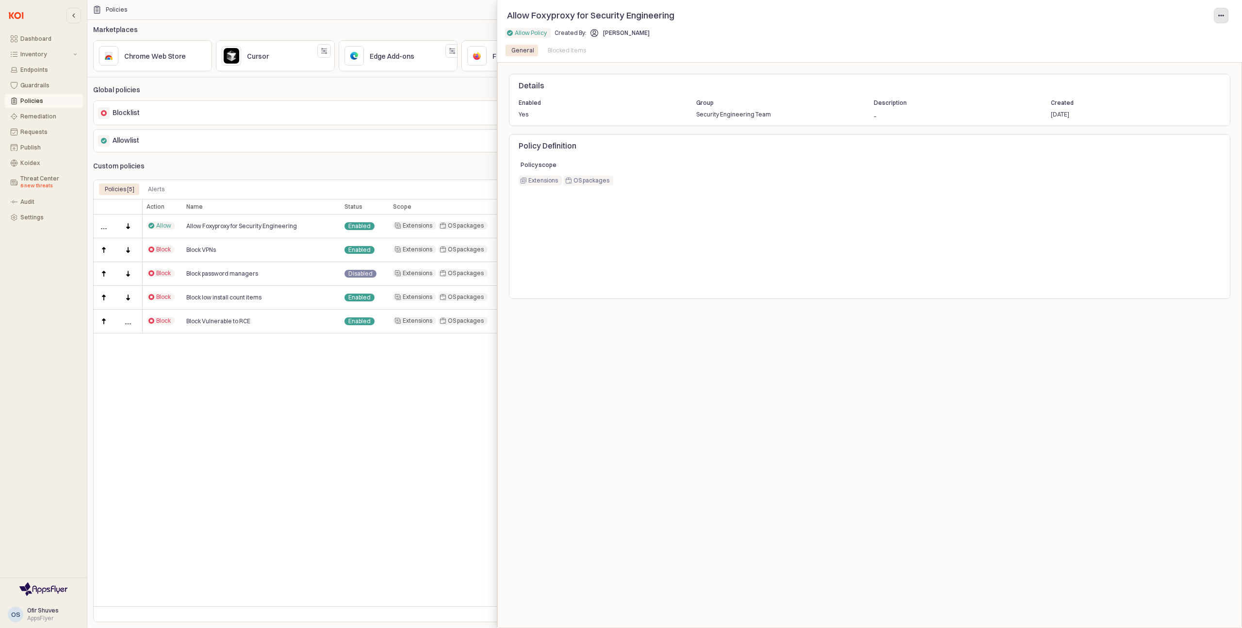
click at [1223, 17] on icon "App Sidebar" at bounding box center [1221, 16] width 6 height 6
click at [1209, 31] on div "Edit policy" at bounding box center [1198, 36] width 49 height 10
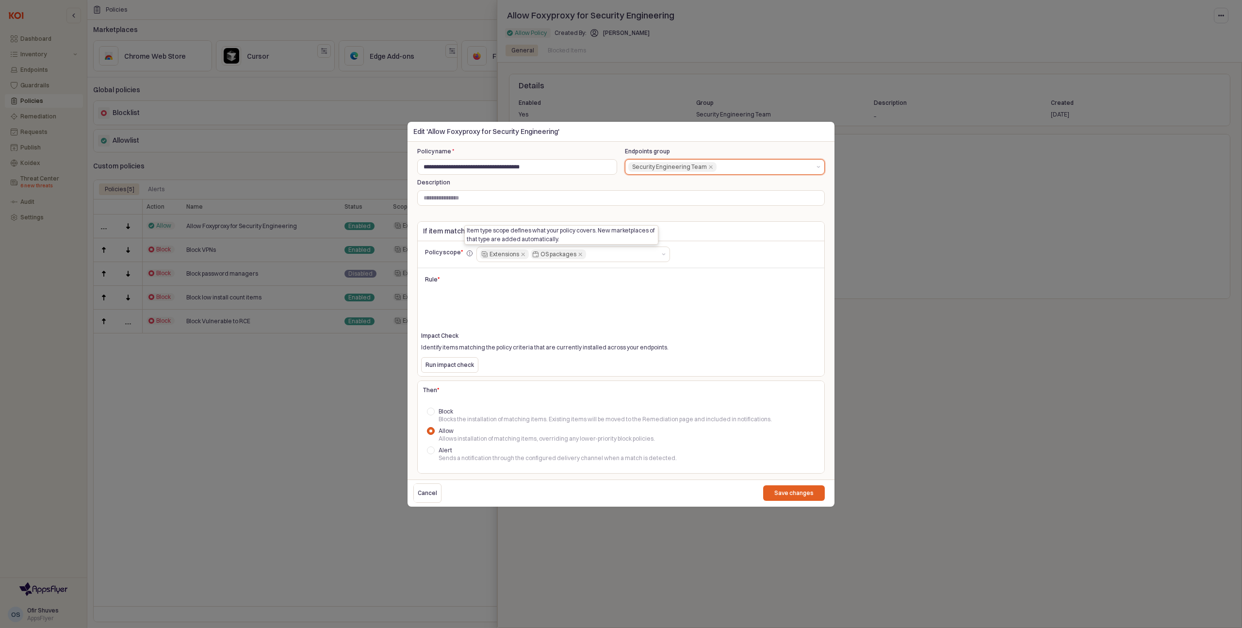
click at [661, 164] on div "Security Engineering Team" at bounding box center [669, 167] width 75 height 10
click at [660, 182] on div "Security Engineering Team" at bounding box center [721, 186] width 181 height 8
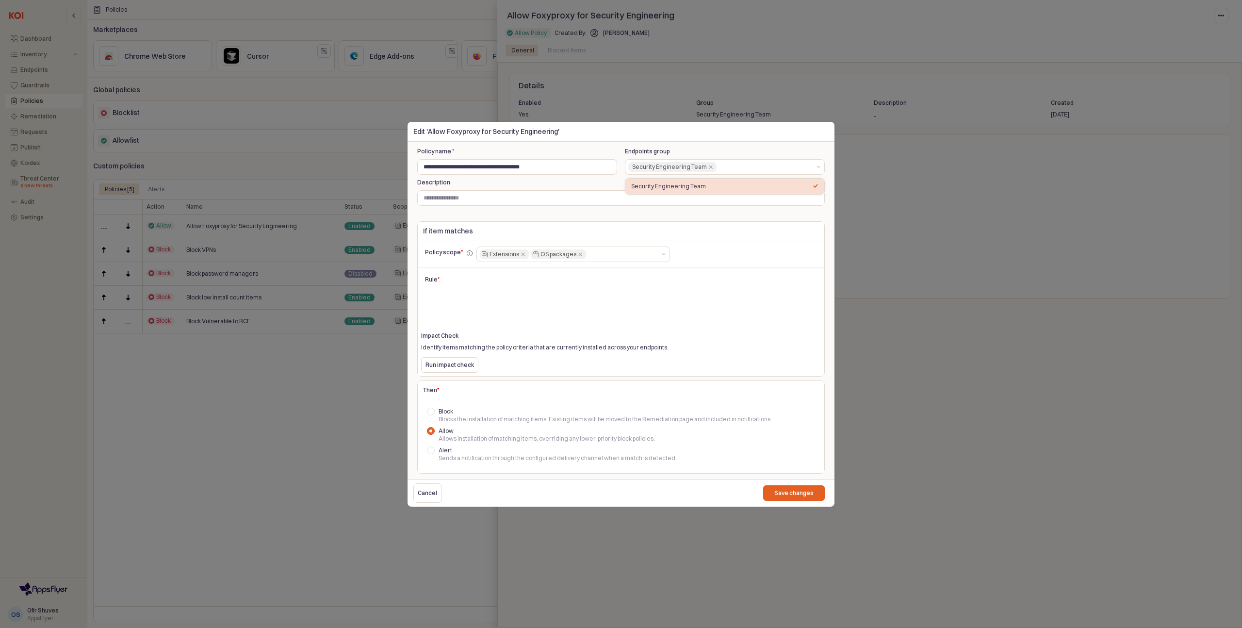
click at [704, 138] on div "Edit 'Allow Foxyproxy for Security Engineering'" at bounding box center [620, 131] width 427 height 19
click at [463, 366] on p "Run impact check" at bounding box center [449, 365] width 49 height 8
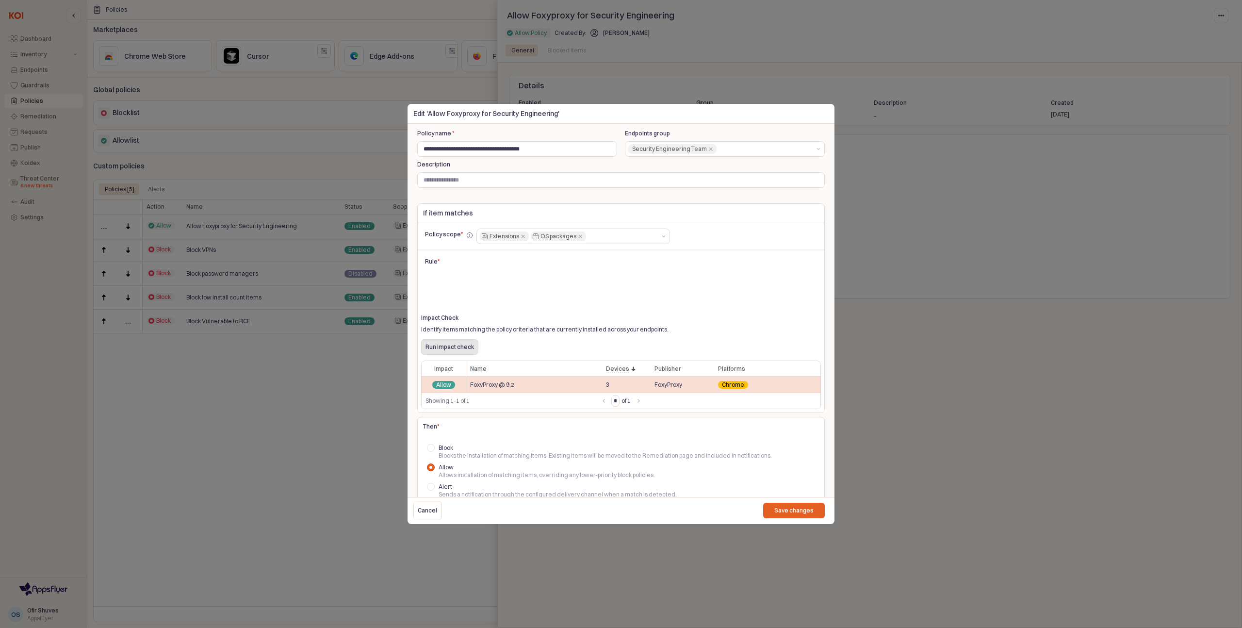
click at [607, 386] on span "3" at bounding box center [607, 384] width 3 height 8
click at [782, 511] on p "Save changes" at bounding box center [793, 510] width 39 height 8
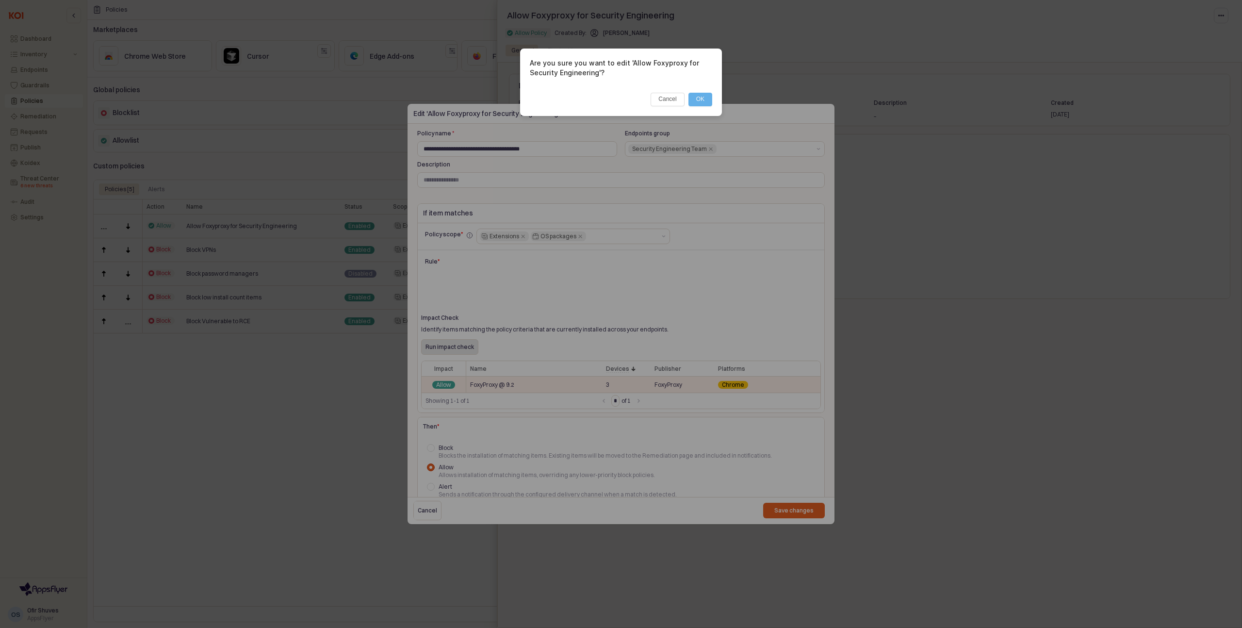
click at [704, 100] on button "OK" at bounding box center [700, 100] width 24 height 14
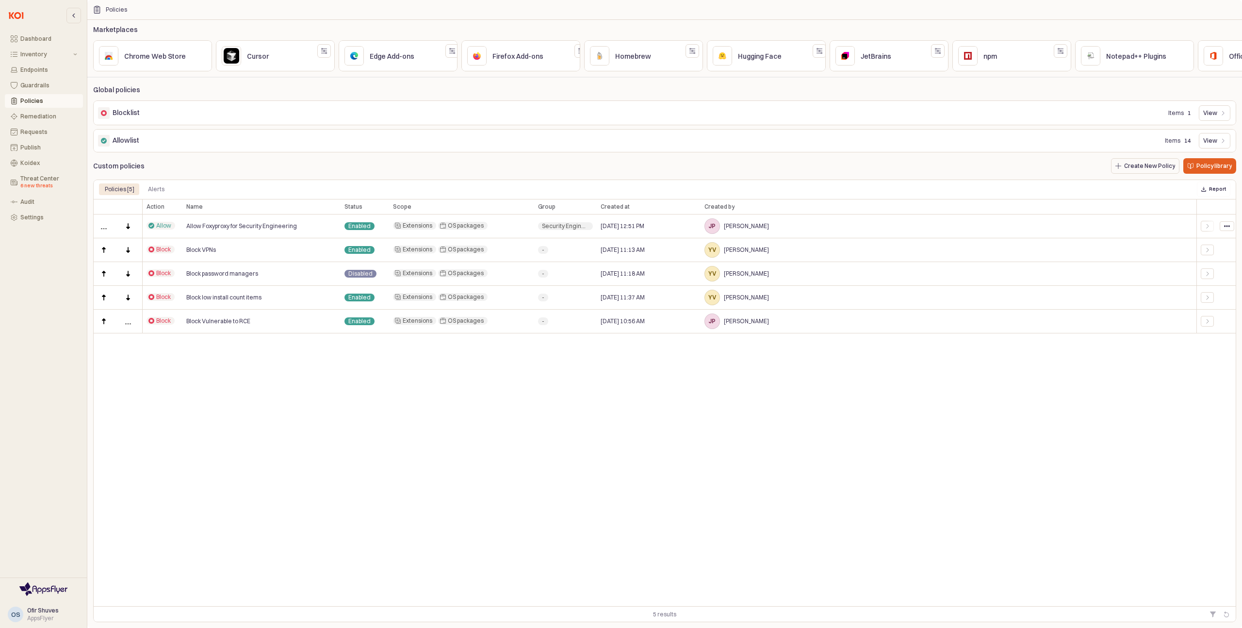
click at [1226, 227] on icon "App Body" at bounding box center [1227, 226] width 6 height 6
click at [1182, 244] on span "Edit policy" at bounding box center [1193, 243] width 27 height 8
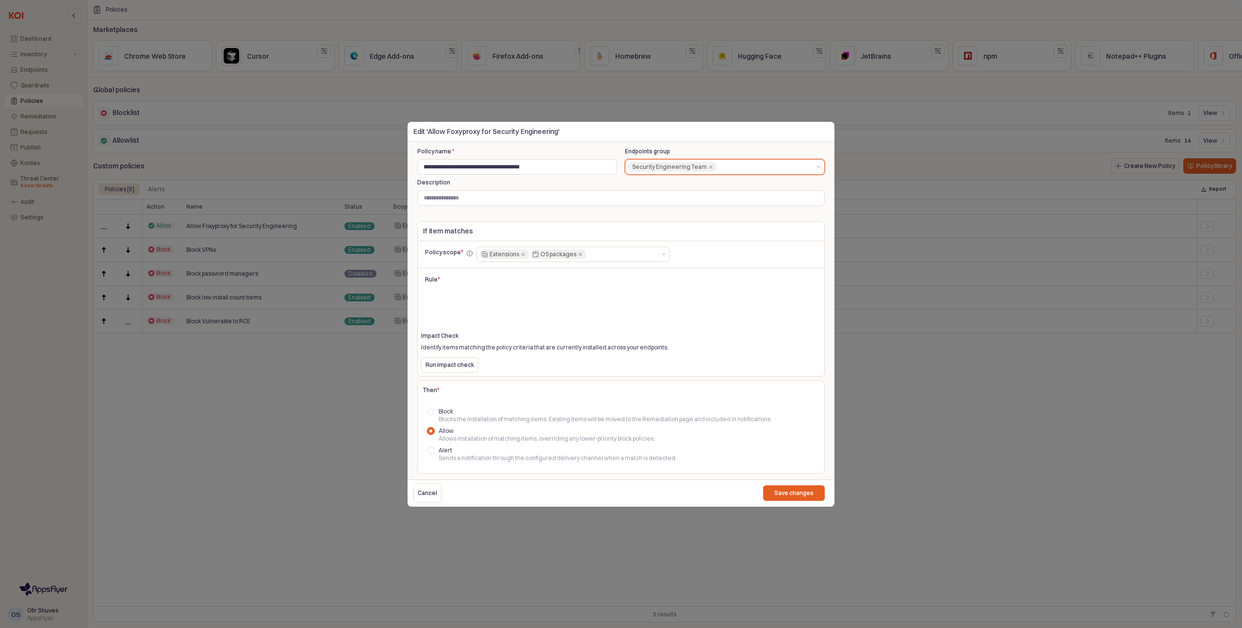
click at [671, 168] on div "Security Engineering Team" at bounding box center [669, 167] width 75 height 10
click at [499, 187] on div "Description" at bounding box center [620, 192] width 407 height 27
click at [424, 494] on p "Cancel" at bounding box center [427, 493] width 19 height 8
